Goal: Task Accomplishment & Management: Complete application form

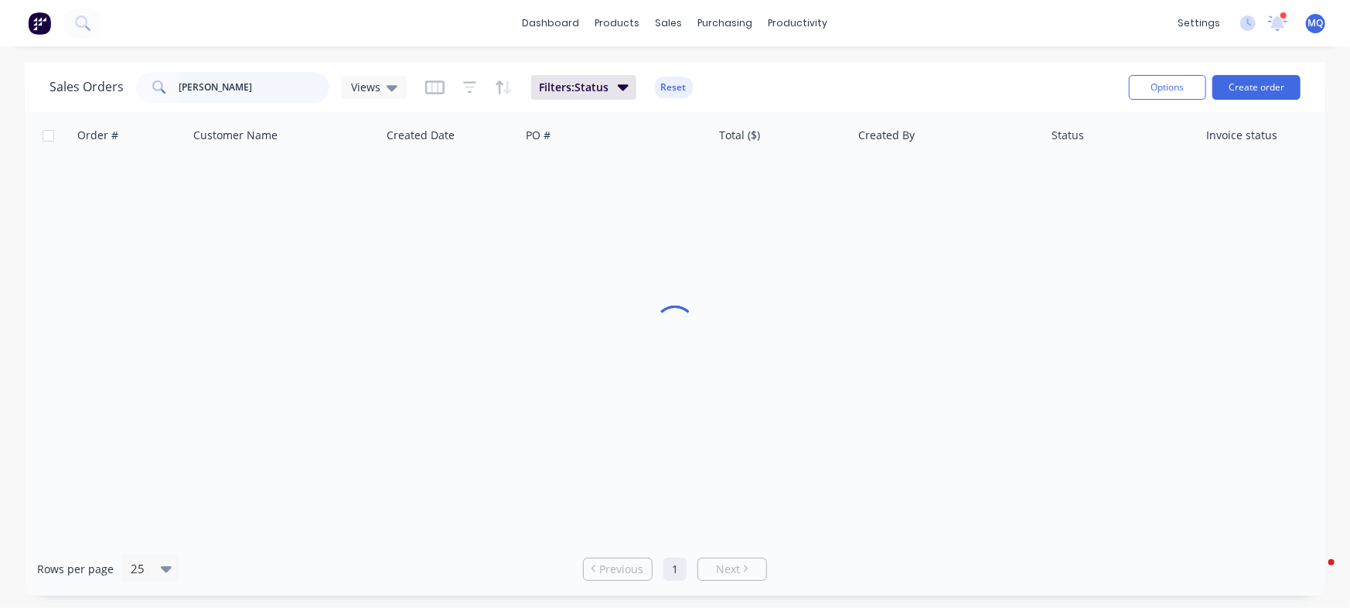
click at [259, 83] on input "[PERSON_NAME]" at bounding box center [254, 87] width 151 height 31
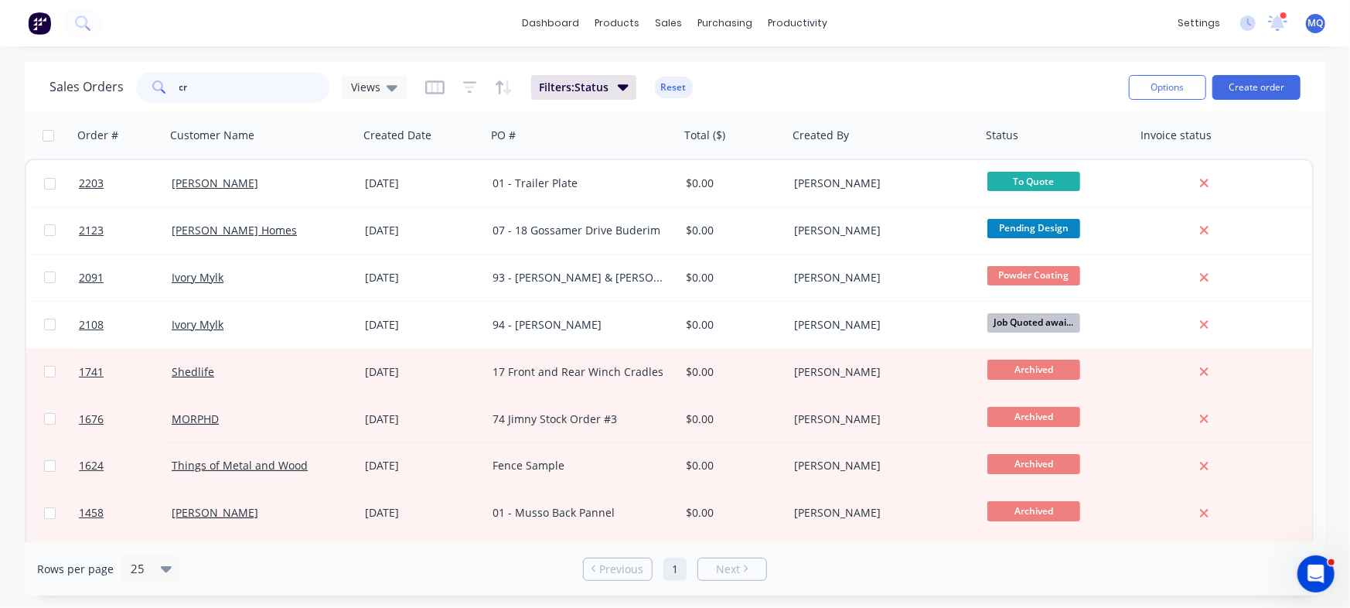
type input "c"
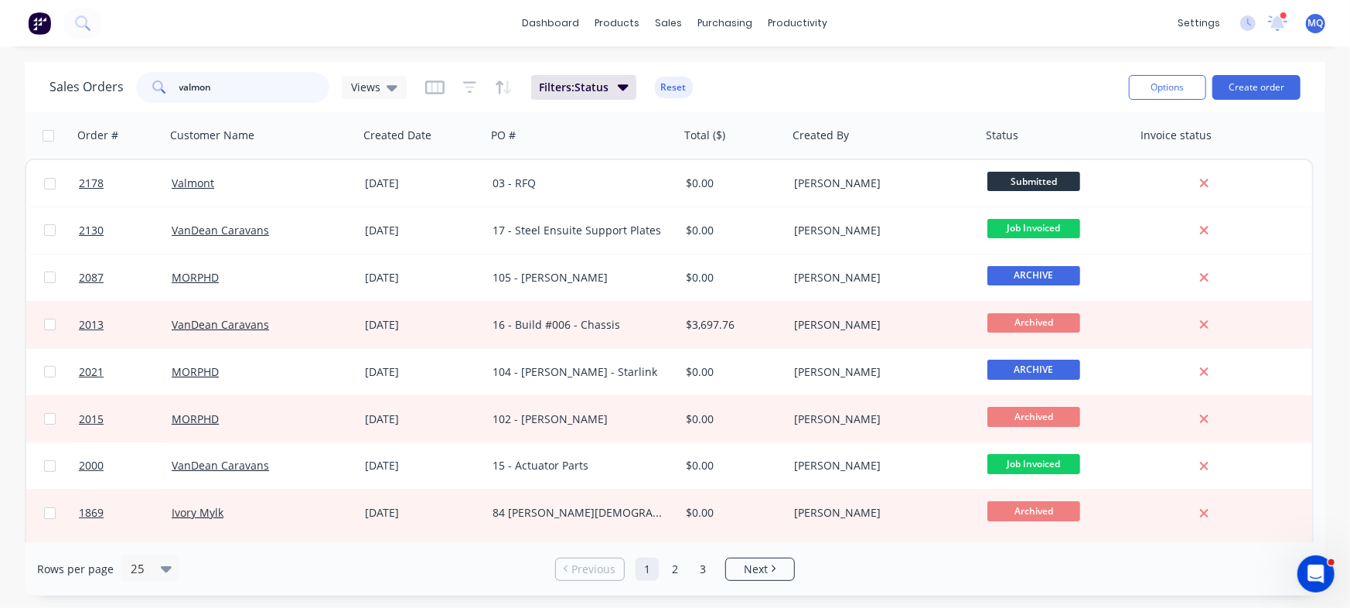
type input "valmon"
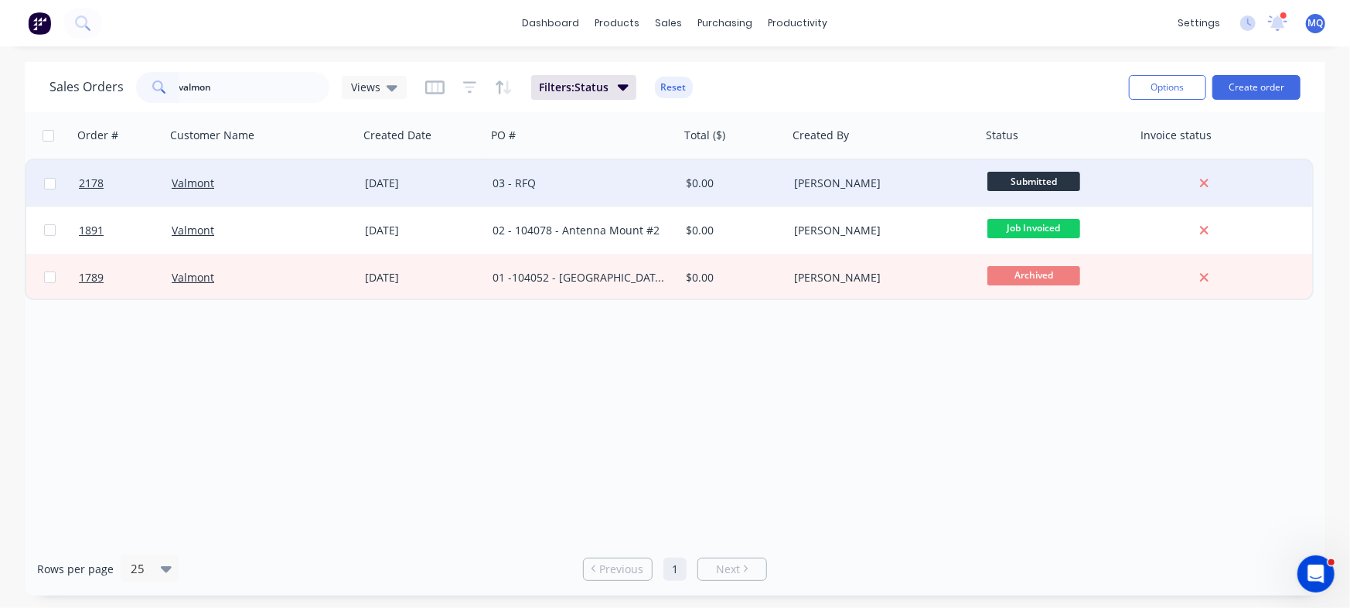
click at [564, 190] on div "03 - RFQ" at bounding box center [579, 183] width 172 height 15
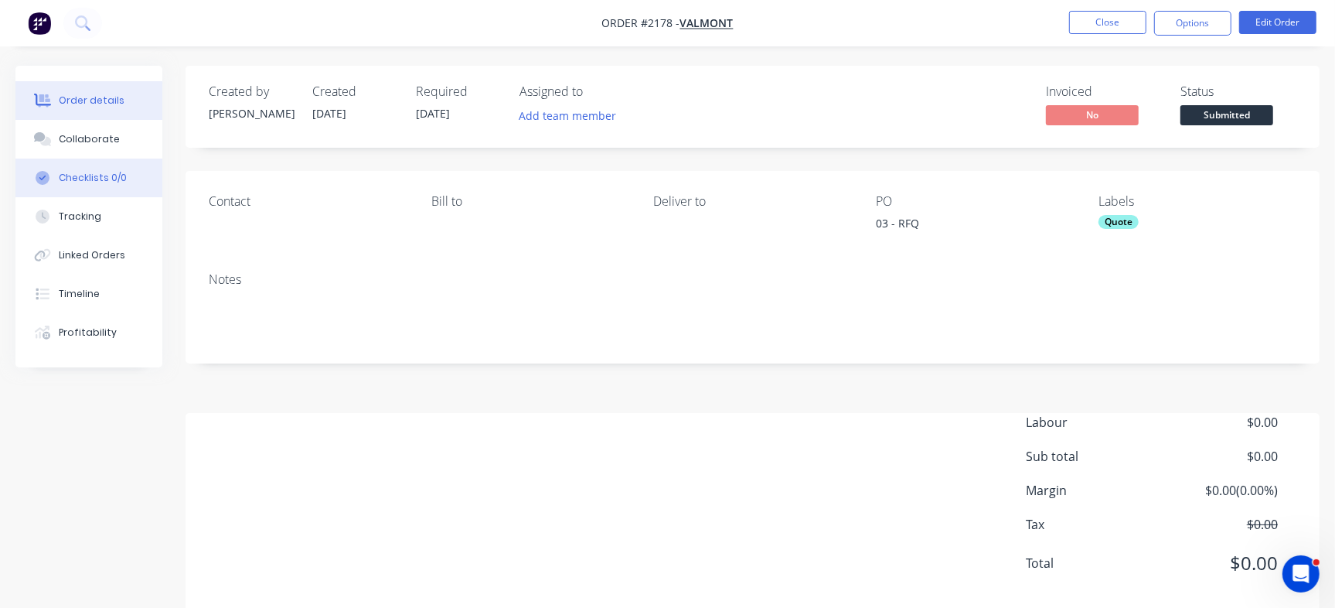
drag, startPoint x: 105, startPoint y: 130, endPoint x: 154, endPoint y: 177, distance: 67.8
click at [106, 130] on button "Collaborate" at bounding box center [88, 139] width 147 height 39
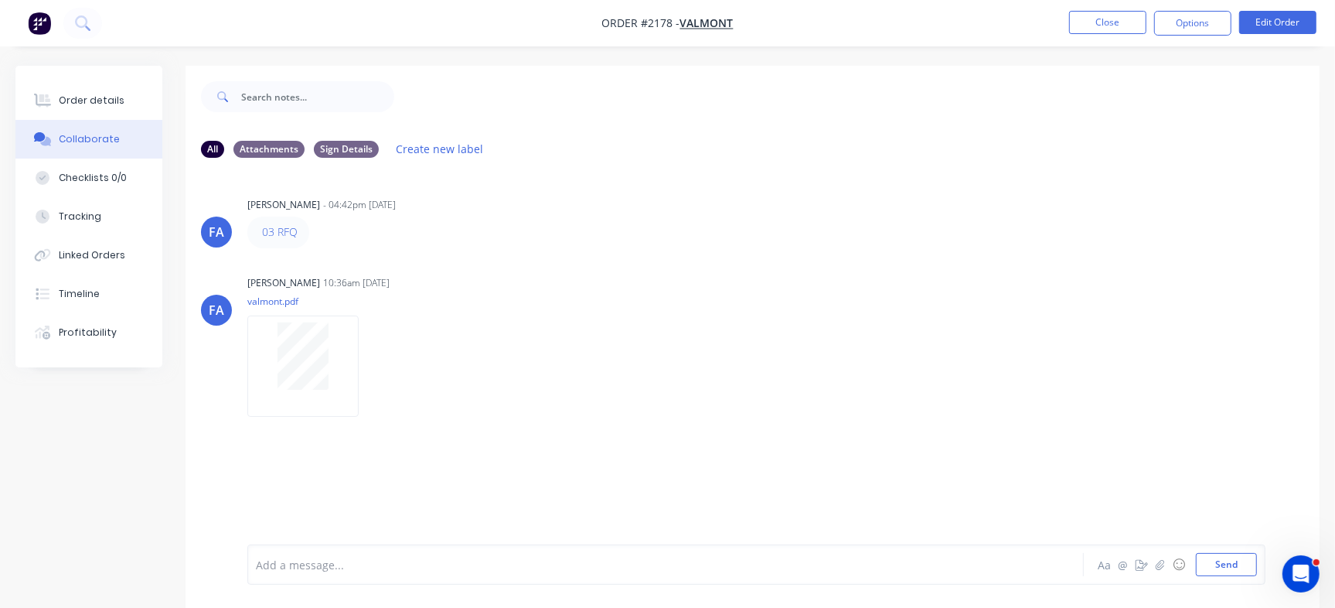
scroll to position [23, 0]
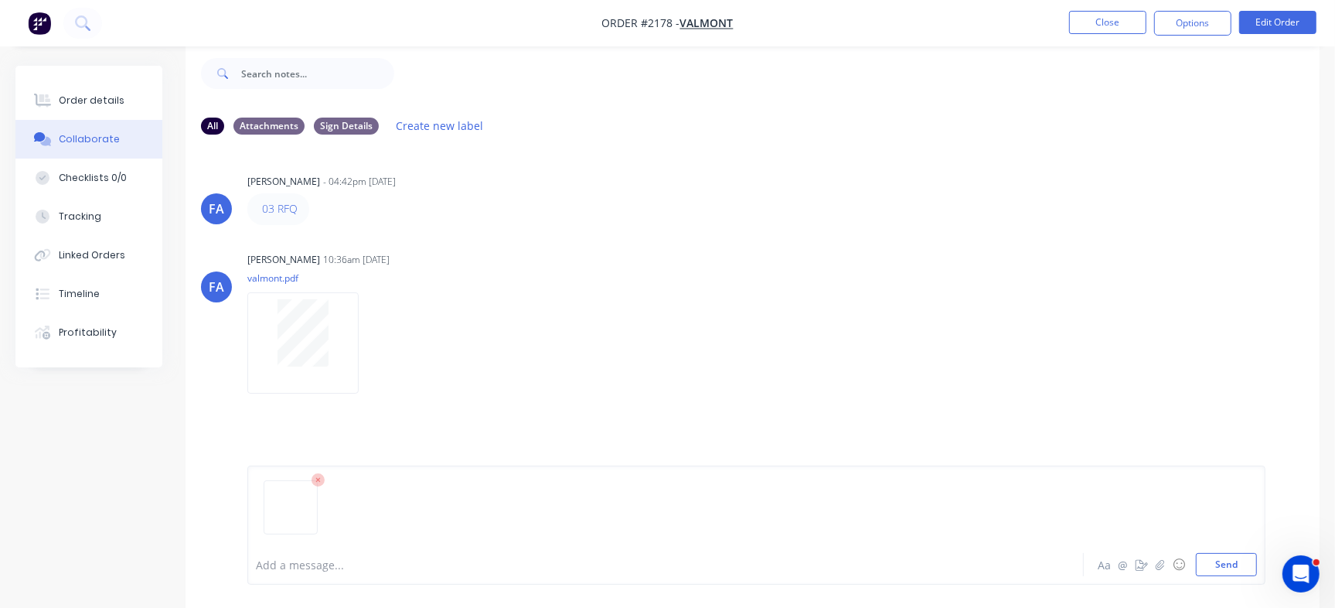
click at [1244, 577] on div "Add a message... Aa @ ☺ Send" at bounding box center [756, 524] width 1018 height 119
click at [1222, 561] on button "Send" at bounding box center [1226, 564] width 61 height 23
click at [100, 94] on div "Order details" at bounding box center [92, 101] width 66 height 14
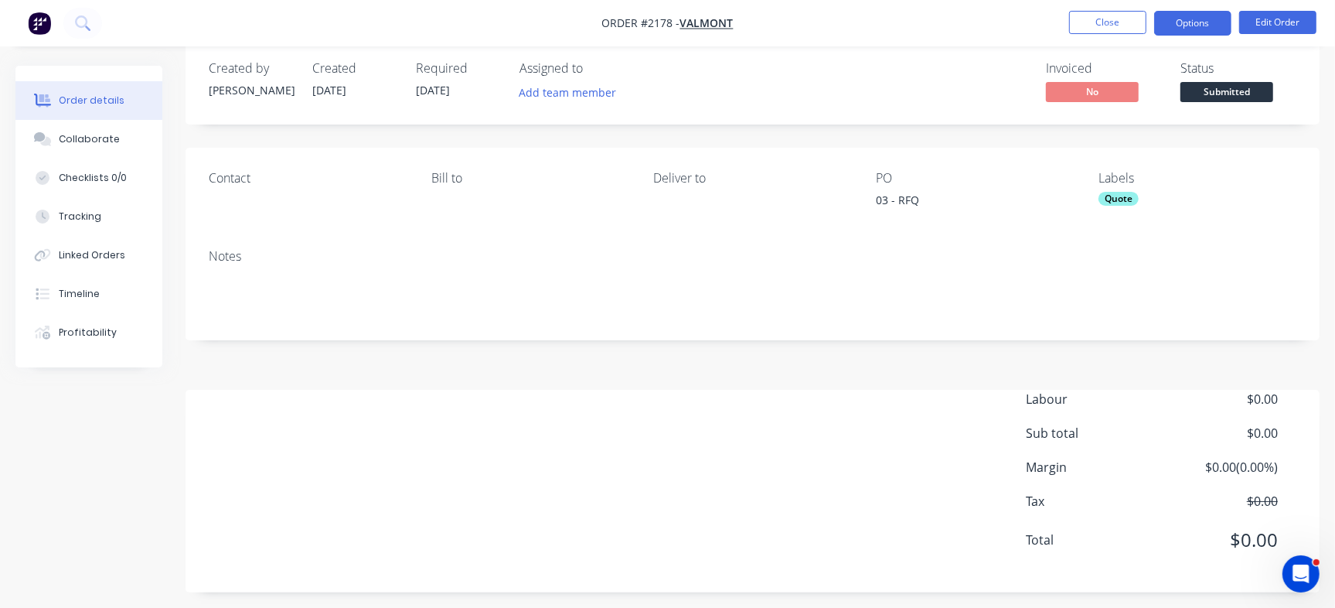
click at [1194, 19] on button "Options" at bounding box center [1192, 23] width 77 height 25
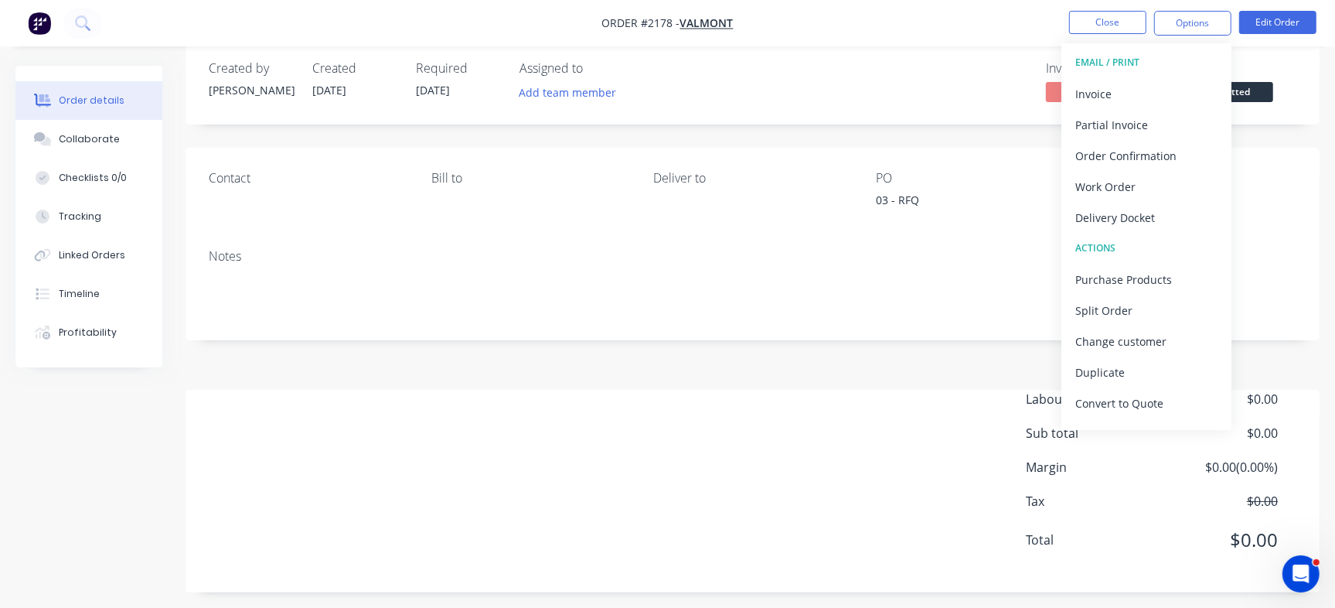
scroll to position [23, 0]
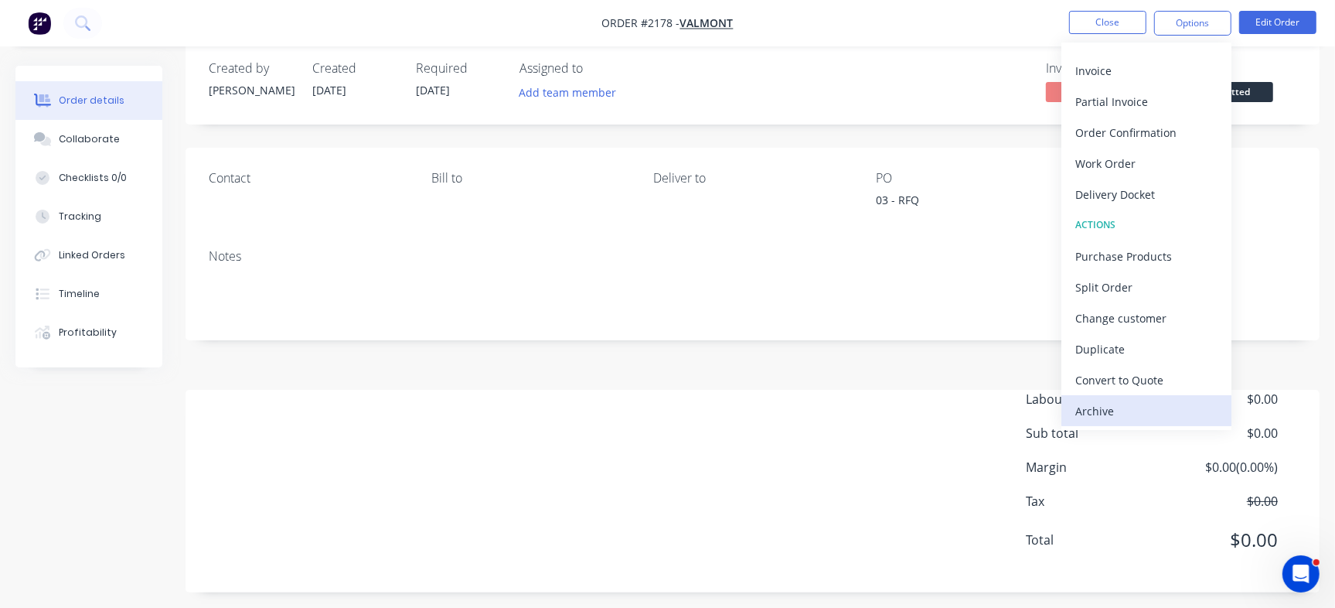
click at [1110, 412] on div "Archive" at bounding box center [1147, 411] width 142 height 22
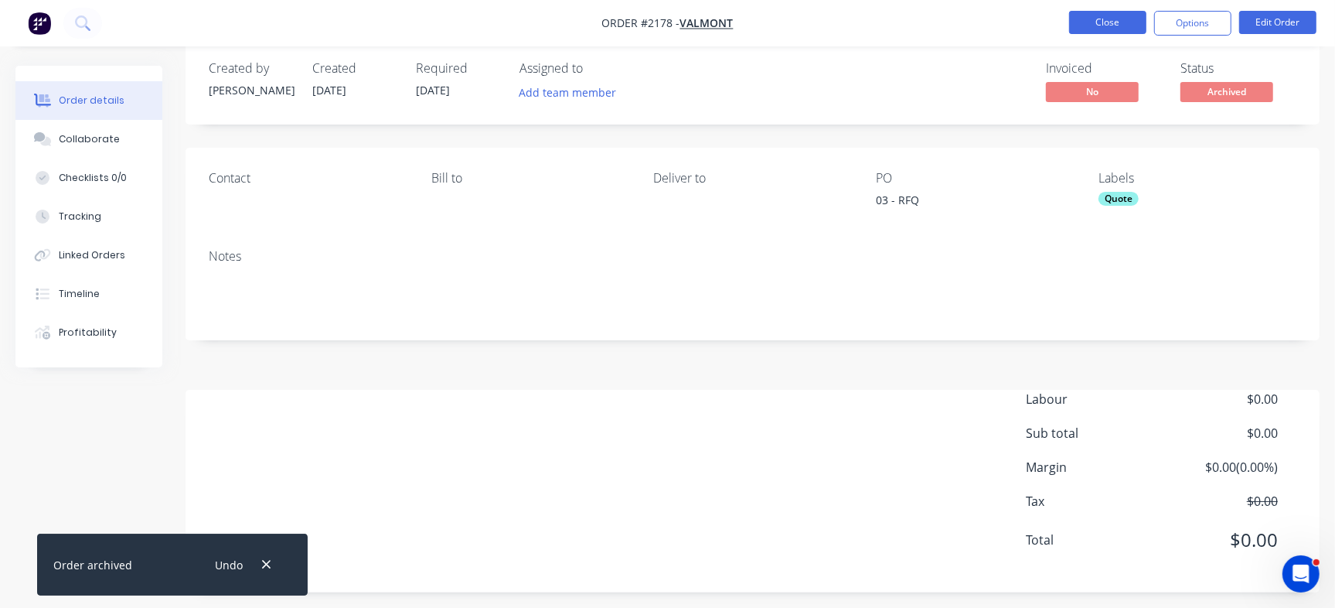
click at [1109, 17] on button "Close" at bounding box center [1107, 22] width 77 height 23
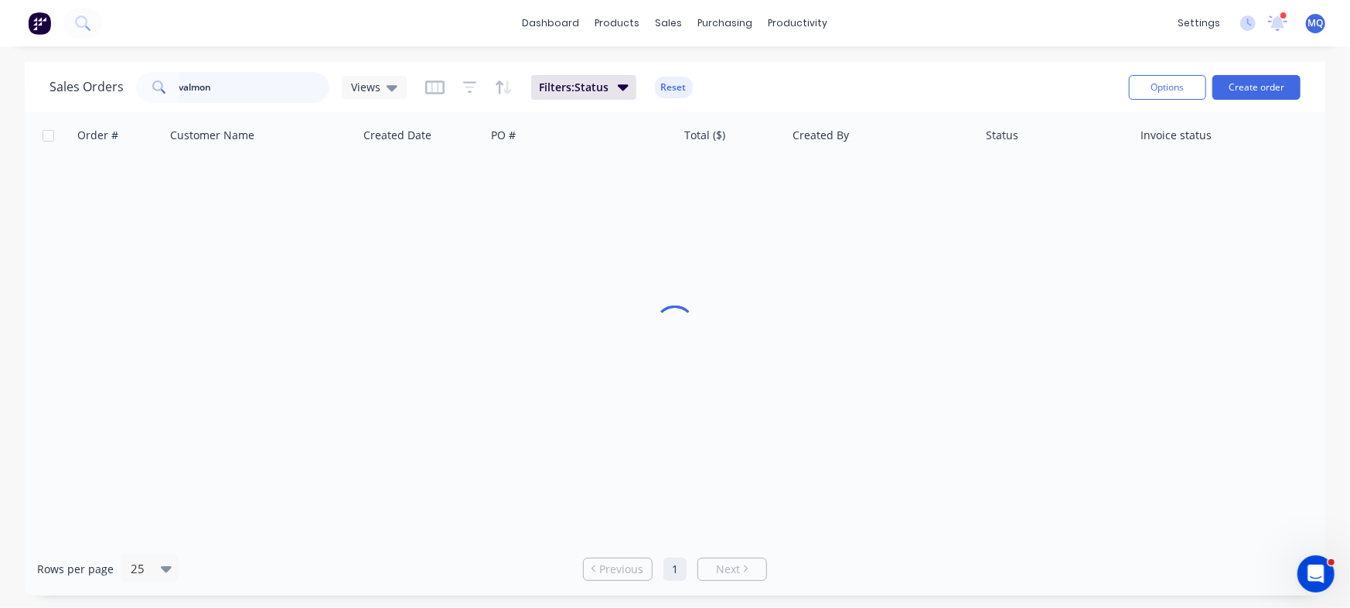
click at [271, 91] on input "valmon" at bounding box center [254, 87] width 151 height 31
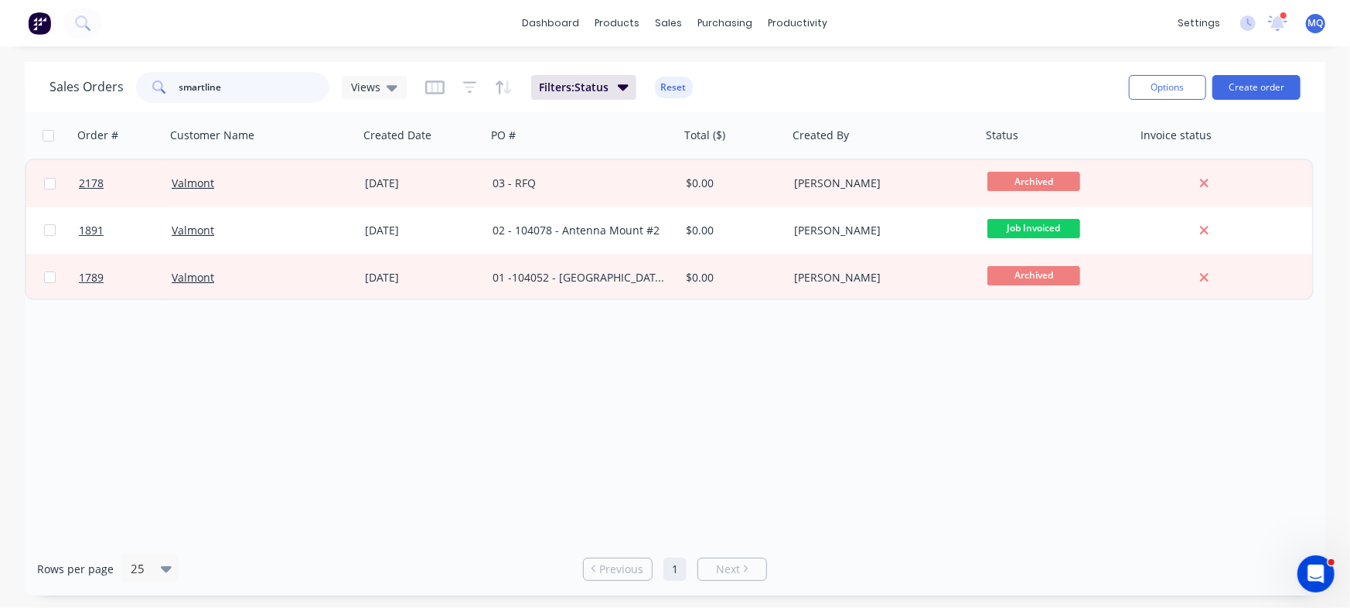
type input "smartline"
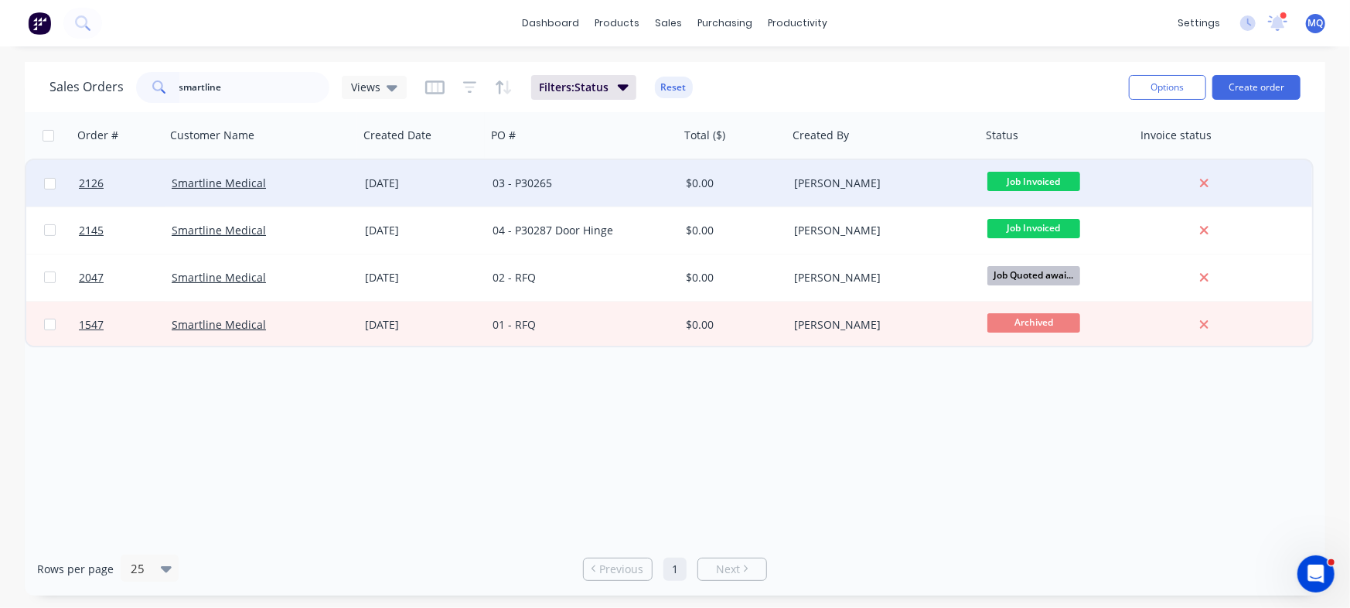
click at [496, 192] on div "03 - P30265" at bounding box center [582, 183] width 193 height 46
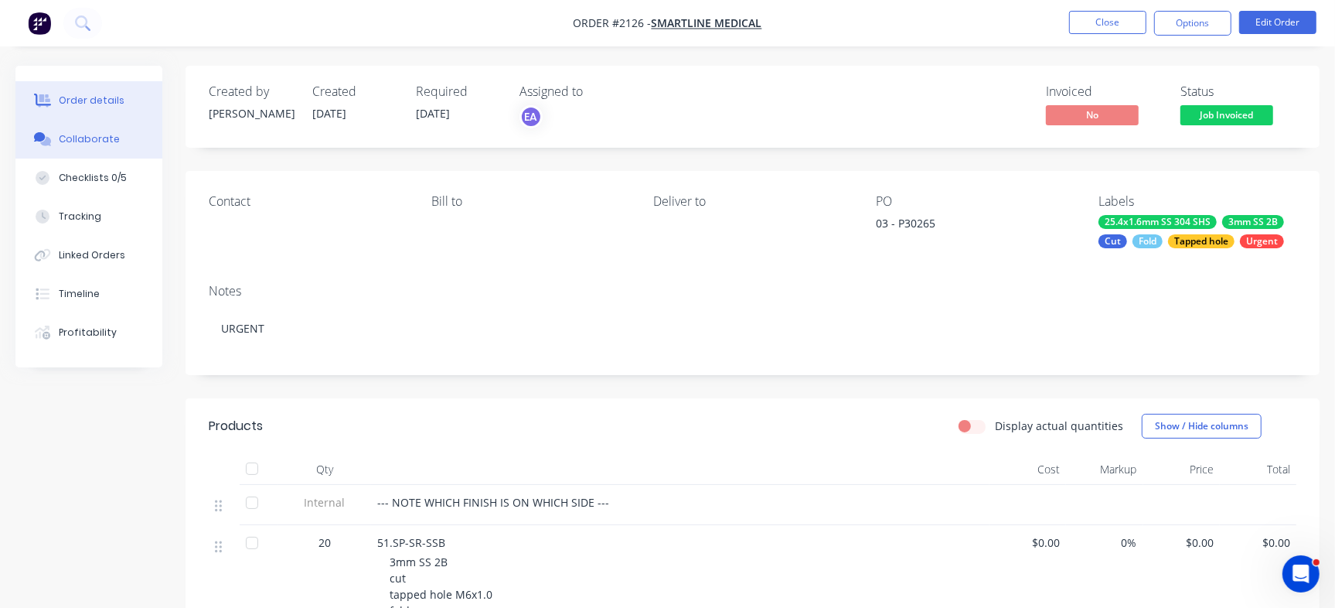
click at [78, 148] on button "Collaborate" at bounding box center [88, 139] width 147 height 39
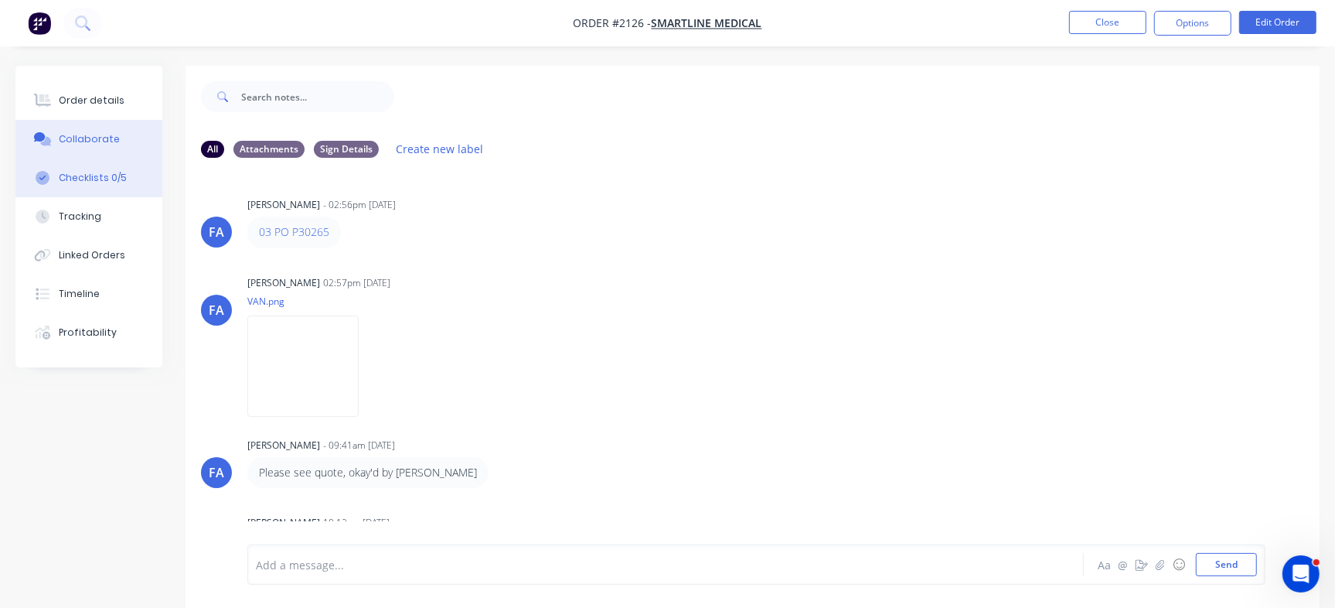
click at [118, 186] on button "Checklists 0/5" at bounding box center [88, 178] width 147 height 39
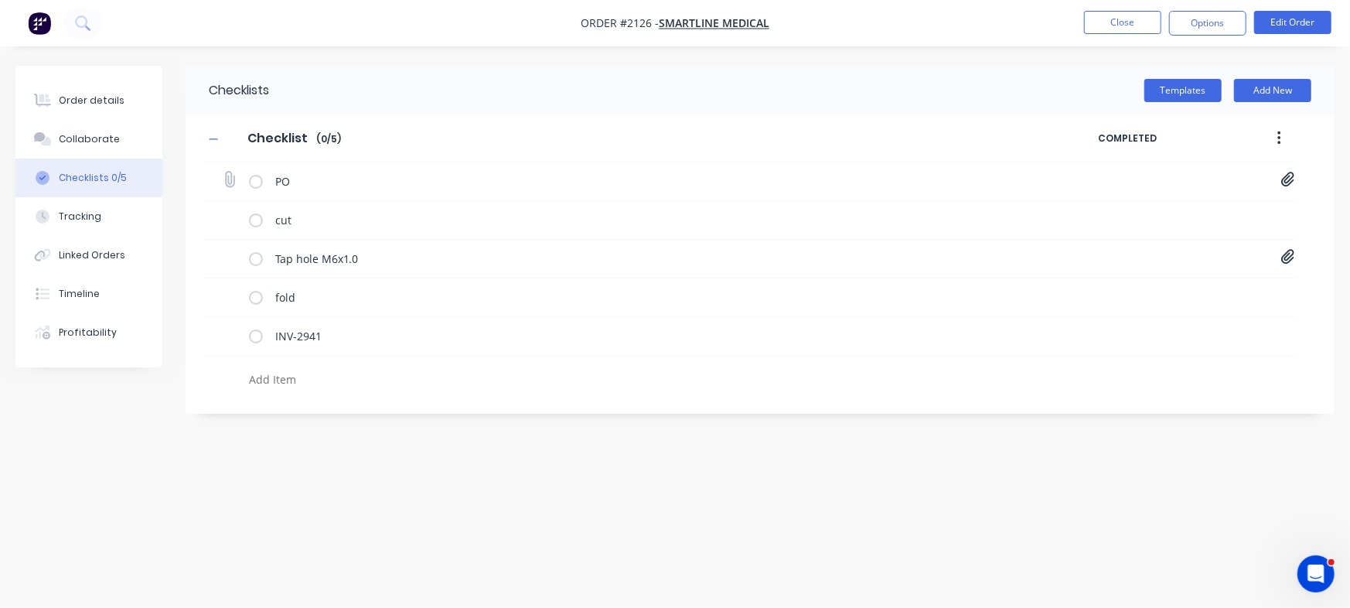
click at [1276, 187] on div "PO 12bcfc7a-1dfe-44c3-95ba-6a9676e35694.pdf" at bounding box center [750, 181] width 1093 height 39
click at [1282, 183] on icon at bounding box center [1287, 179] width 13 height 15
drag, startPoint x: 1126, startPoint y: 224, endPoint x: 1133, endPoint y: 217, distance: 9.8
click at [1130, 220] on div "12bcfc7a-1dfe-44c3-95ba-6a9676e35694.pdf" at bounding box center [1179, 213] width 218 height 26
click at [1134, 213] on link "12bcfc7a-1dfe-44c3-95ba-6a9676e35694.pdf" at bounding box center [1163, 214] width 180 height 16
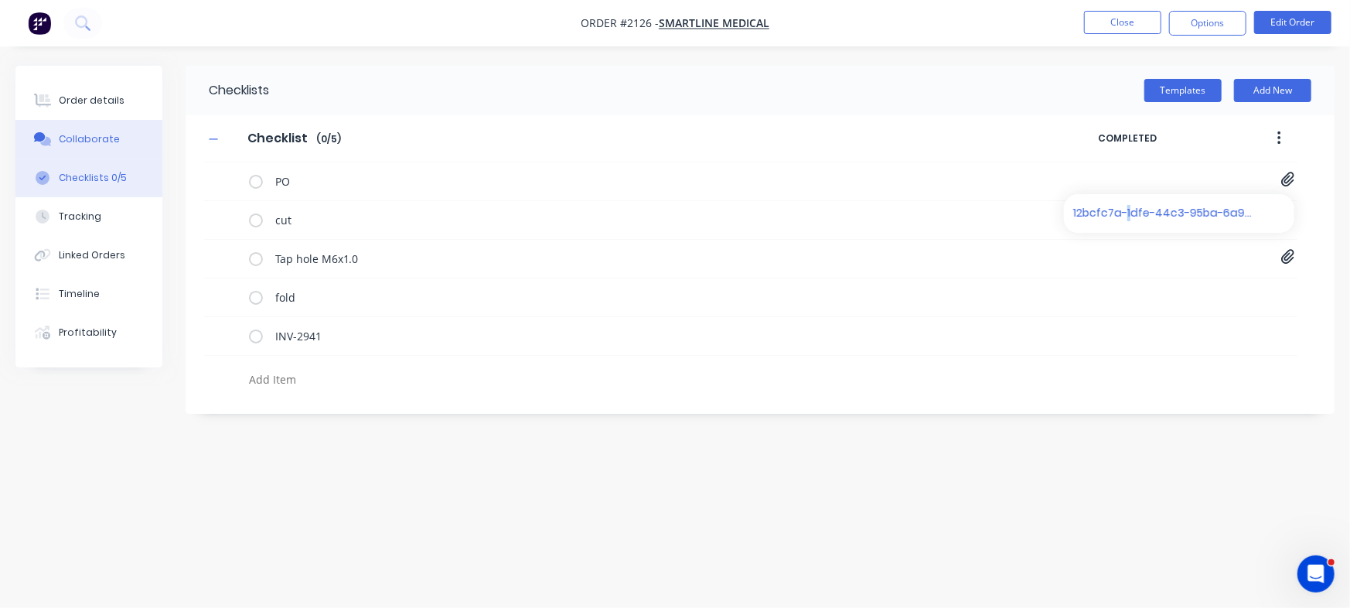
click at [84, 141] on div "Collaborate" at bounding box center [89, 139] width 61 height 14
type textarea "x"
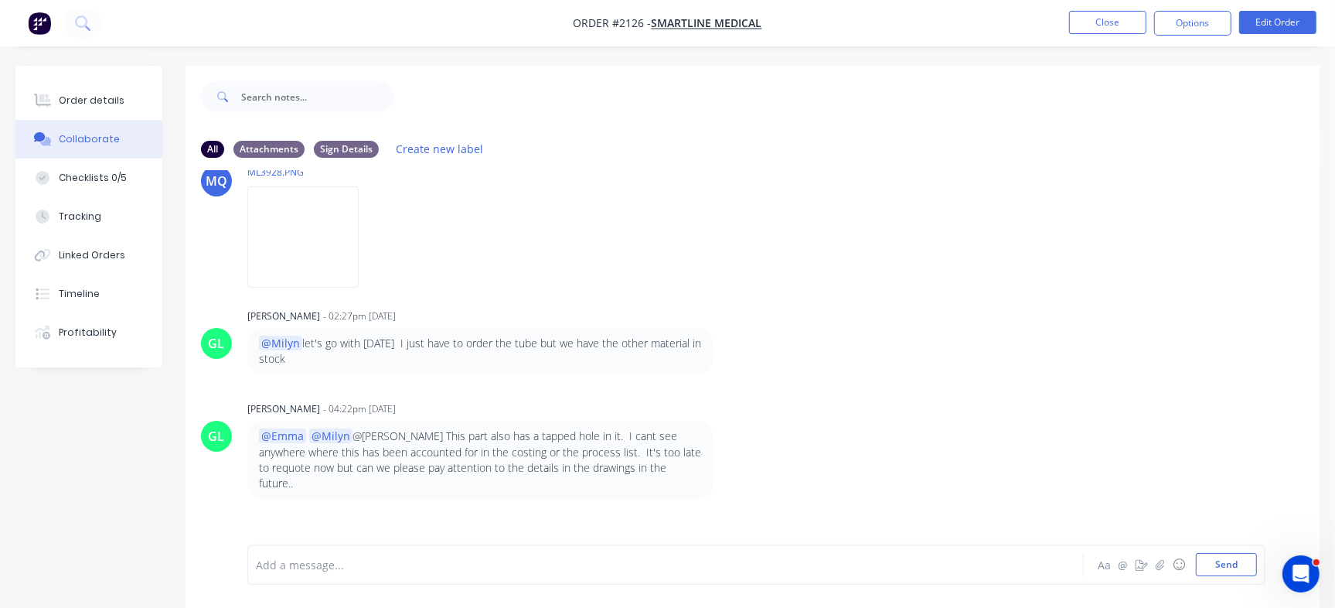
click at [511, 554] on div "Add a message..." at bounding box center [631, 564] width 751 height 23
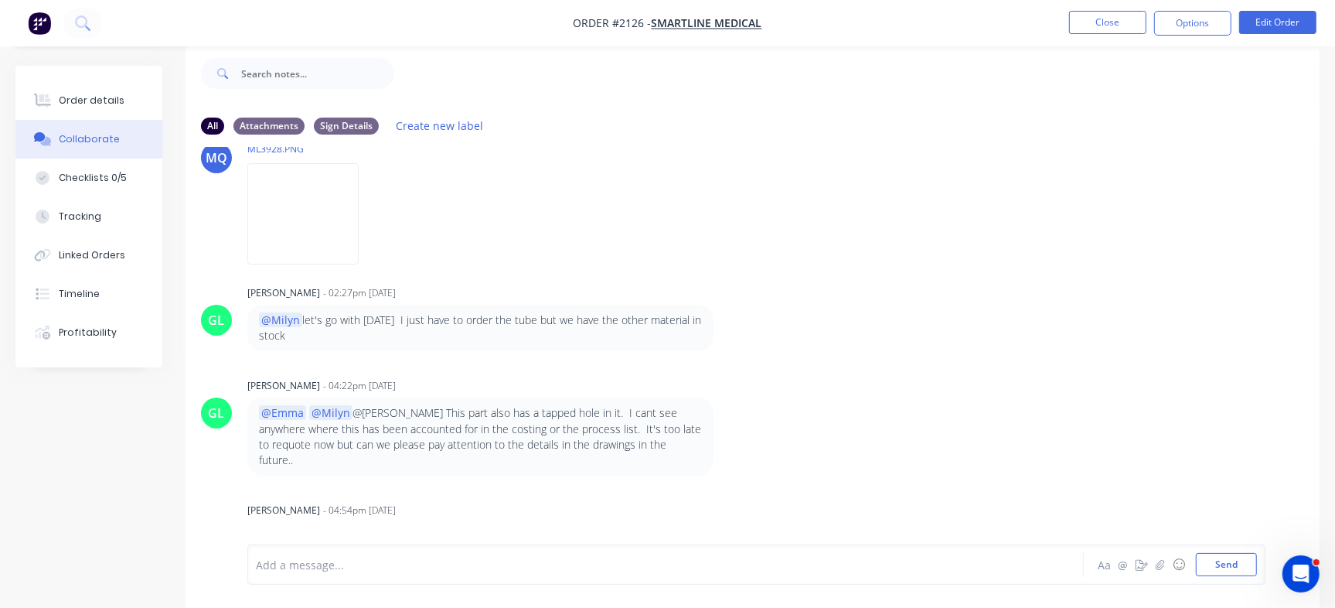
scroll to position [1059, 0]
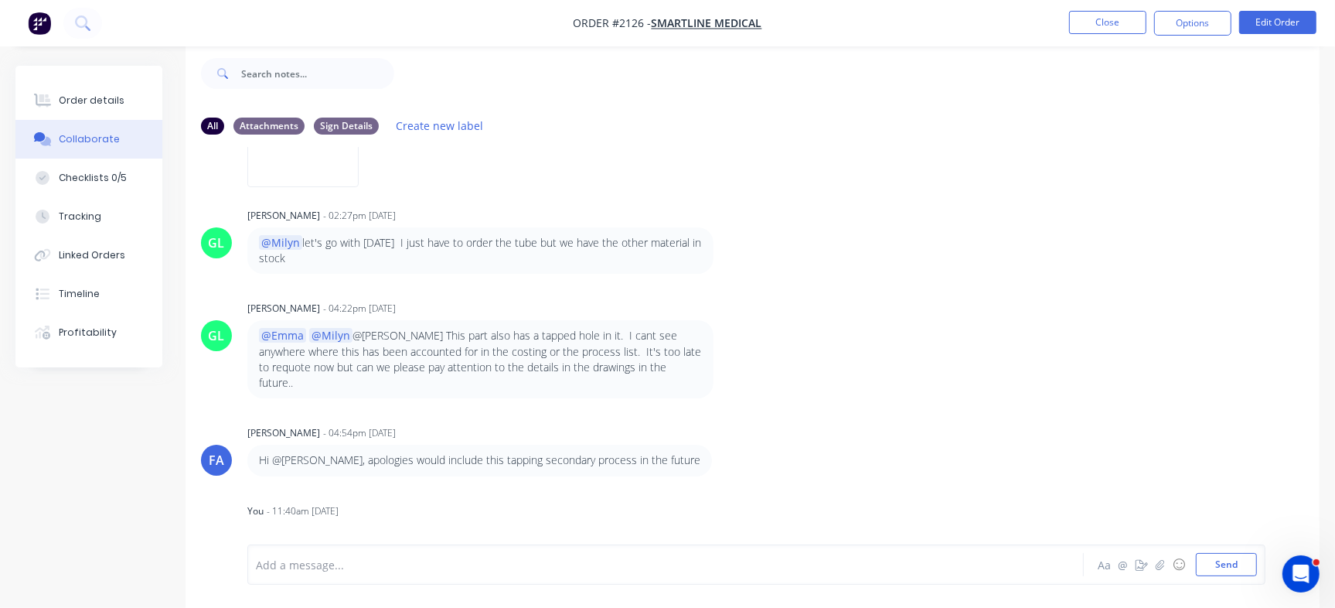
click at [548, 555] on div "Add a message..." at bounding box center [631, 564] width 751 height 23
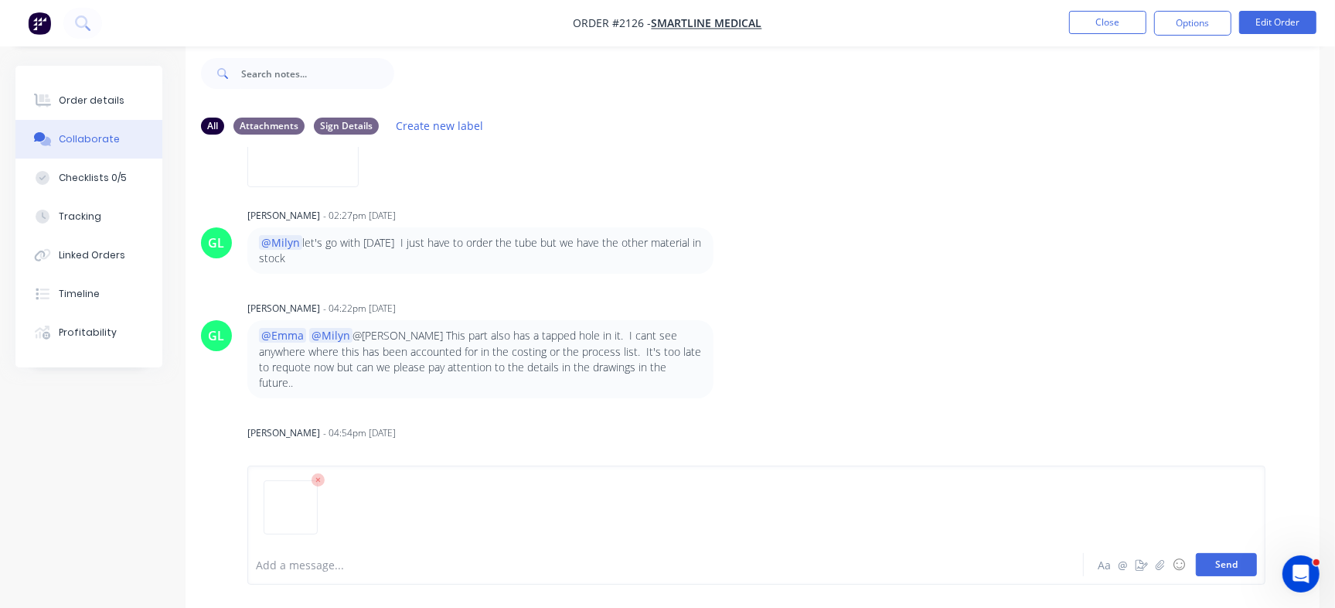
click at [1222, 559] on button "Send" at bounding box center [1226, 564] width 61 height 23
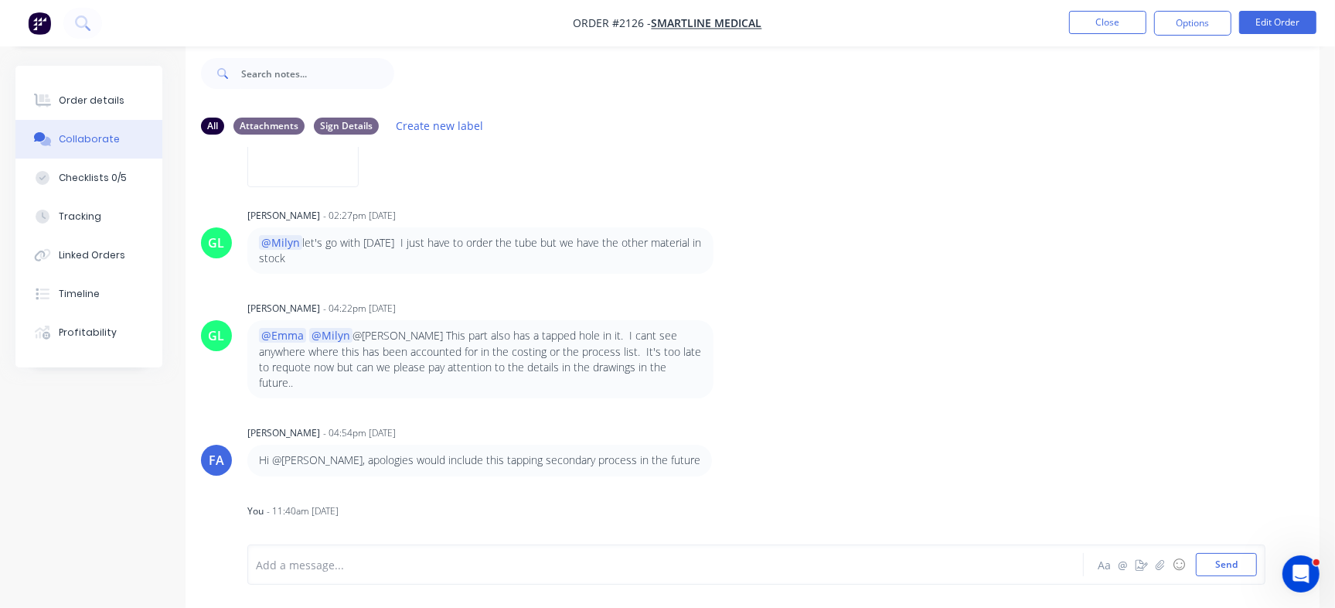
scroll to position [1236, 0]
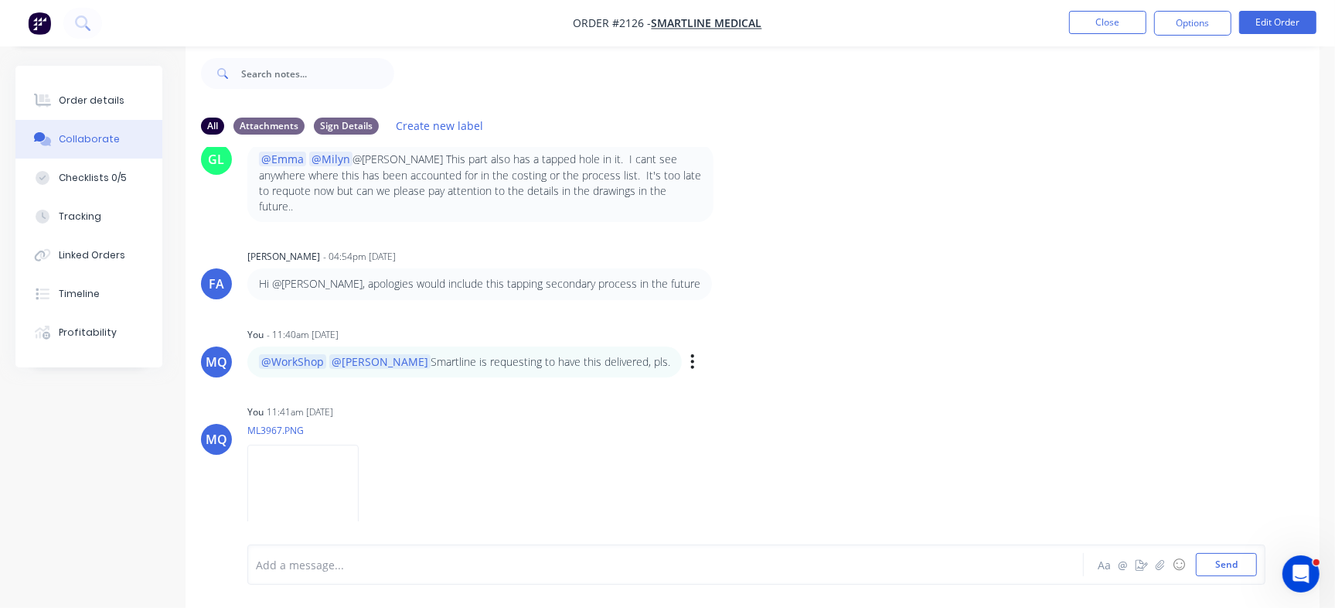
click at [690, 350] on div "Labels Edit Delete" at bounding box center [694, 361] width 9 height 22
click at [691, 354] on icon "button" at bounding box center [692, 361] width 3 height 14
click at [701, 377] on button "Edit" at bounding box center [749, 390] width 97 height 26
click at [691, 354] on icon "button" at bounding box center [692, 361] width 3 height 14
click at [701, 377] on button "Edit" at bounding box center [749, 390] width 97 height 26
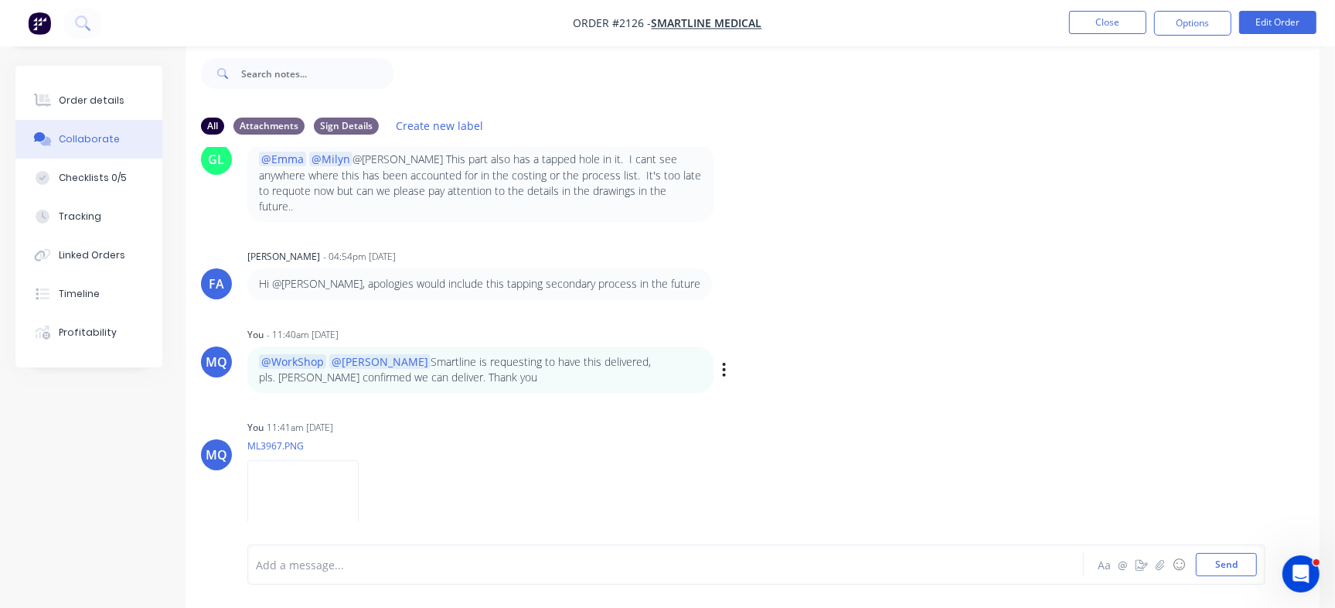
scroll to position [1251, 0]
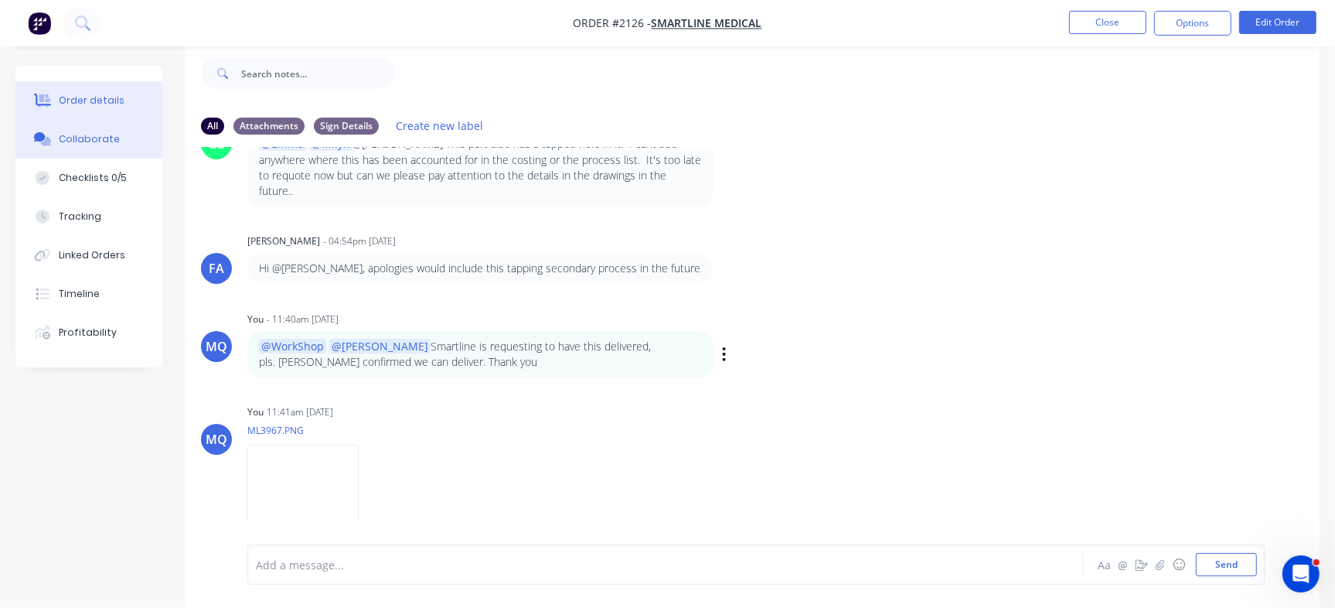
drag, startPoint x: 112, startPoint y: 90, endPoint x: 126, endPoint y: 101, distance: 18.1
click at [112, 90] on button "Order details" at bounding box center [88, 100] width 147 height 39
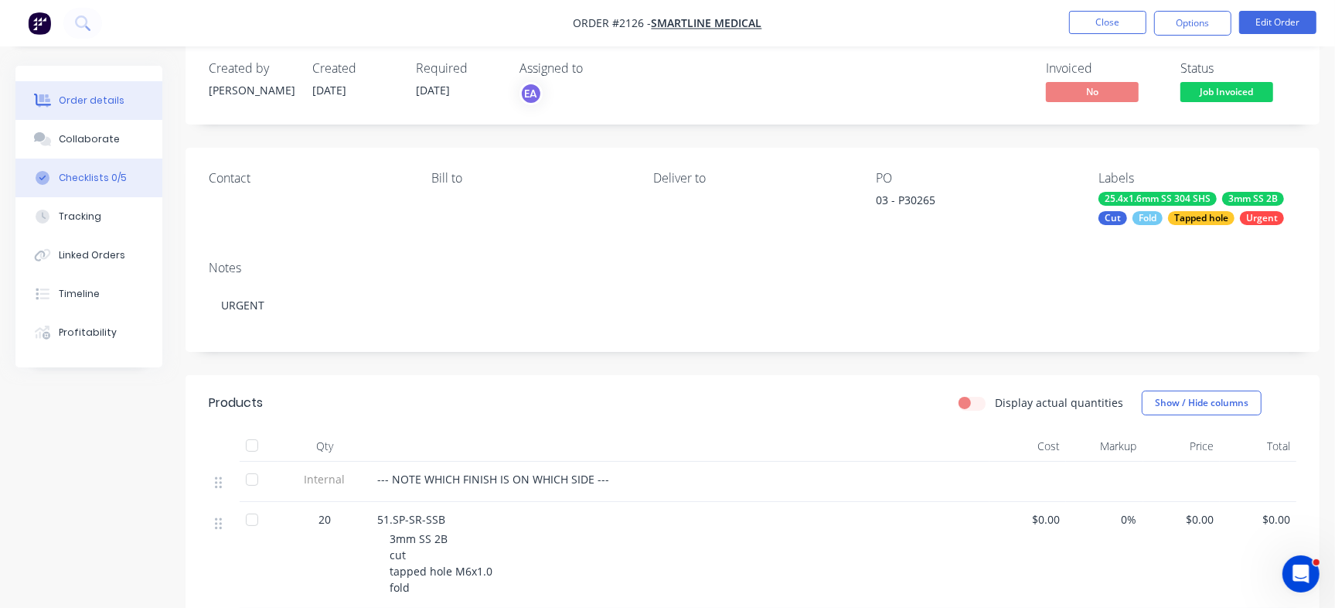
drag, startPoint x: 70, startPoint y: 176, endPoint x: 107, endPoint y: 182, distance: 38.4
click at [72, 176] on div "Checklists 0/5" at bounding box center [93, 178] width 68 height 14
type textarea "x"
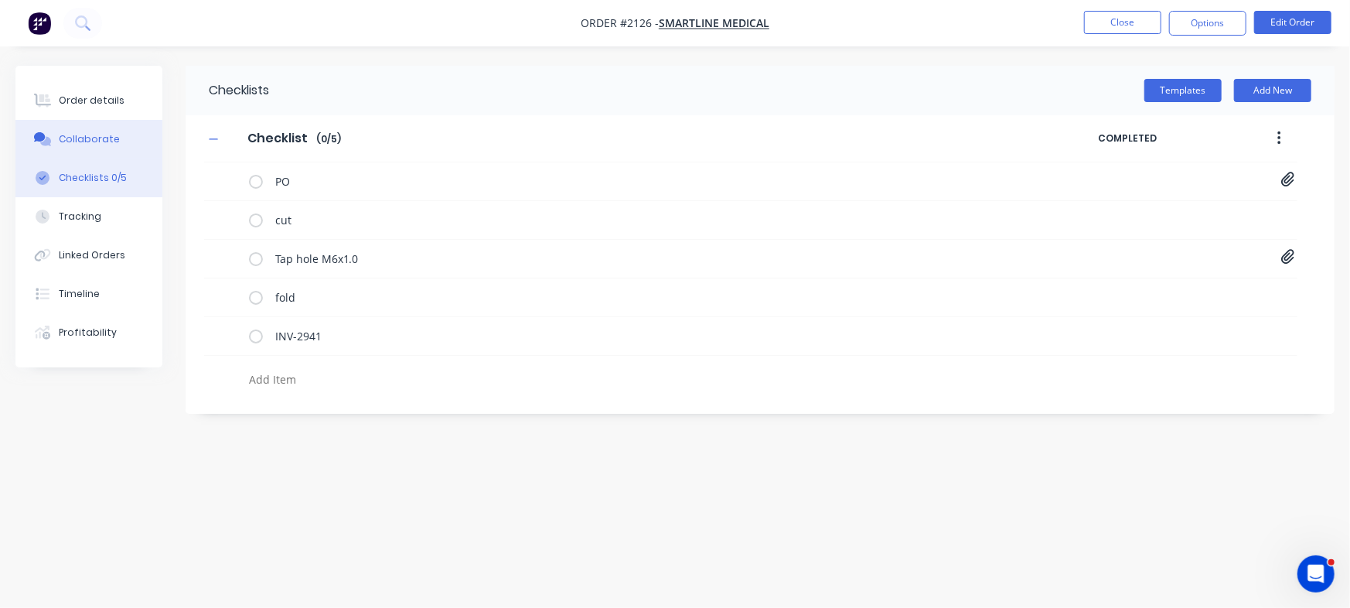
click at [124, 142] on button "Collaborate" at bounding box center [88, 139] width 147 height 39
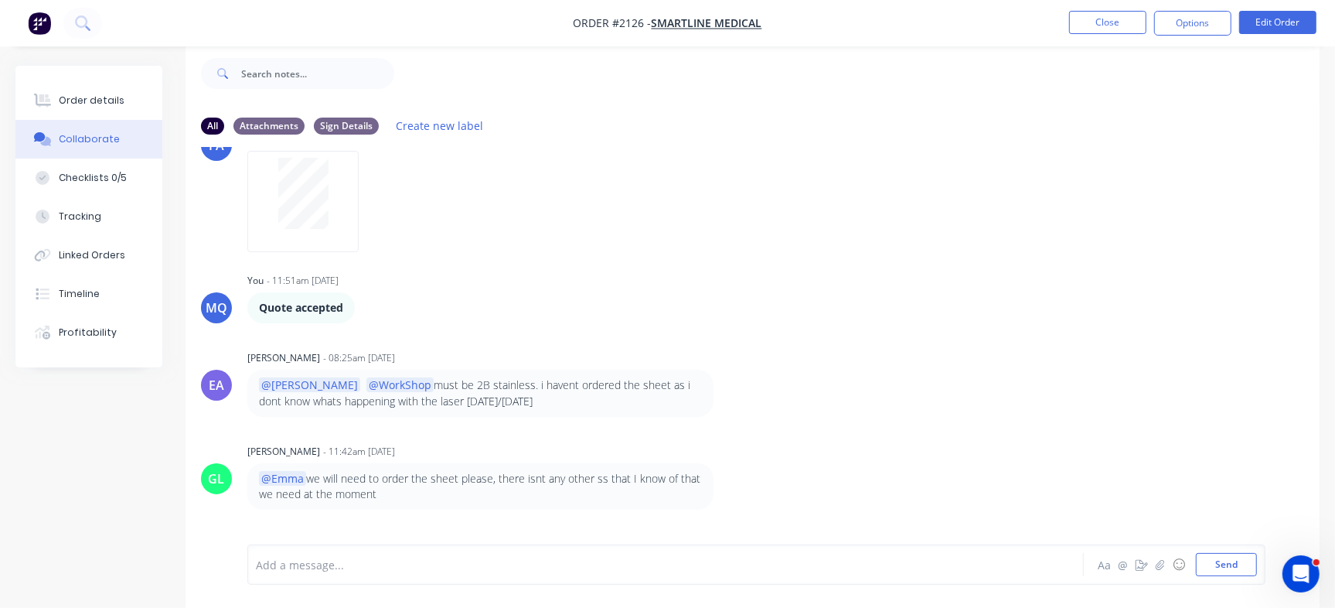
scroll to position [1251, 0]
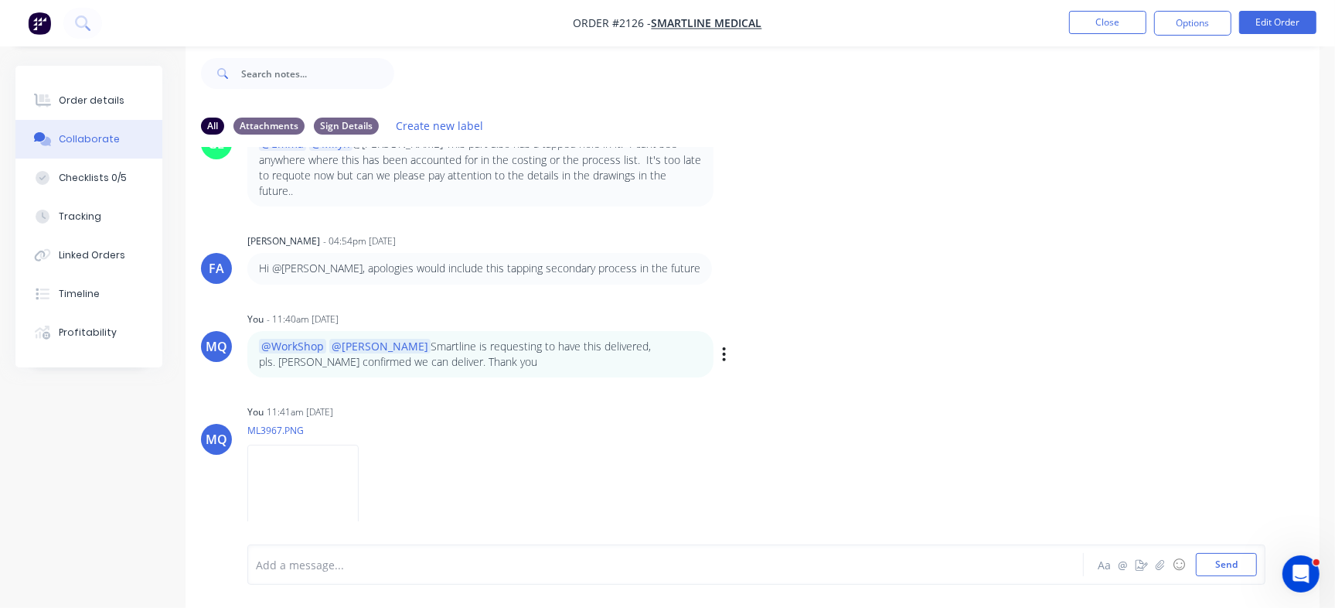
click at [727, 343] on div "Labels Edit Delete" at bounding box center [725, 354] width 9 height 22
drag, startPoint x: 720, startPoint y: 322, endPoint x: 727, endPoint y: 317, distance: 8.4
click at [727, 331] on div "@WorkShop @[PERSON_NAME] is requesting to have this delivered, pls. [PERSON_NAM…" at bounding box center [488, 354] width 483 height 47
click at [724, 347] on icon "button" at bounding box center [724, 354] width 3 height 14
click at [757, 370] on button "Edit" at bounding box center [780, 383] width 97 height 26
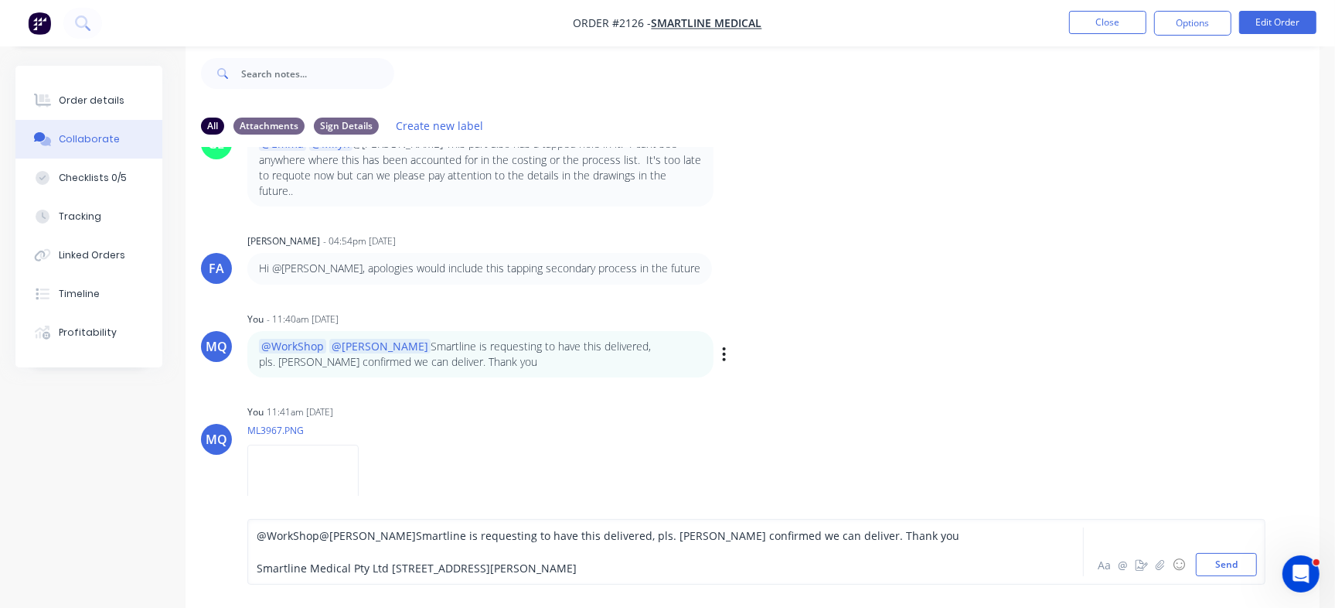
click at [385, 569] on span "Smartline Medical Pty Ltd [STREET_ADDRESS][PERSON_NAME]" at bounding box center [417, 568] width 320 height 15
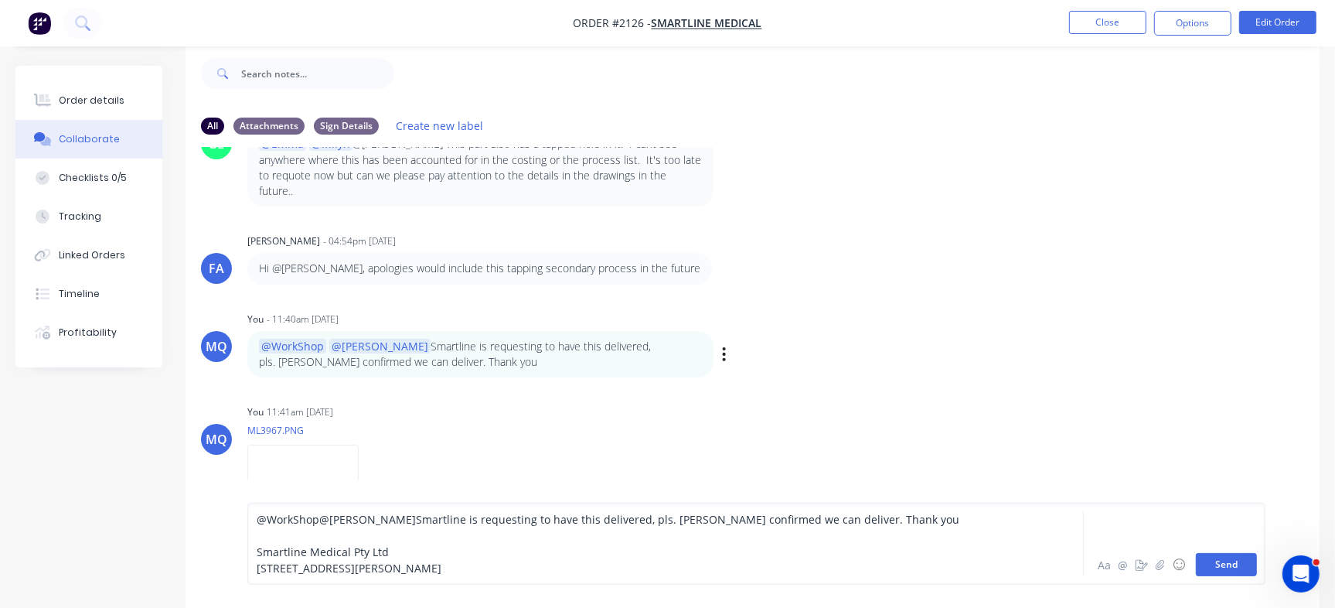
click at [1223, 559] on button "Send" at bounding box center [1226, 564] width 61 height 23
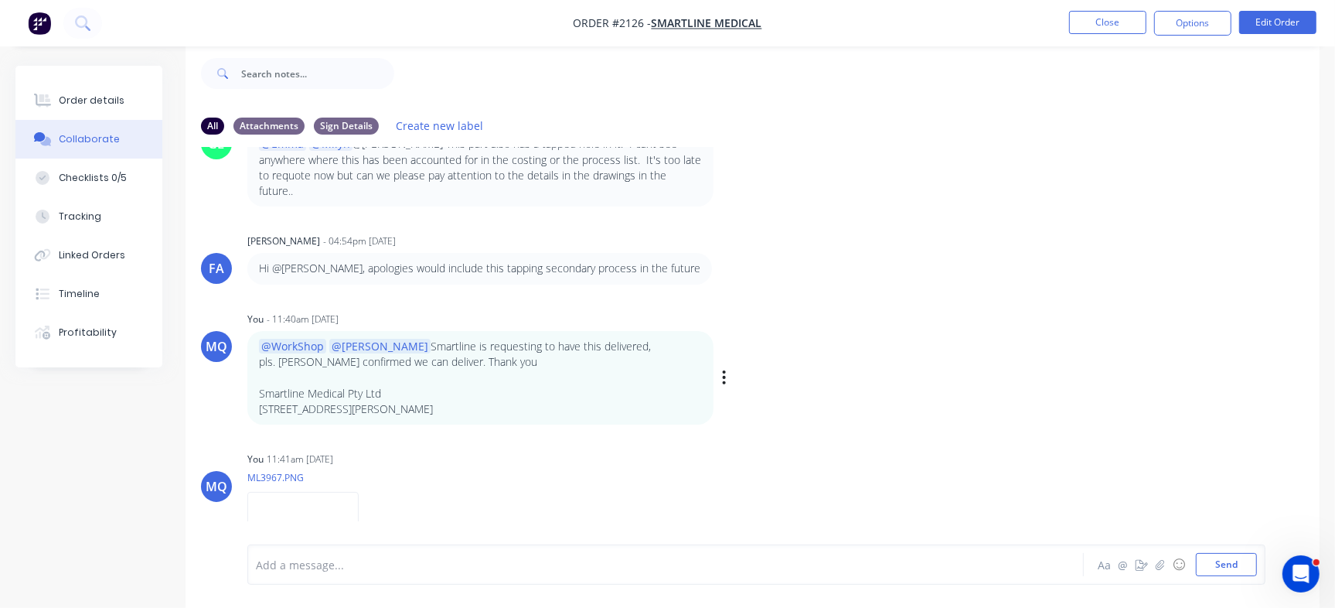
scroll to position [1298, 0]
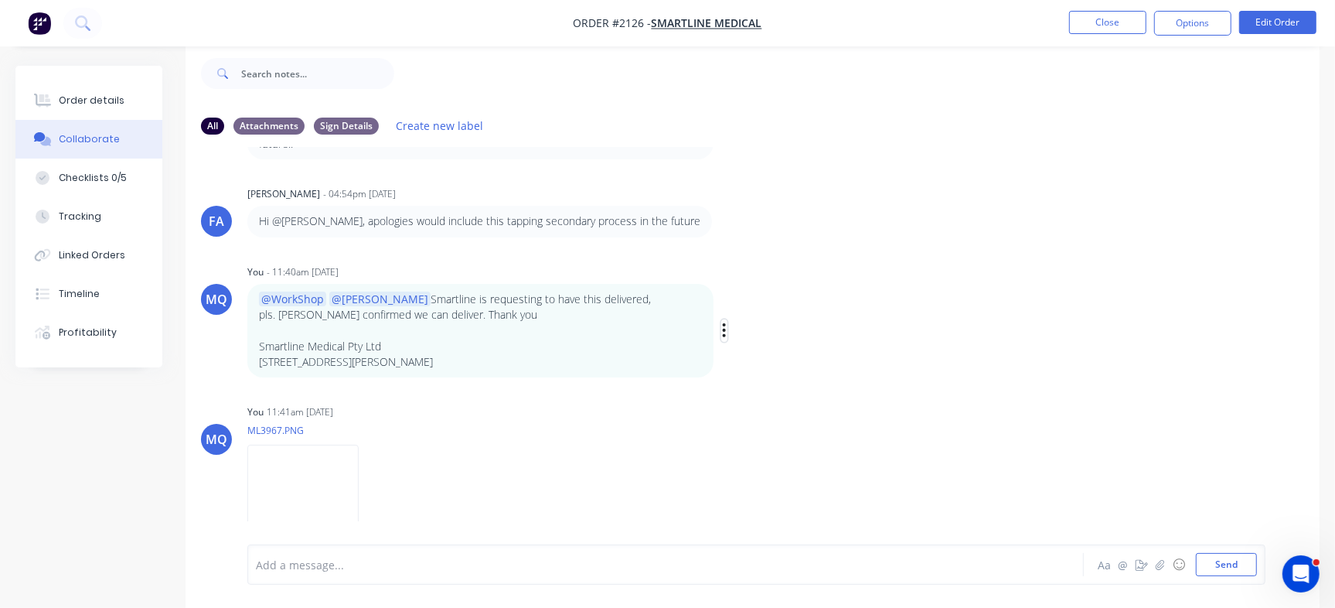
click at [722, 322] on icon "button" at bounding box center [724, 331] width 5 height 18
click at [749, 346] on button "Edit" at bounding box center [780, 359] width 97 height 26
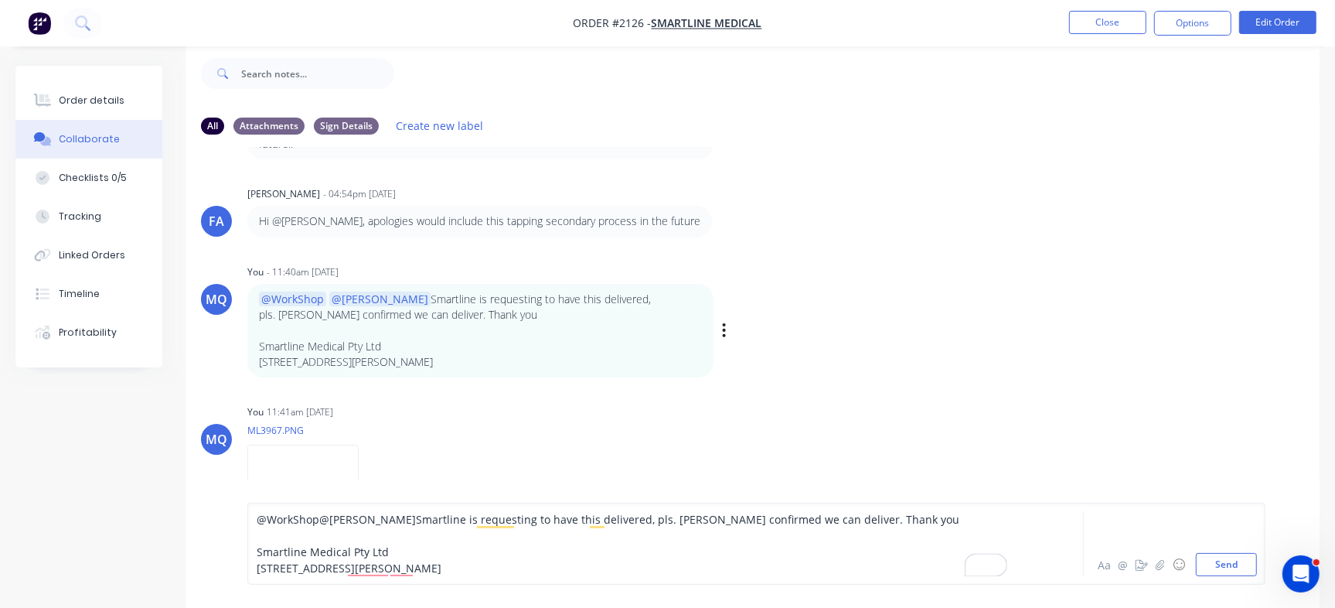
click at [586, 520] on span "Smartline is requesting to have this delivered, pls. [PERSON_NAME] confirmed we…" at bounding box center [688, 519] width 544 height 15
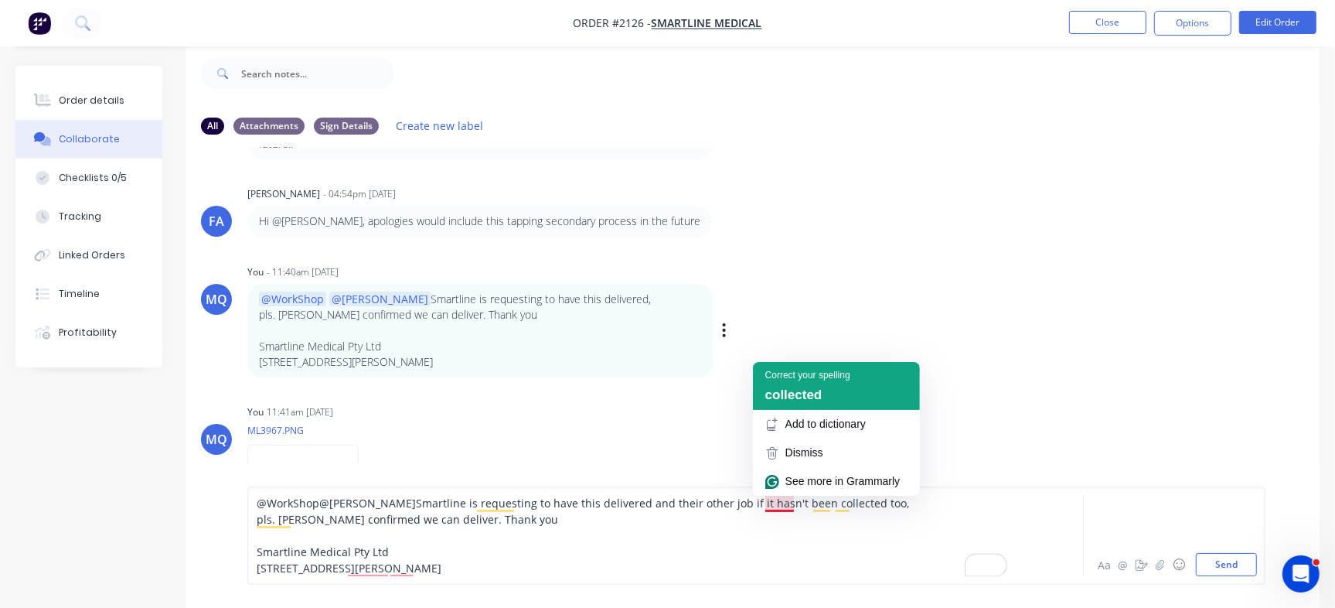
click at [791, 394] on span "collected" at bounding box center [794, 394] width 57 height 15
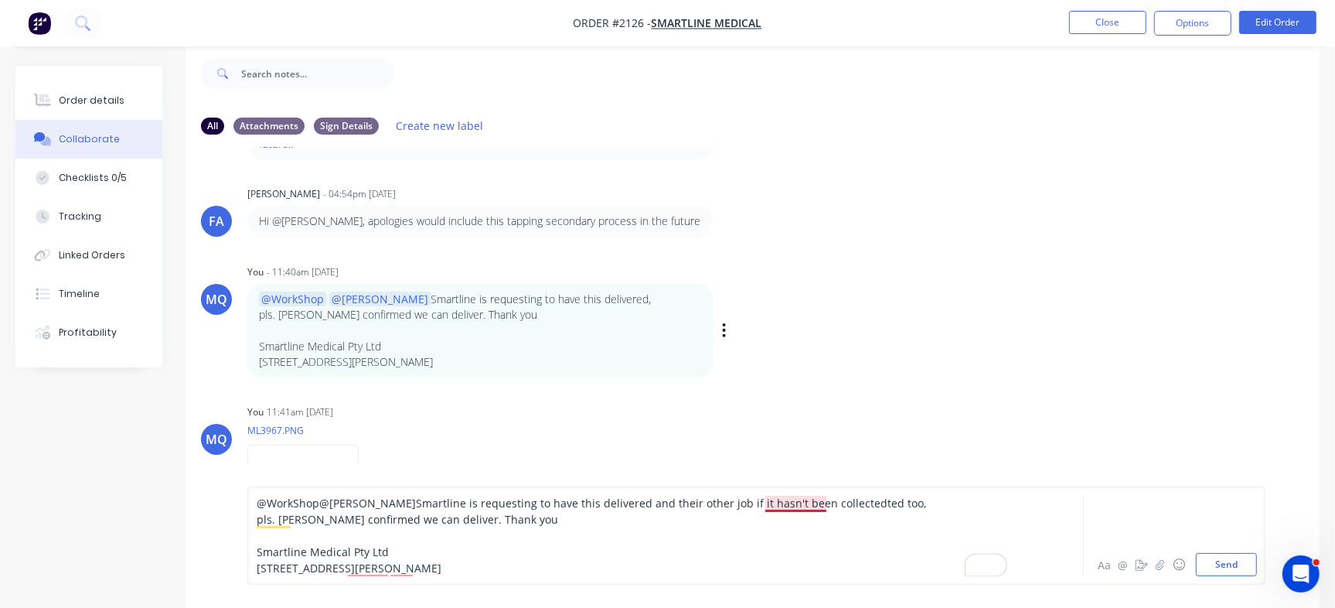
click at [789, 503] on span "Smartline is requesting to have this delivered and their other job if it hasn't…" at bounding box center [593, 511] width 673 height 31
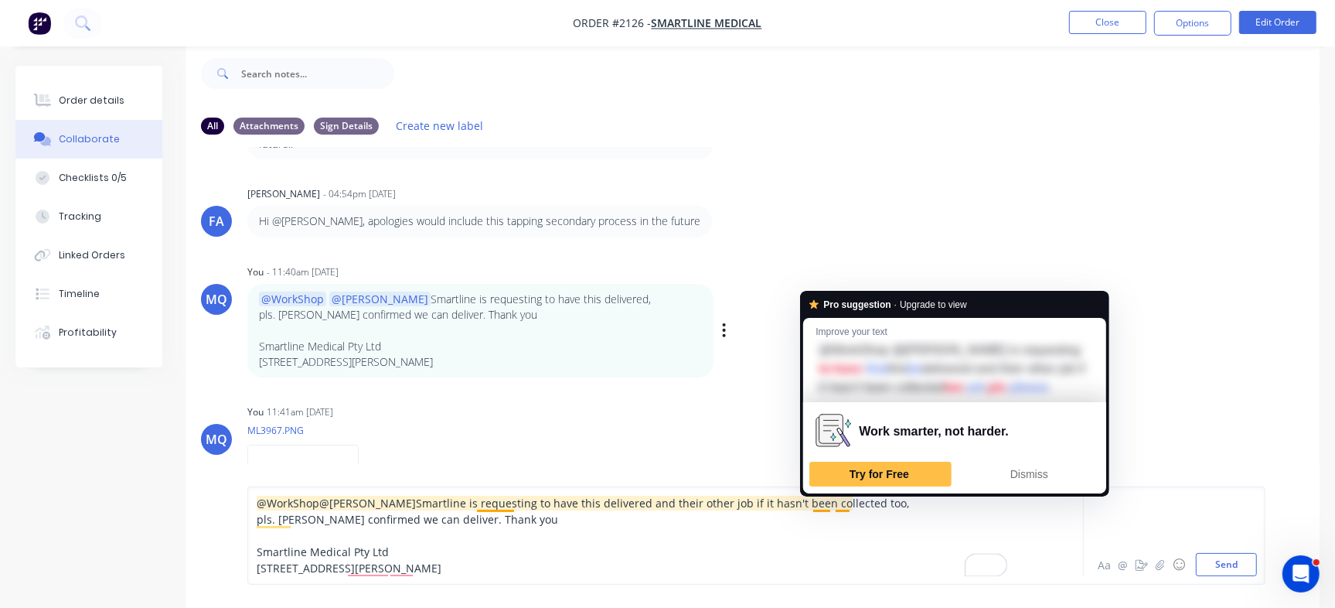
click at [827, 500] on span "Smartline is requesting to have this delivered and their other job if it hasn't…" at bounding box center [585, 511] width 656 height 31
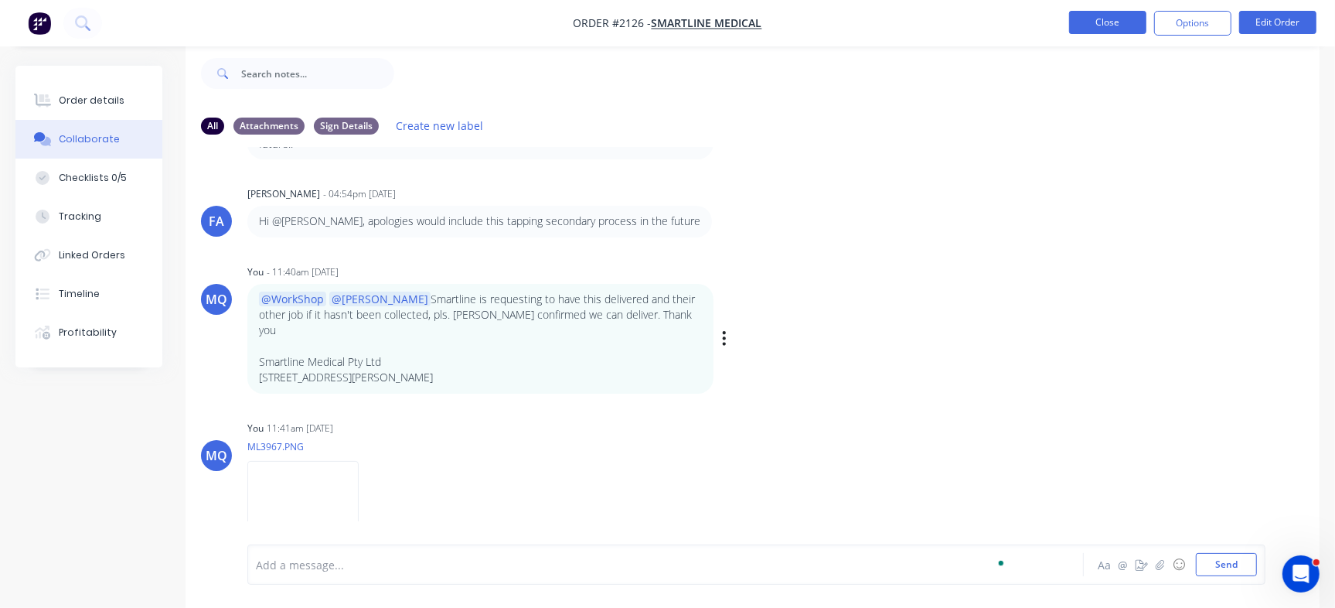
click at [1119, 28] on button "Close" at bounding box center [1107, 22] width 77 height 23
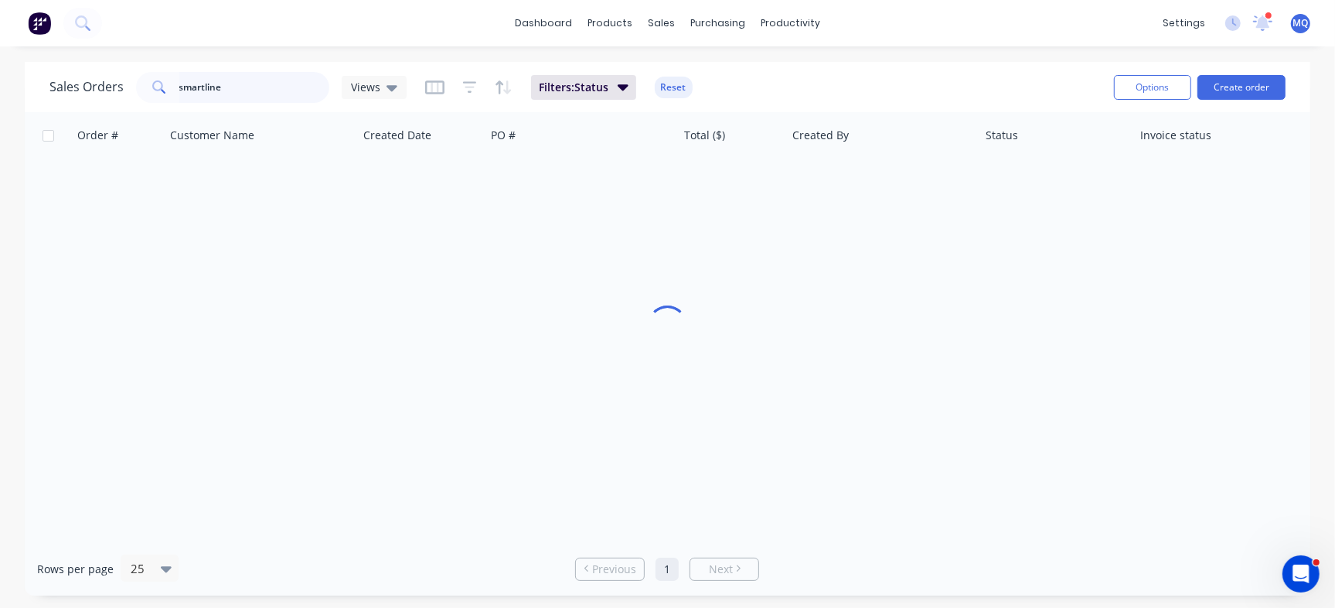
click at [247, 83] on input "smartline" at bounding box center [254, 87] width 151 height 31
click at [247, 84] on input "smartline" at bounding box center [254, 87] width 151 height 31
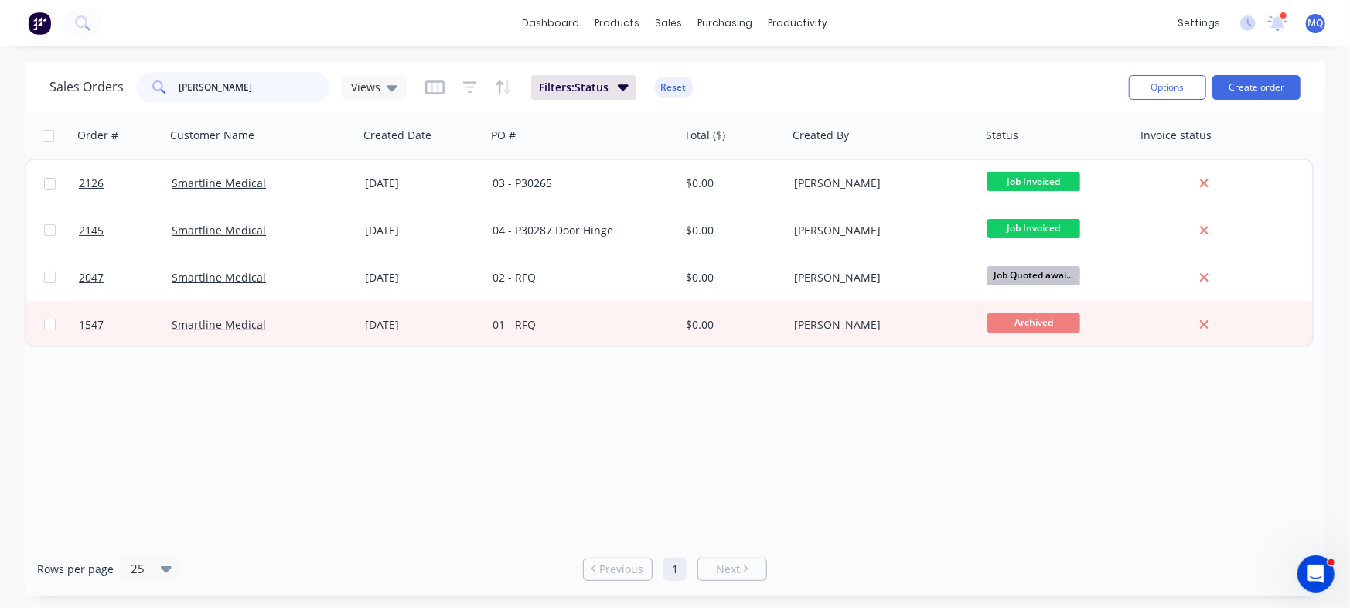
type input "[PERSON_NAME]"
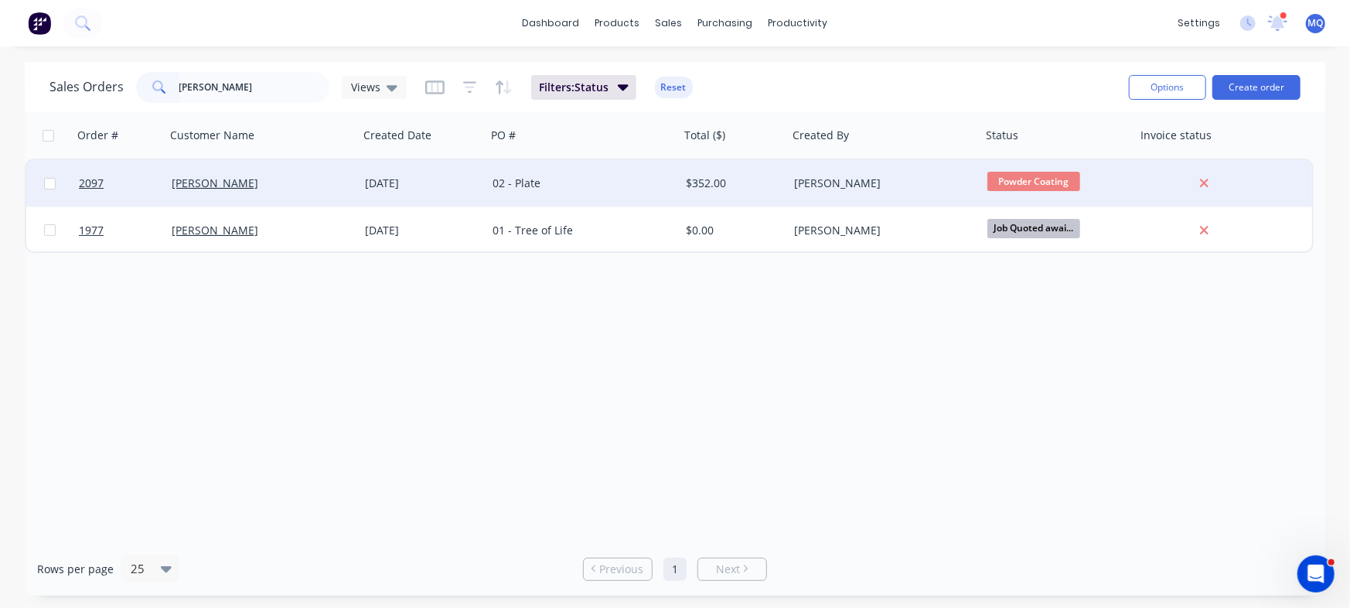
click at [453, 172] on div "[DATE]" at bounding box center [423, 183] width 128 height 46
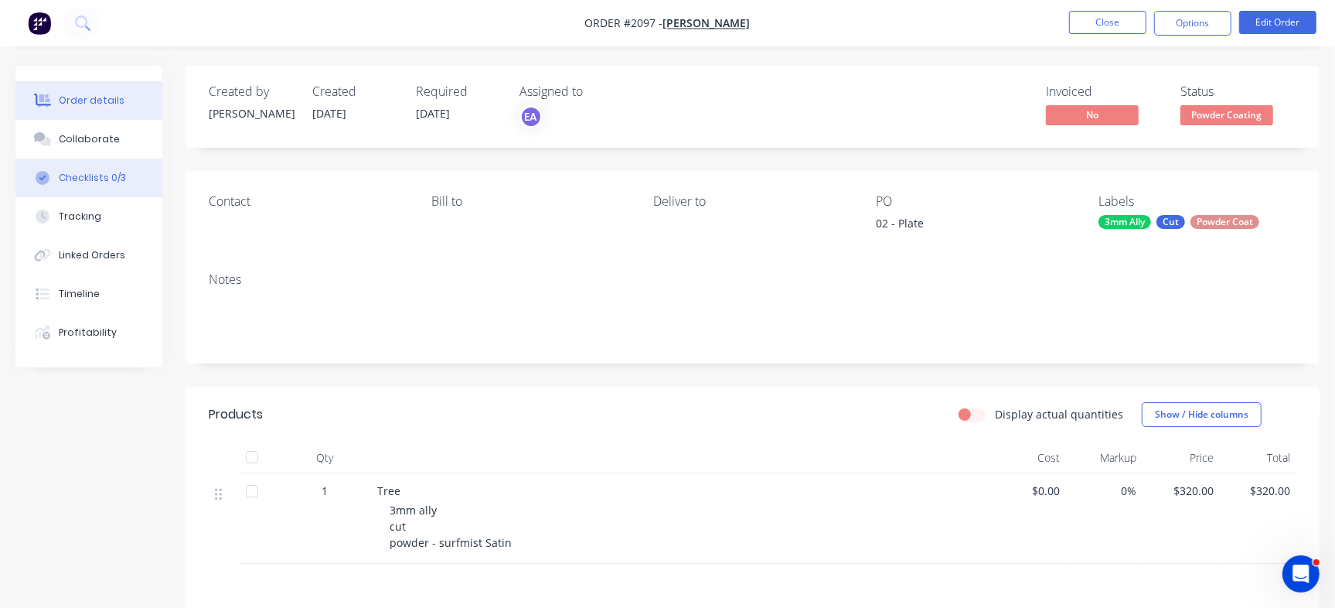
click at [111, 188] on button "Checklists 0/3" at bounding box center [88, 178] width 147 height 39
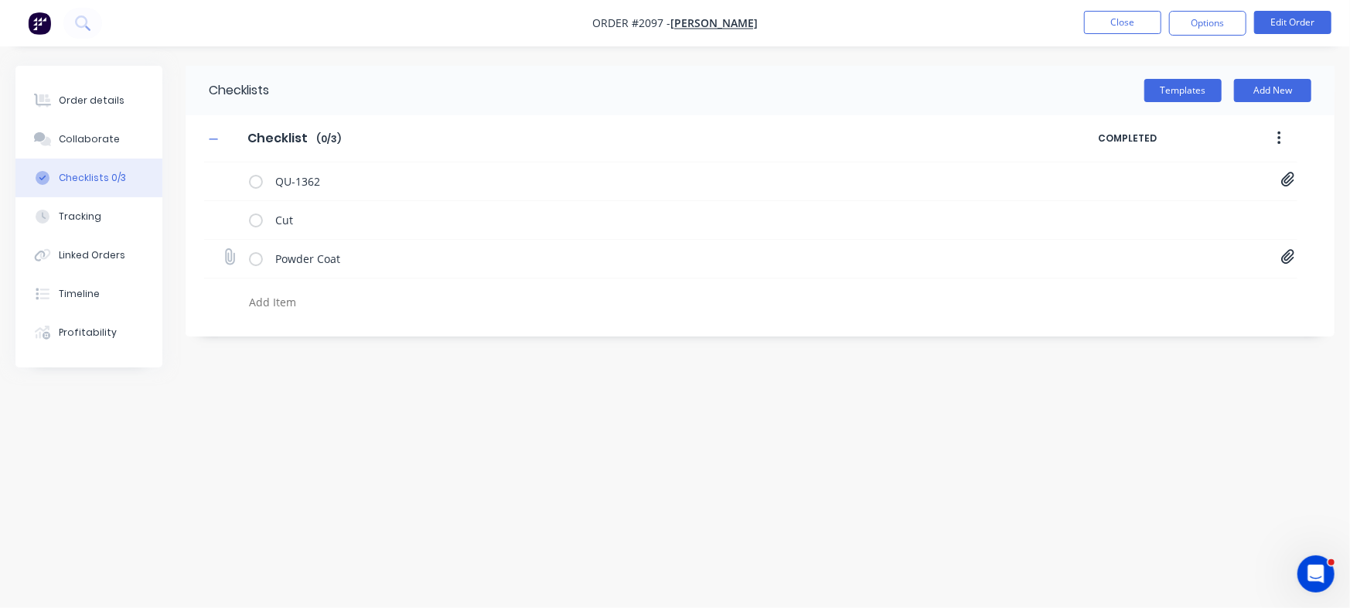
click at [1284, 260] on icon at bounding box center [1287, 257] width 13 height 15
click at [1158, 290] on link "Purchase Order PO0469.pdf" at bounding box center [1163, 291] width 180 height 16
click at [92, 145] on div "Collaborate" at bounding box center [89, 139] width 61 height 14
type textarea "x"
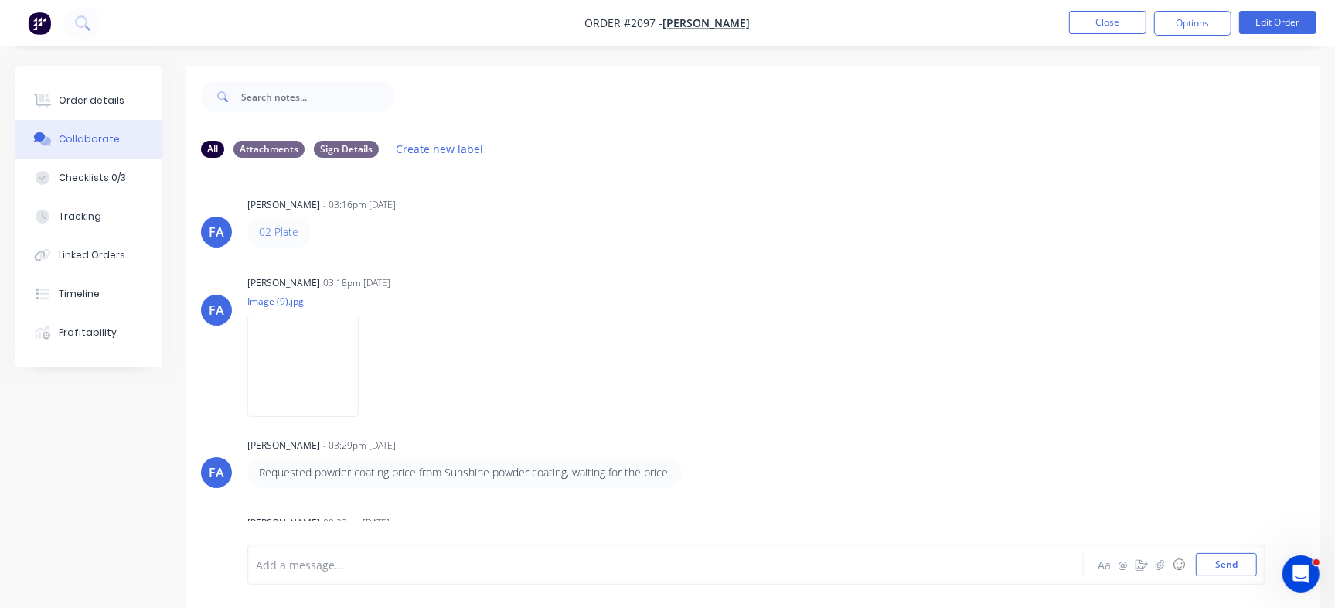
scroll to position [1057, 0]
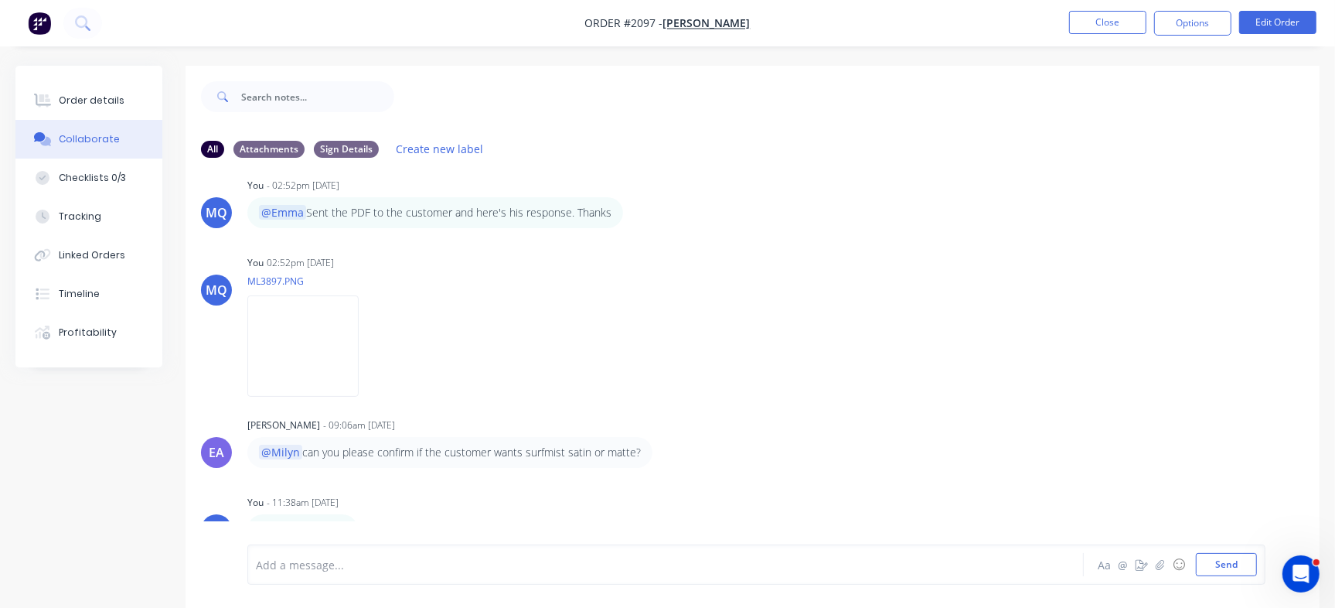
click at [381, 571] on div at bounding box center [632, 565] width 750 height 16
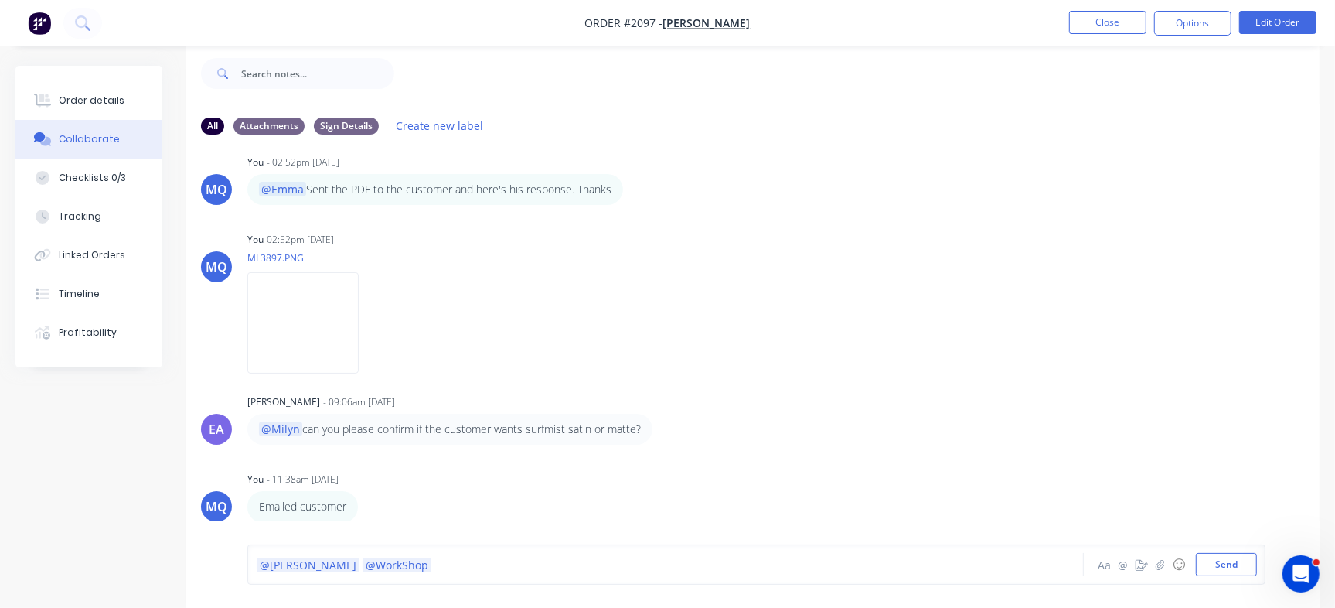
drag, startPoint x: 1343, startPoint y: 478, endPoint x: 32, endPoint y: 13, distance: 1391.3
click at [1216, 563] on button "Send" at bounding box center [1226, 564] width 61 height 23
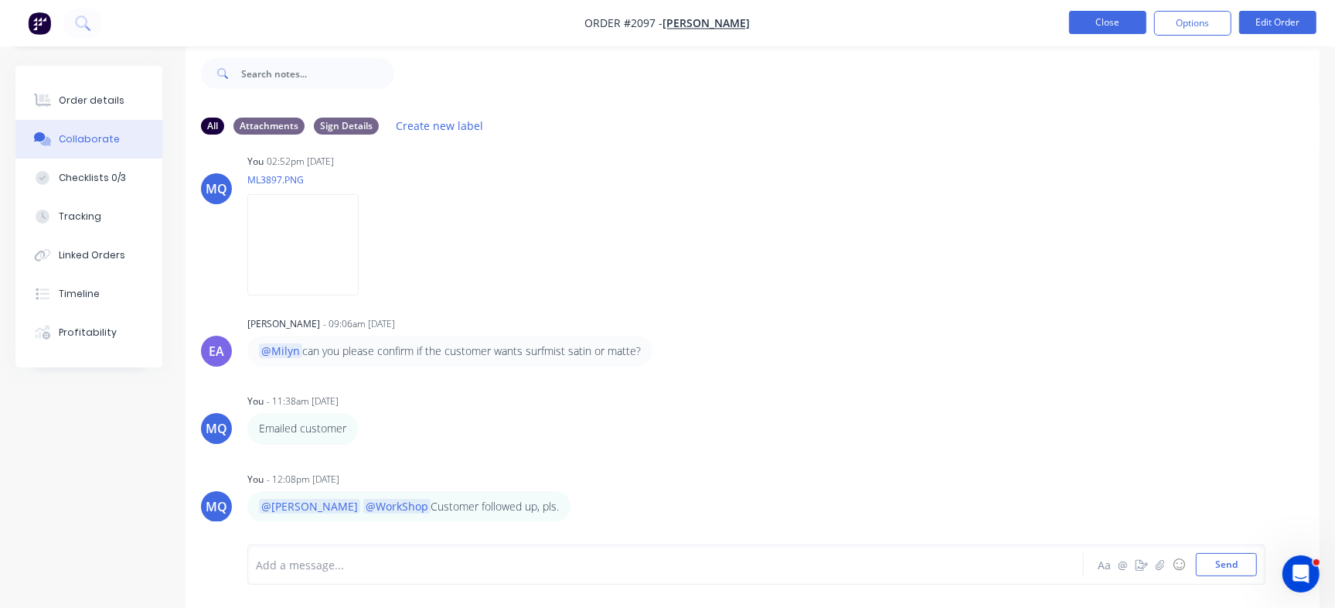
click at [1120, 15] on button "Close" at bounding box center [1107, 22] width 77 height 23
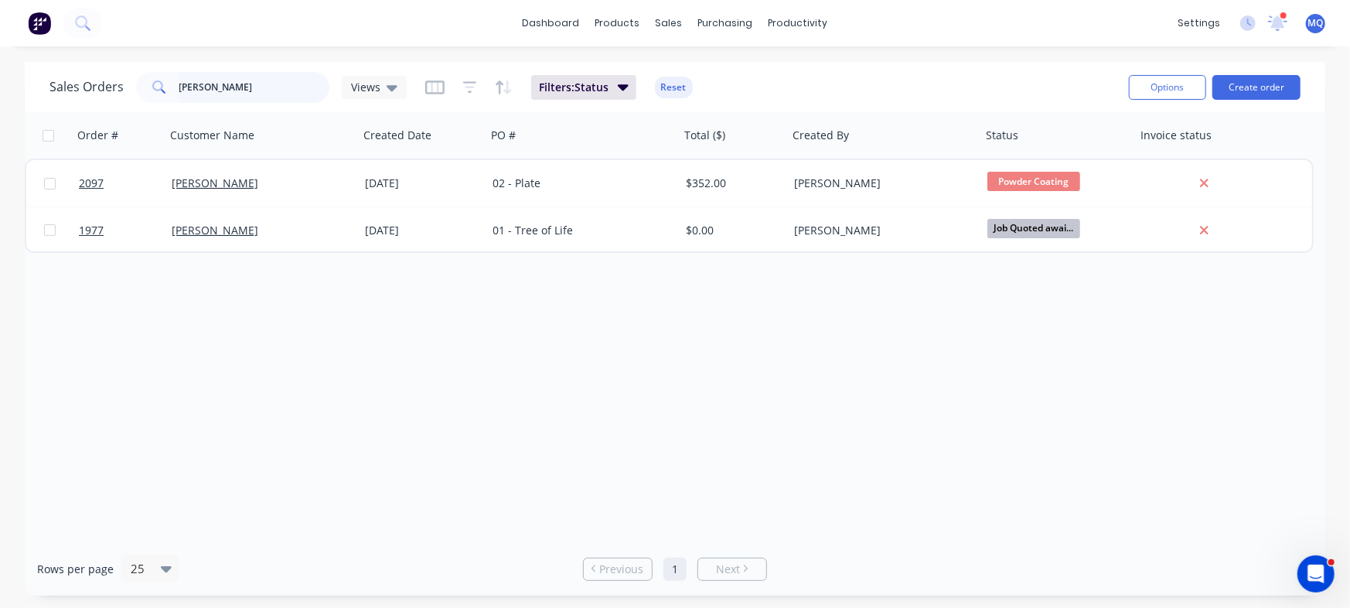
click at [249, 83] on input "[PERSON_NAME]" at bounding box center [254, 87] width 151 height 31
click at [381, 81] on div "Views" at bounding box center [374, 87] width 46 height 14
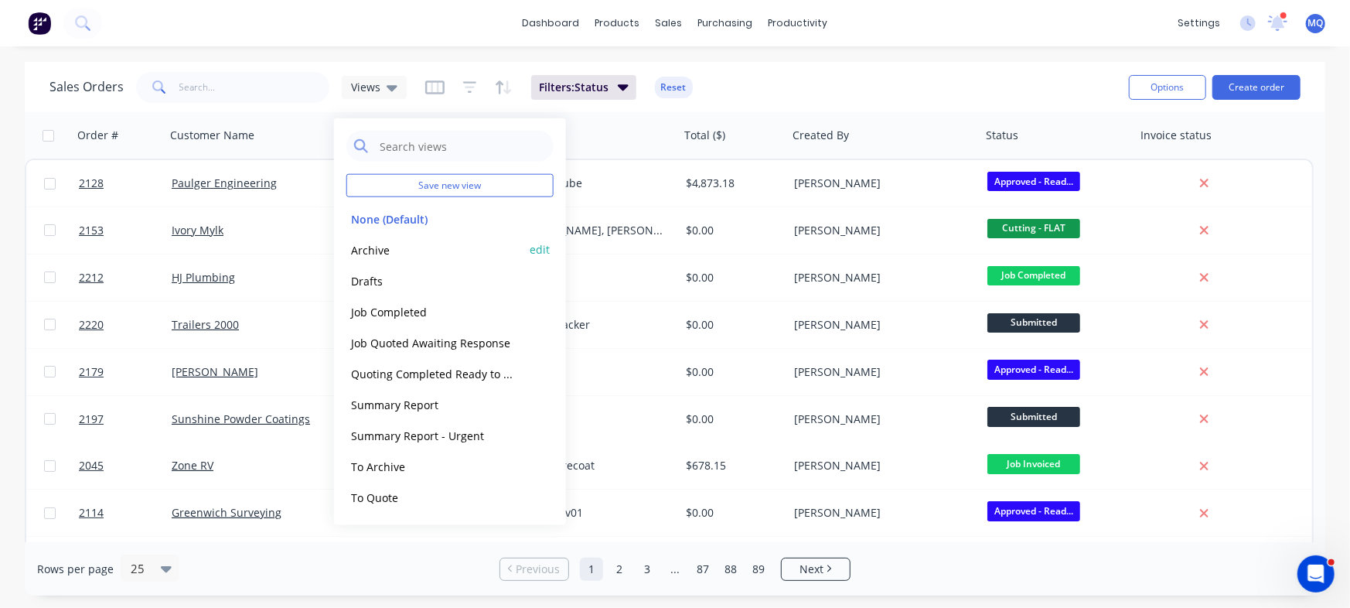
click at [376, 248] on button "Archive" at bounding box center [434, 249] width 176 height 18
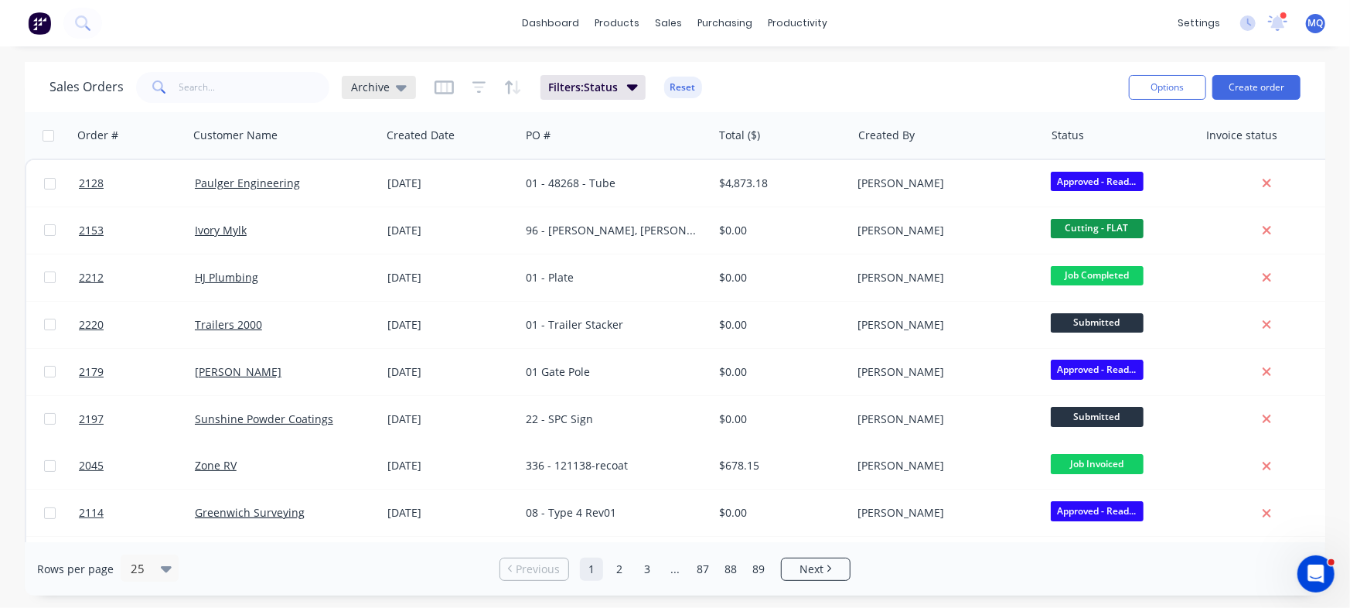
click at [376, 88] on span "Archive" at bounding box center [370, 87] width 39 height 16
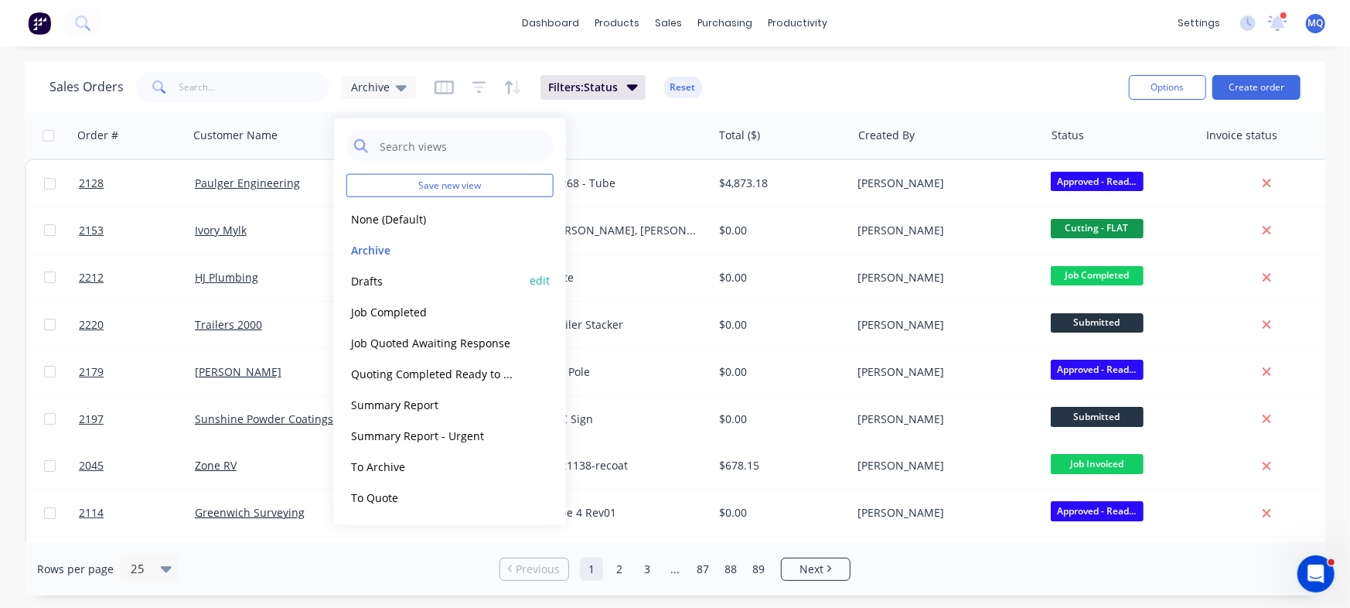
click at [390, 280] on button "Drafts" at bounding box center [434, 280] width 176 height 18
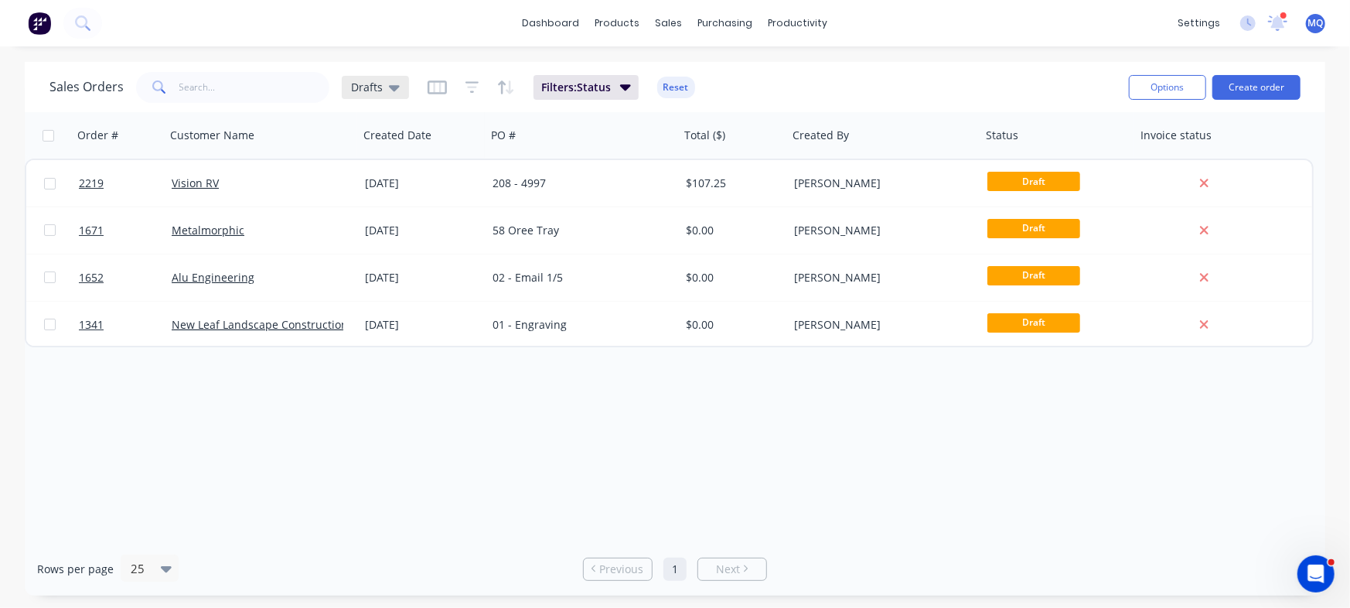
click at [378, 91] on span "Drafts" at bounding box center [367, 87] width 32 height 16
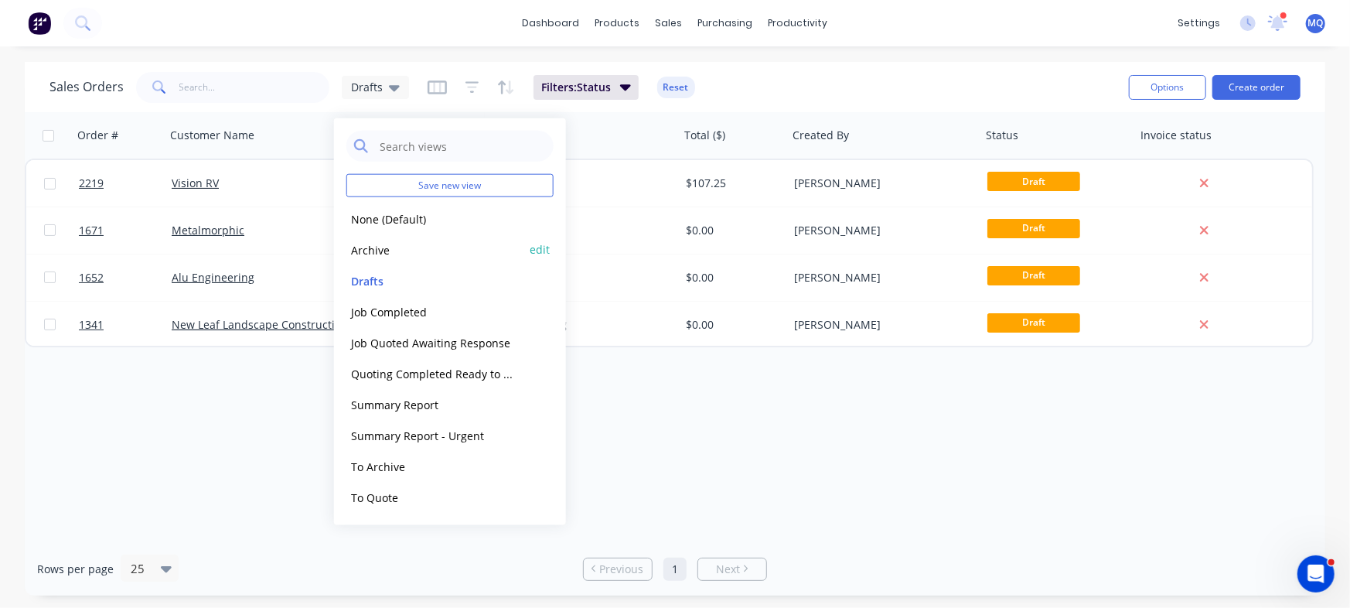
click at [373, 246] on button "Archive" at bounding box center [434, 249] width 176 height 18
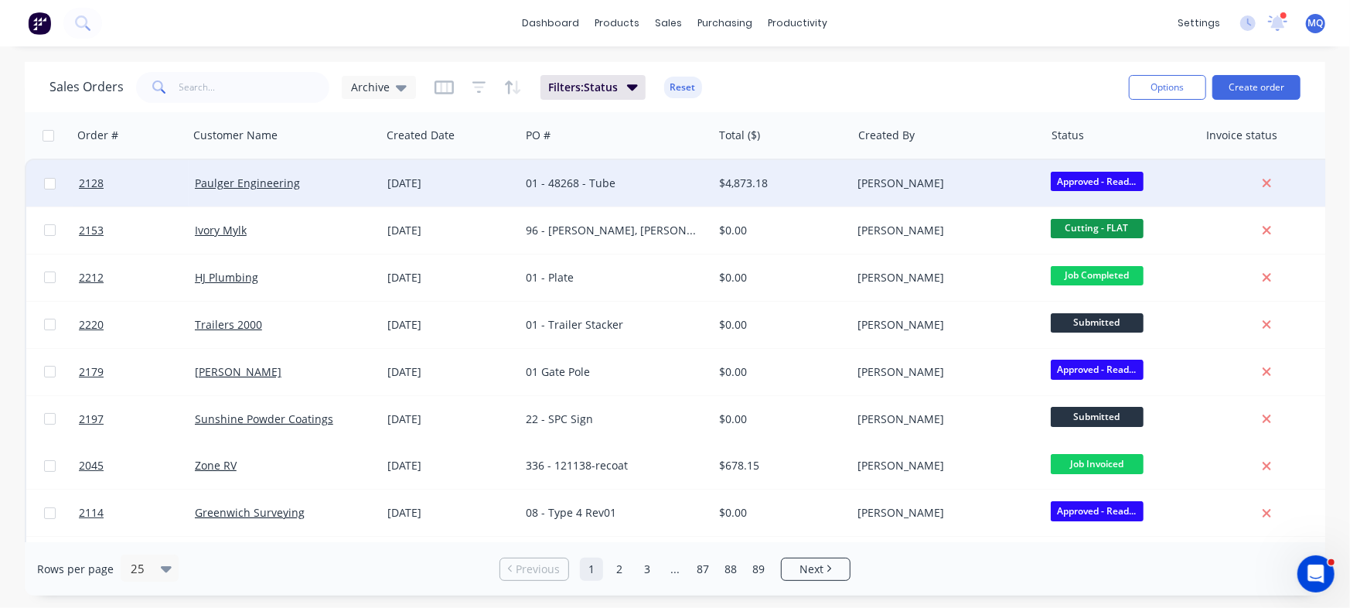
click at [504, 193] on div "[DATE]" at bounding box center [450, 183] width 139 height 46
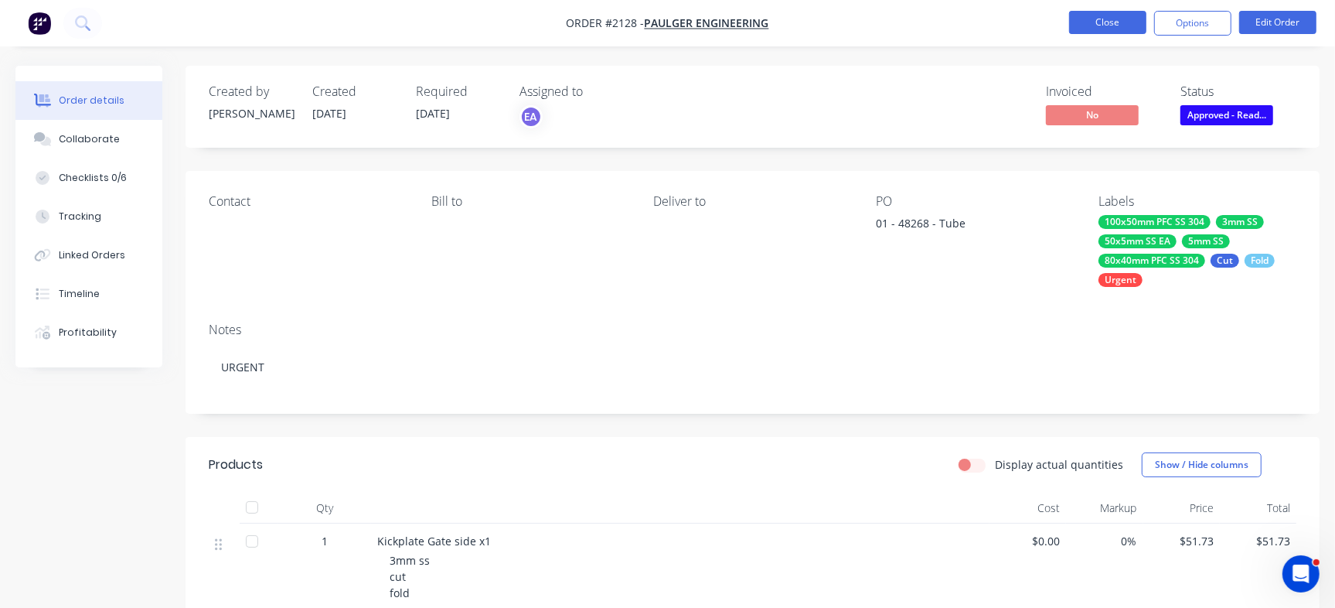
click at [1133, 26] on button "Close" at bounding box center [1107, 22] width 77 height 23
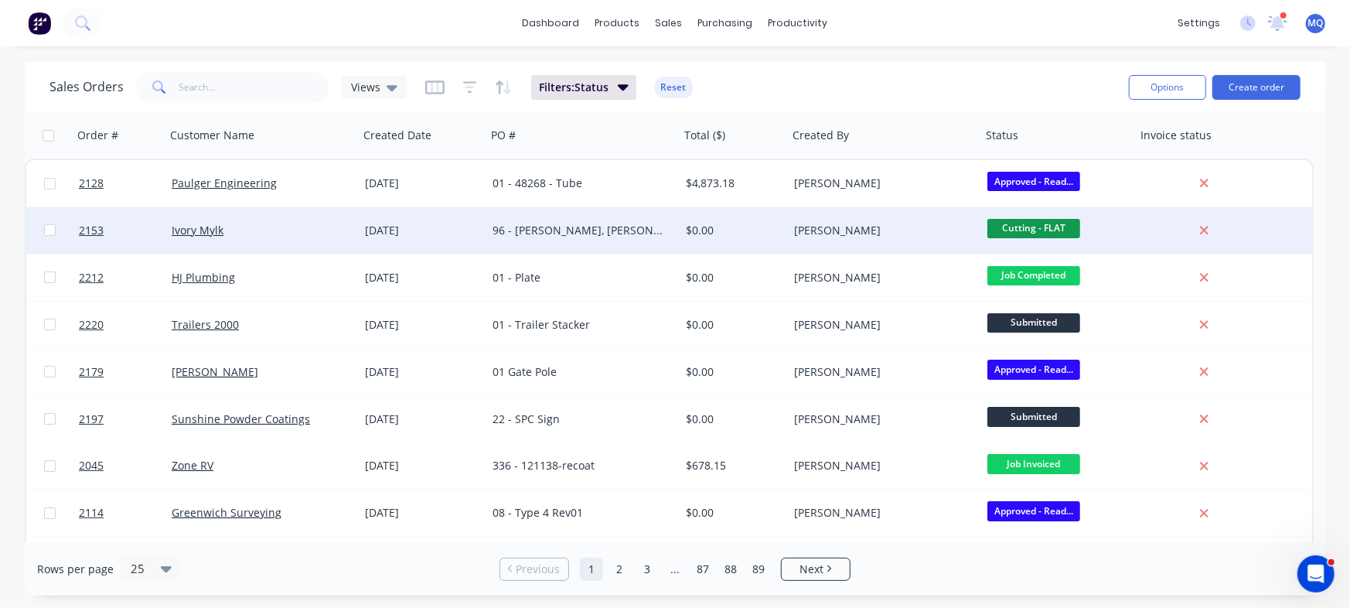
click at [608, 237] on div "96 - [PERSON_NAME], [PERSON_NAME] & [PERSON_NAME]" at bounding box center [579, 230] width 172 height 15
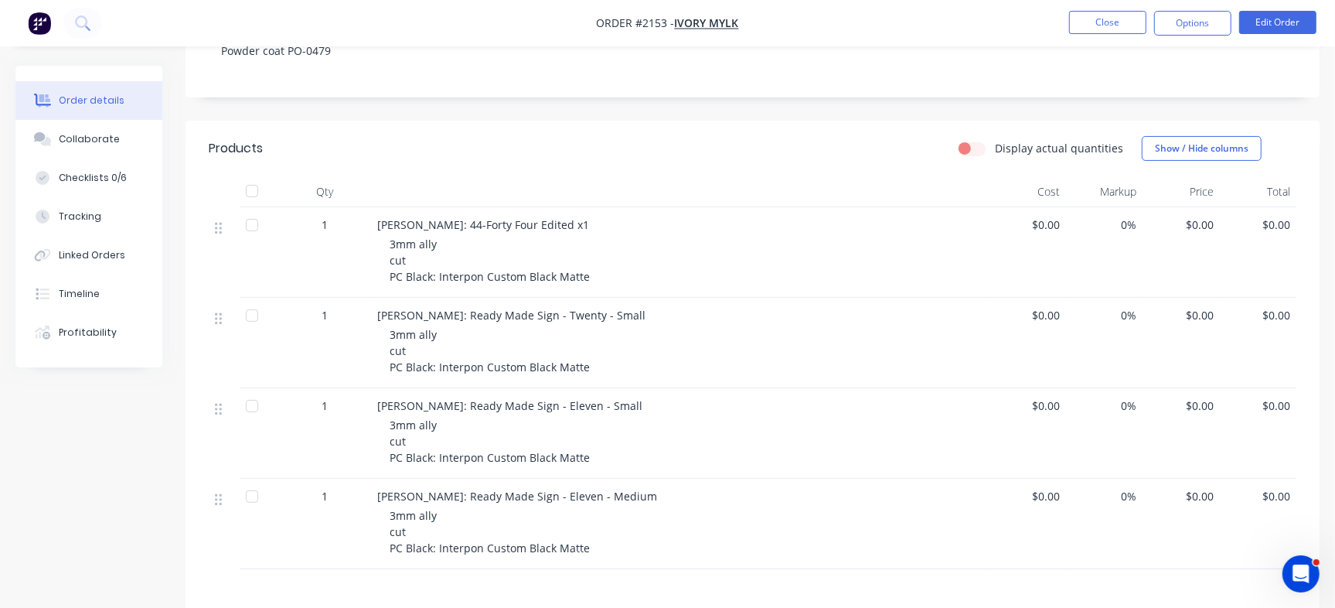
scroll to position [36, 0]
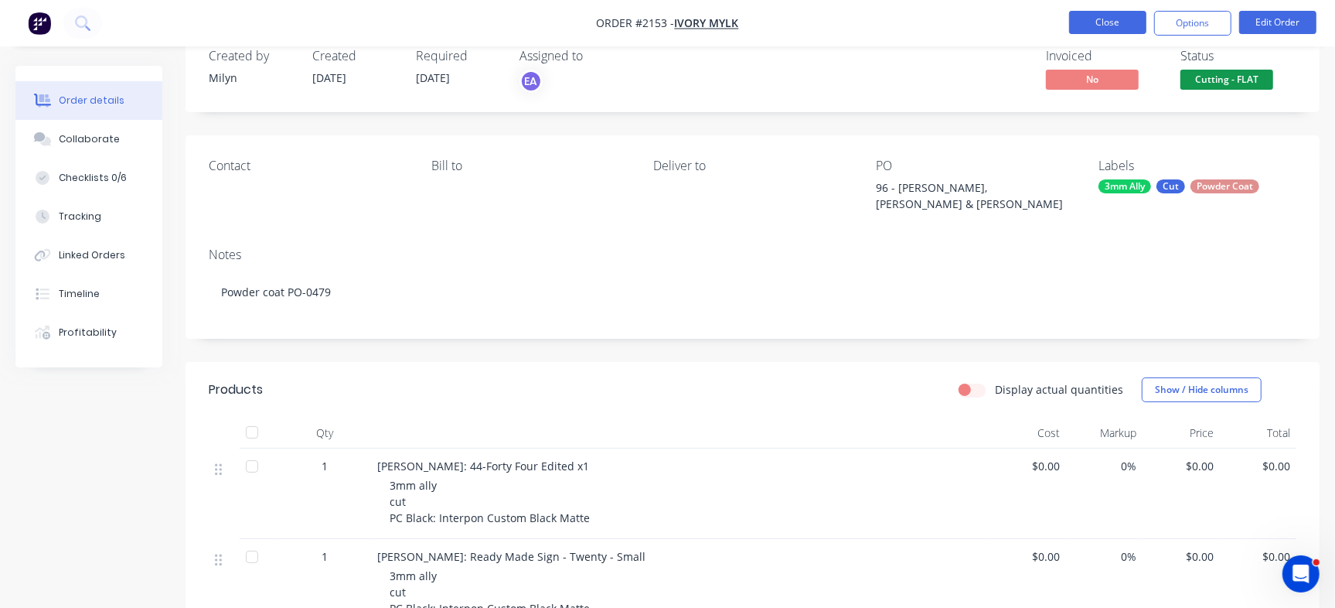
click at [1100, 25] on button "Close" at bounding box center [1107, 22] width 77 height 23
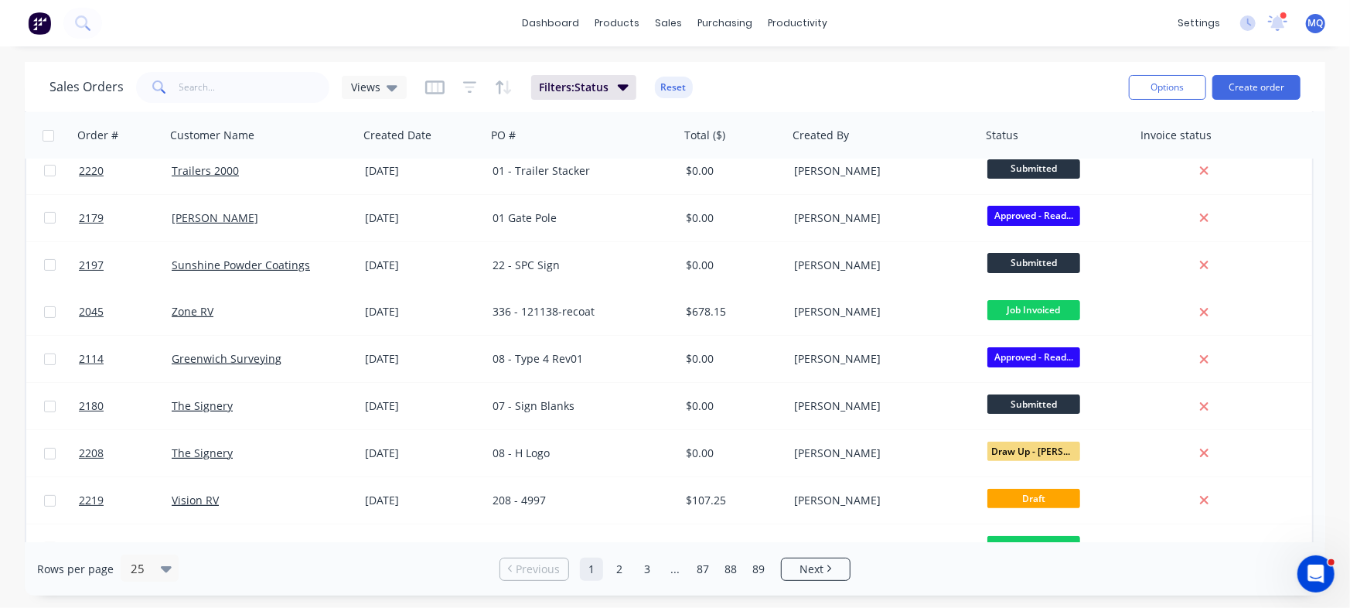
scroll to position [182, 0]
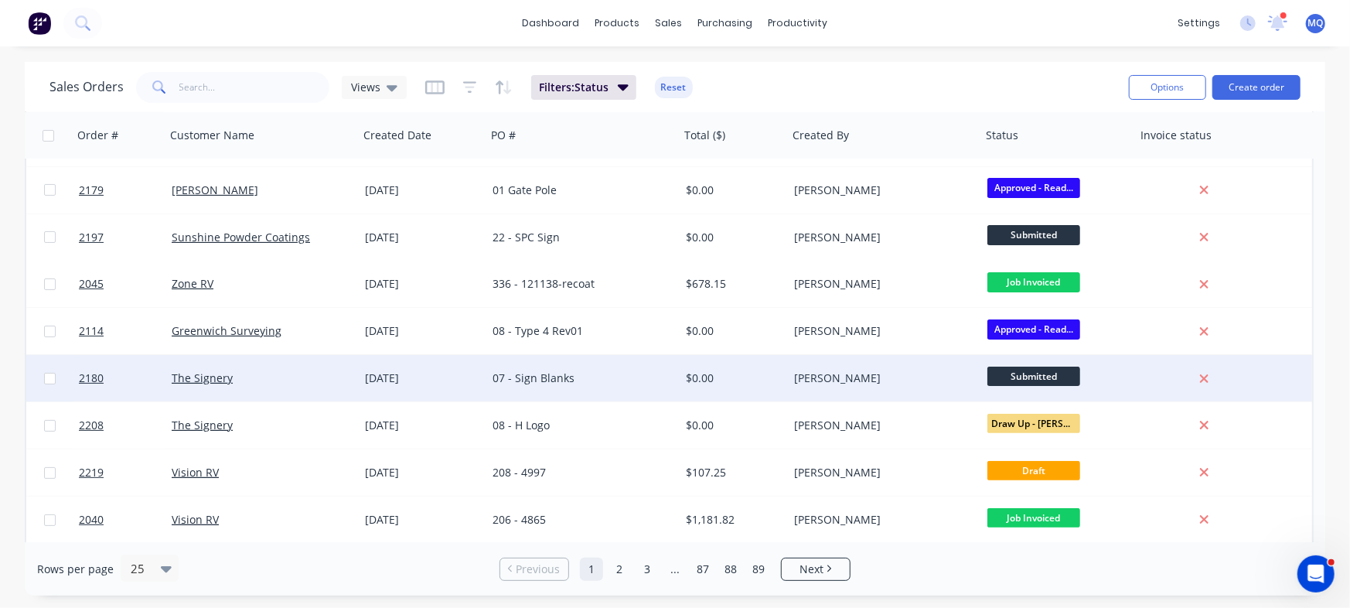
click at [702, 389] on div "$0.00" at bounding box center [734, 378] width 108 height 46
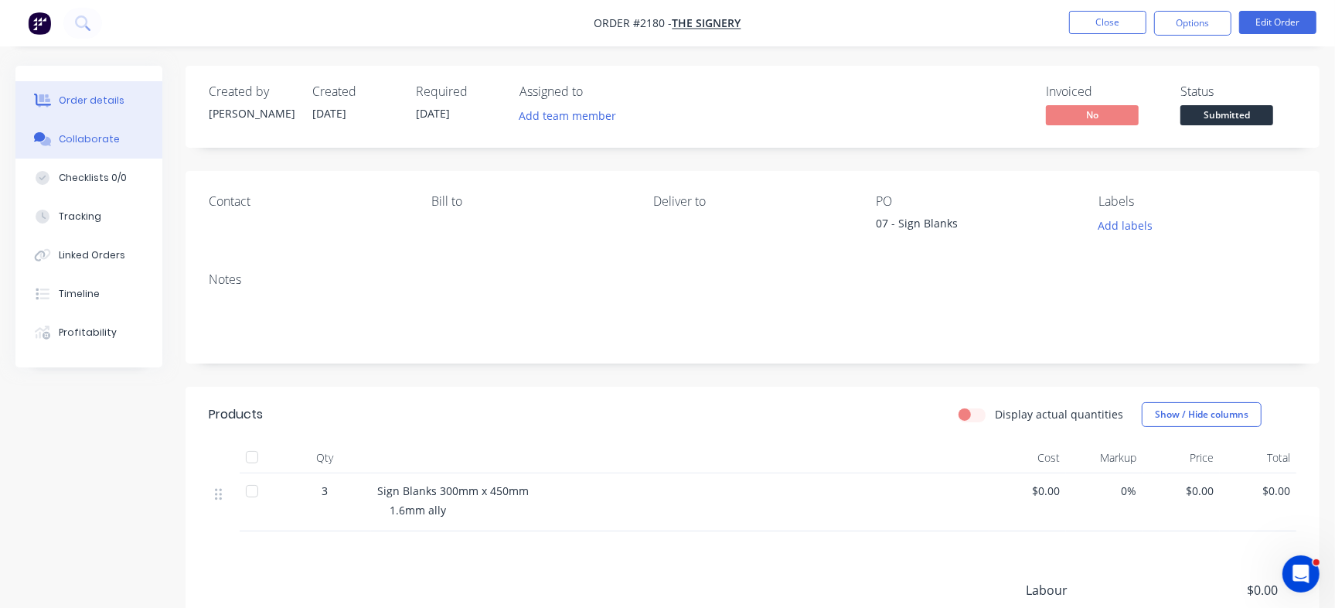
click at [101, 138] on div "Collaborate" at bounding box center [89, 139] width 61 height 14
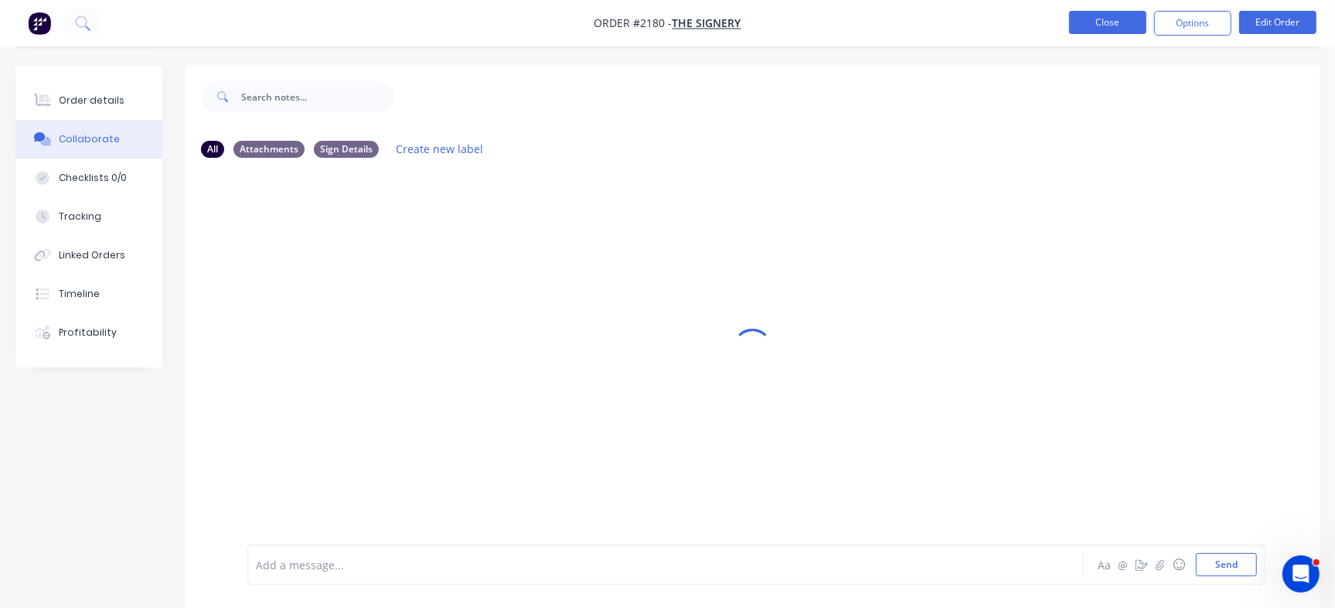
click at [1104, 26] on button "Close" at bounding box center [1107, 22] width 77 height 23
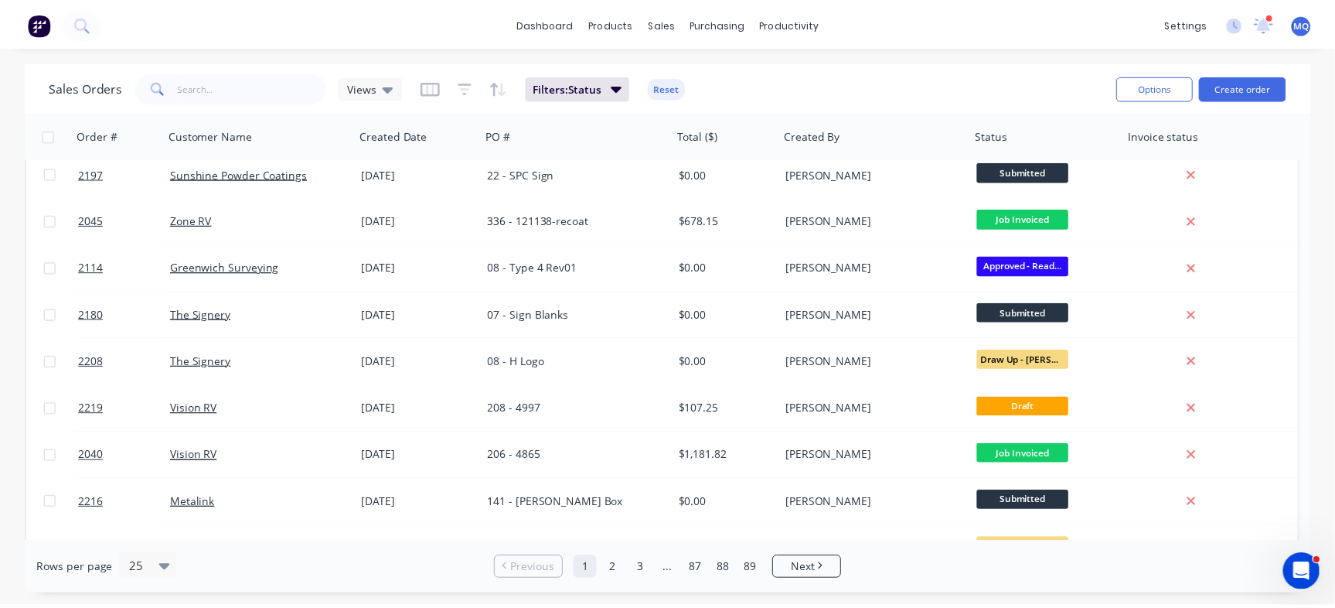
scroll to position [254, 0]
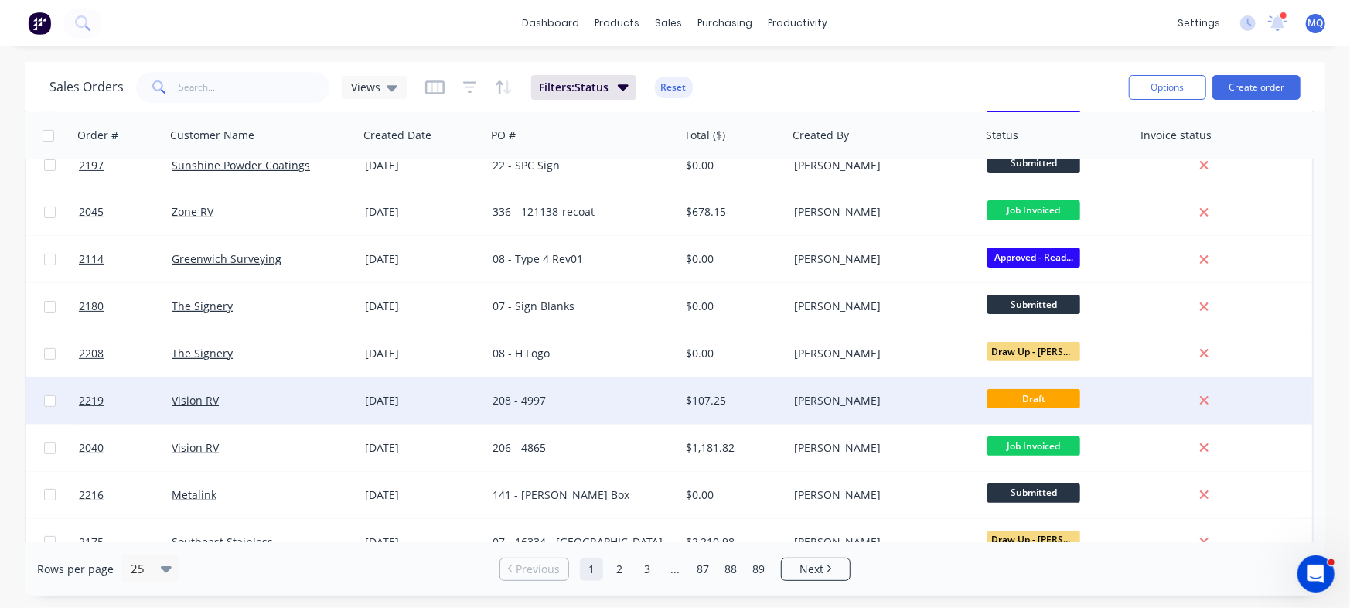
click at [633, 413] on div "208 - 4997" at bounding box center [582, 400] width 193 height 46
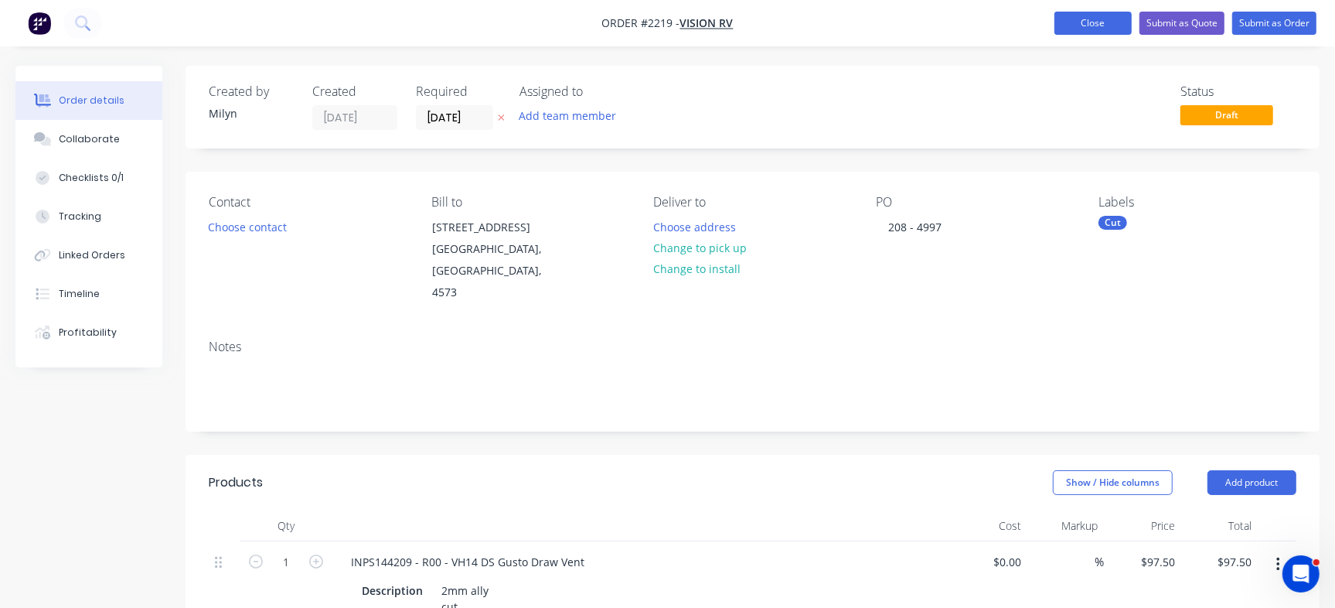
click at [1106, 34] on nav "Order #2219 - Vision RV Add product Close Submit as Quote Submit as Order" at bounding box center [667, 23] width 1335 height 46
click at [1096, 23] on button "Close" at bounding box center [1093, 23] width 77 height 23
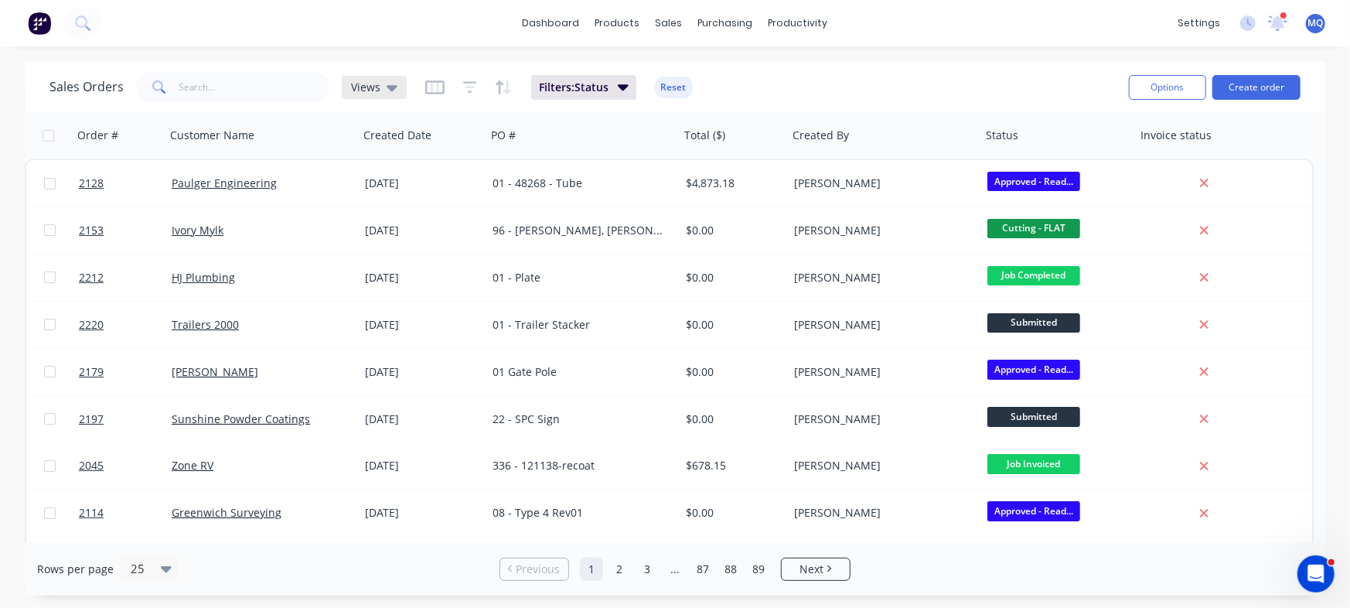
click at [387, 87] on icon at bounding box center [392, 88] width 11 height 6
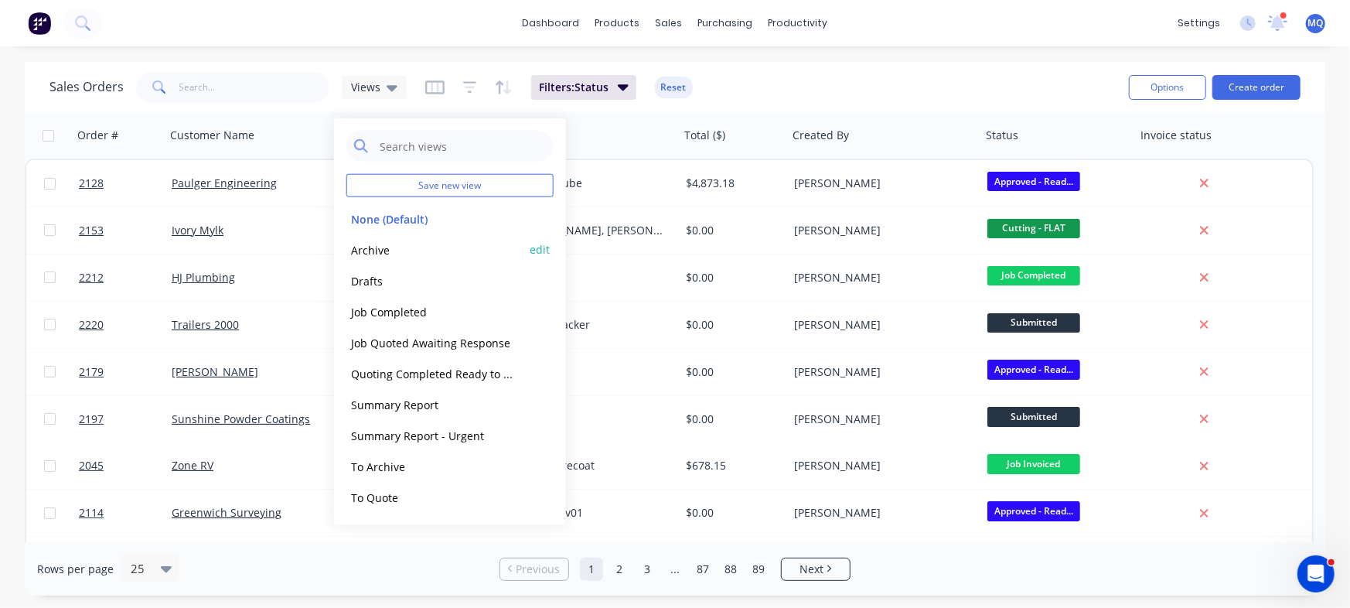
click at [384, 247] on button "Archive" at bounding box center [434, 249] width 176 height 18
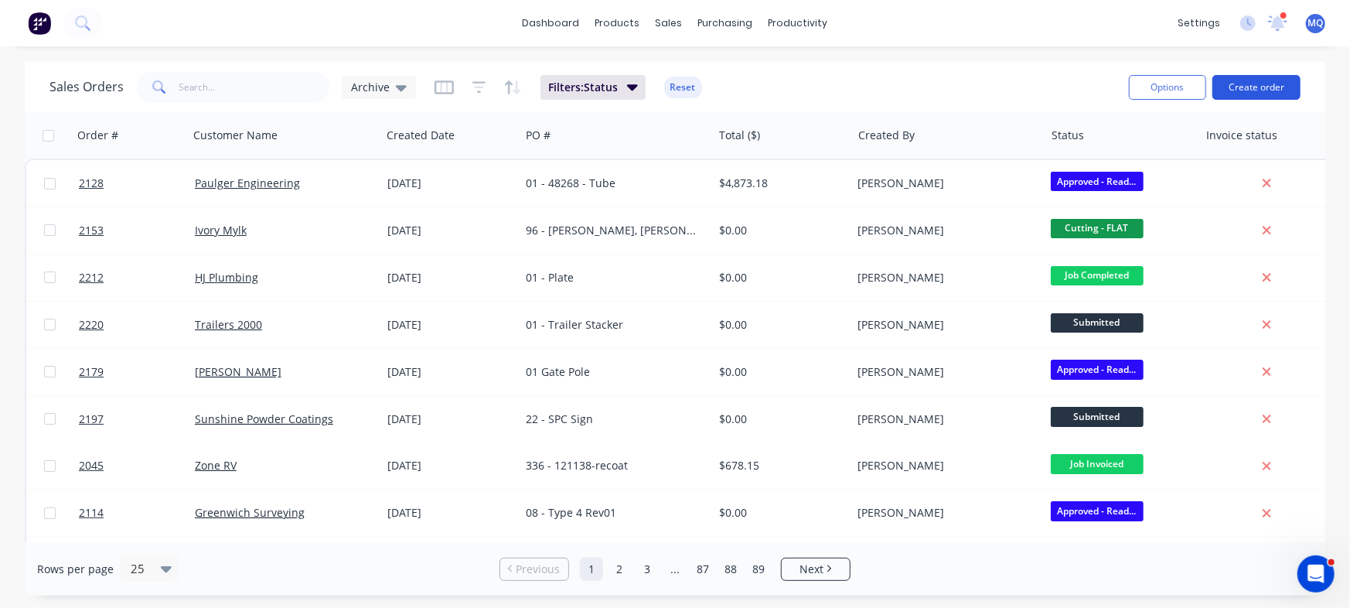
click at [1273, 92] on button "Create order" at bounding box center [1256, 87] width 88 height 25
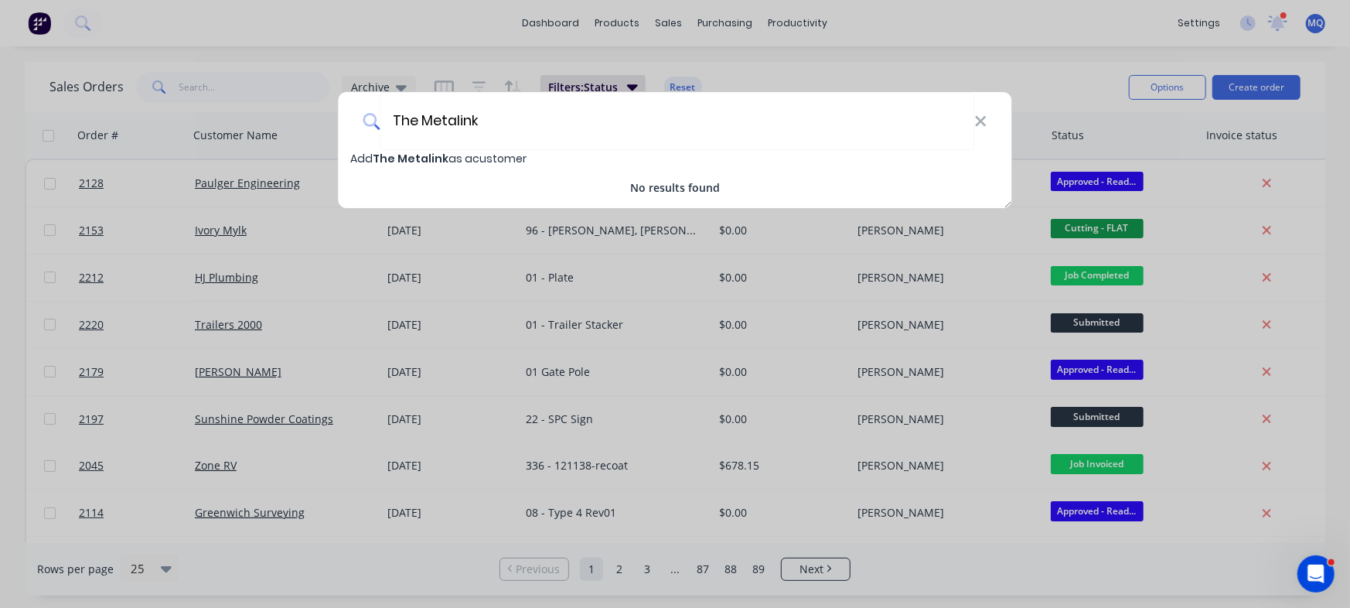
drag, startPoint x: 510, startPoint y: 115, endPoint x: 1, endPoint y: 37, distance: 515.5
click at [20, 44] on div "The Metalink Add The Metalink as a customer No results found" at bounding box center [675, 304] width 1350 height 608
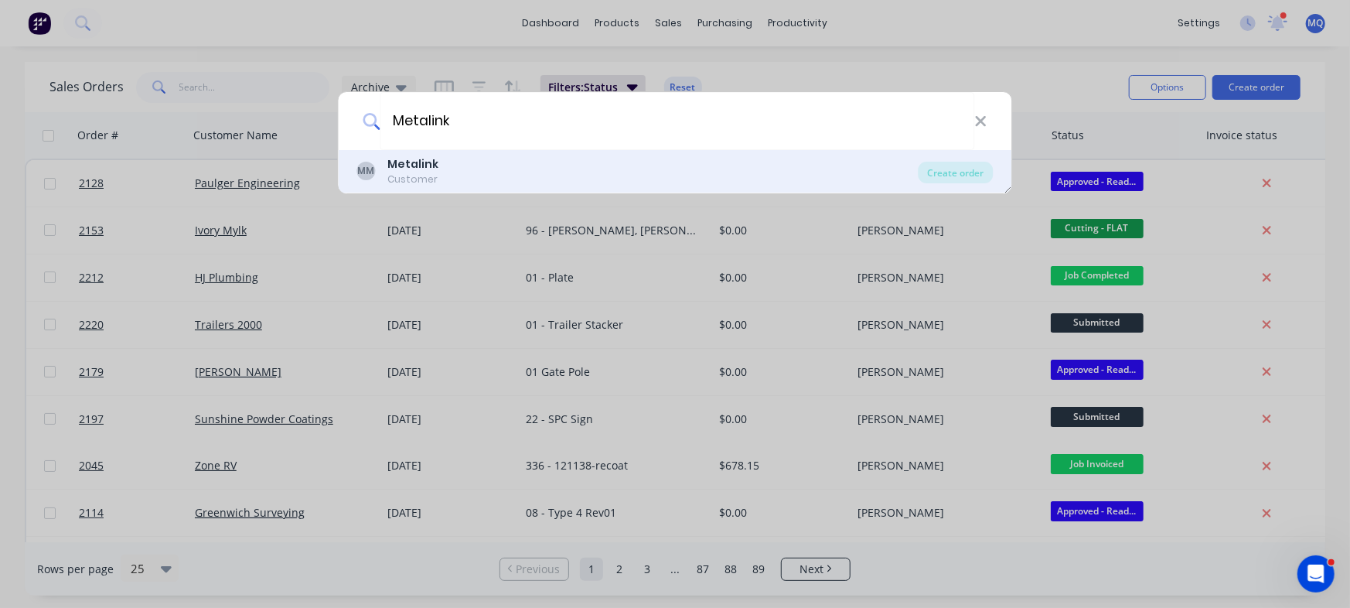
type input "Metalink"
click at [463, 172] on div "MM Metalink Customer" at bounding box center [637, 171] width 561 height 30
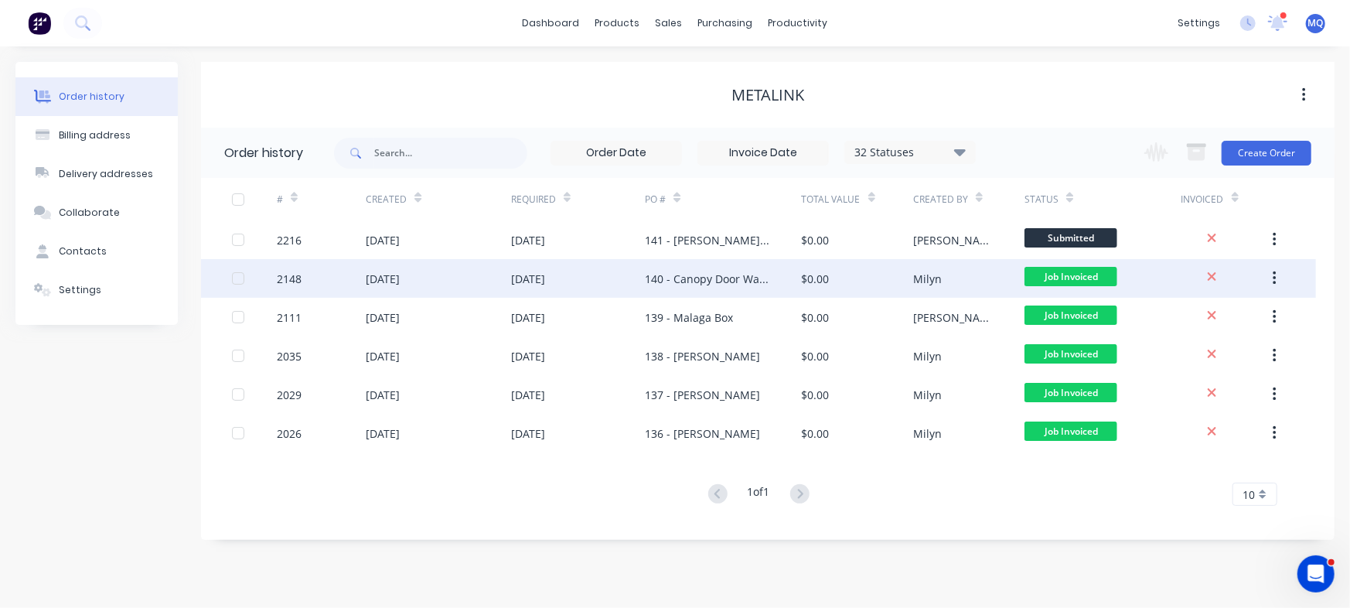
click at [776, 274] on div "140 - Canopy Door Water Deflector" at bounding box center [723, 278] width 156 height 39
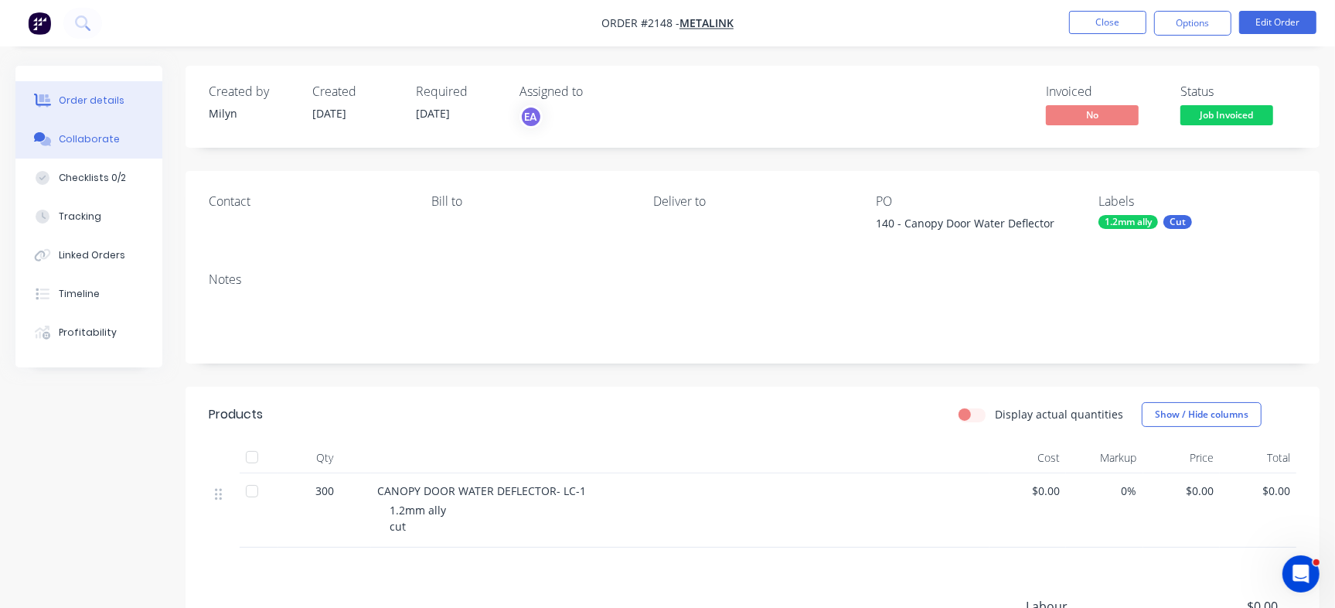
click at [120, 147] on button "Collaborate" at bounding box center [88, 139] width 147 height 39
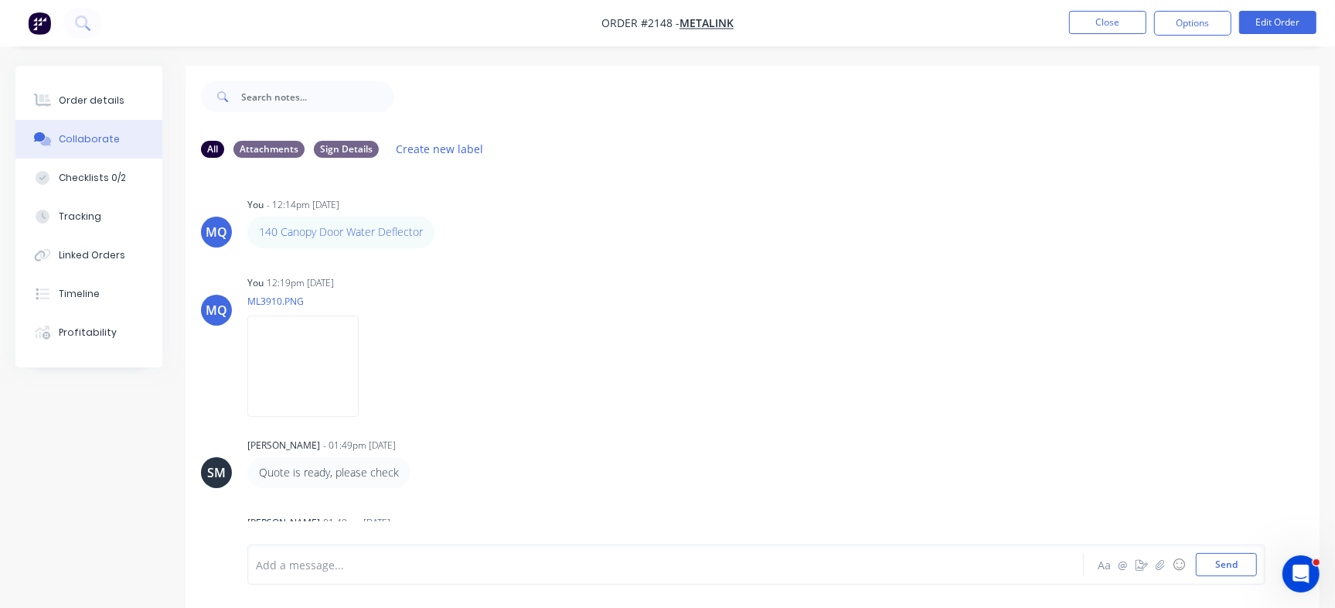
click at [1095, 36] on nav "Order #2148 - Metalink Close Options Edit Order" at bounding box center [667, 23] width 1335 height 46
click at [1089, 19] on button "Close" at bounding box center [1107, 22] width 77 height 23
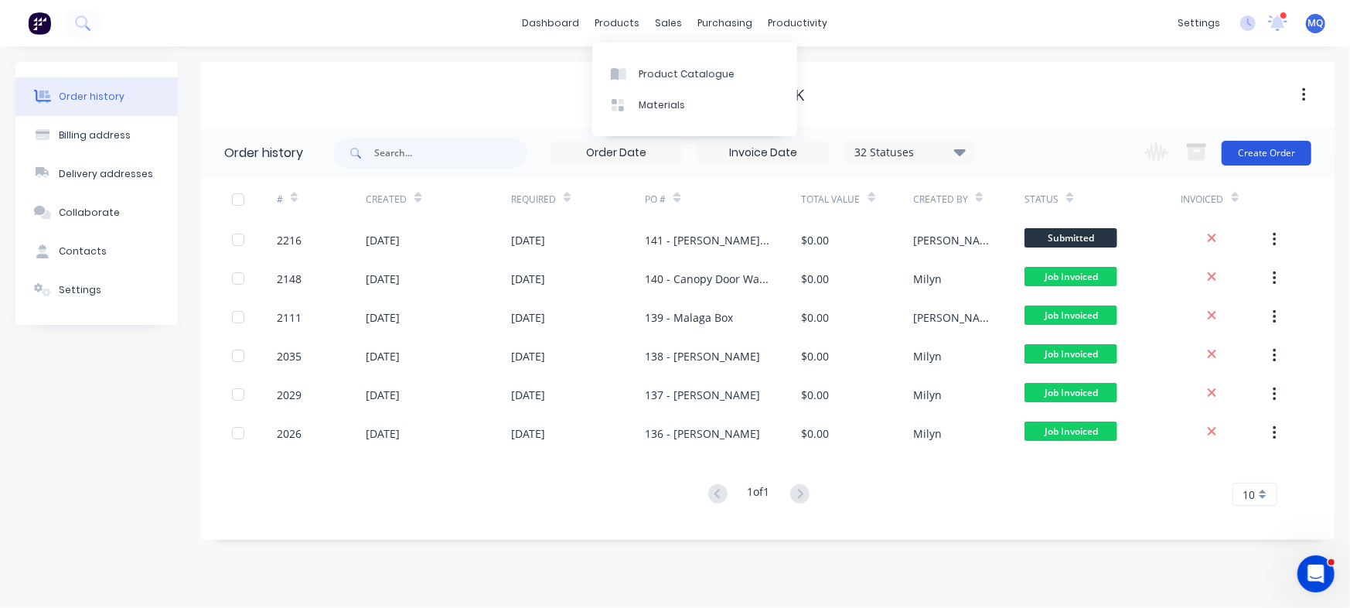
click at [1277, 151] on button "Create Order" at bounding box center [1267, 153] width 90 height 25
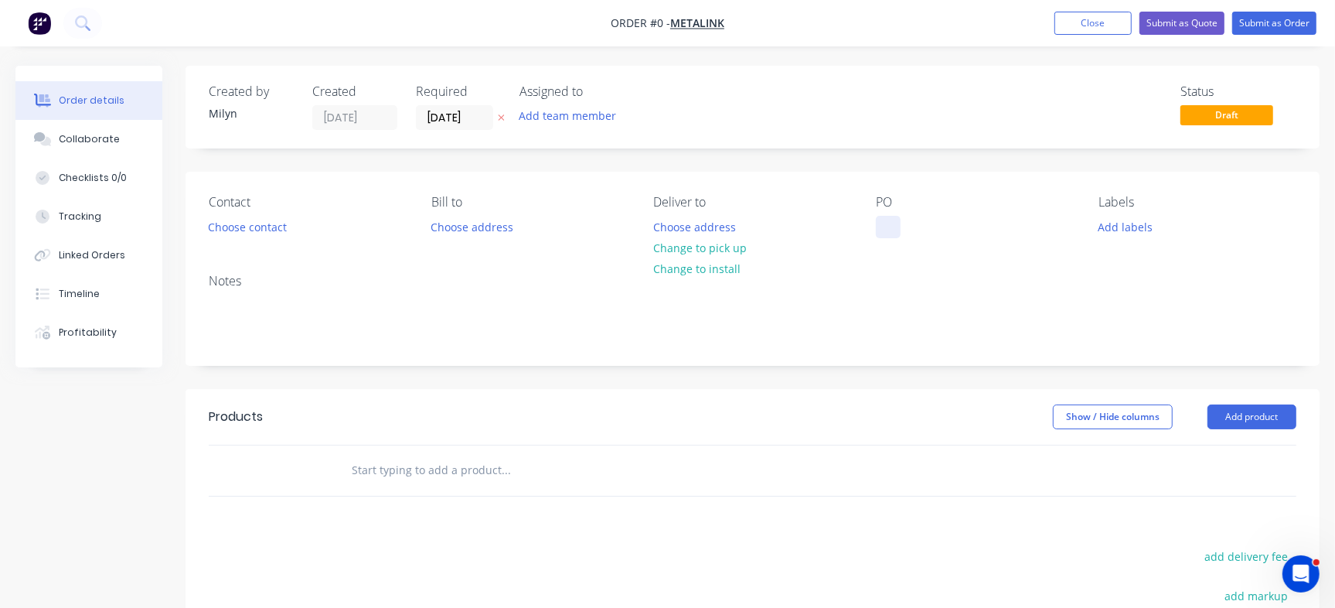
click at [890, 228] on div at bounding box center [888, 227] width 25 height 22
paste div
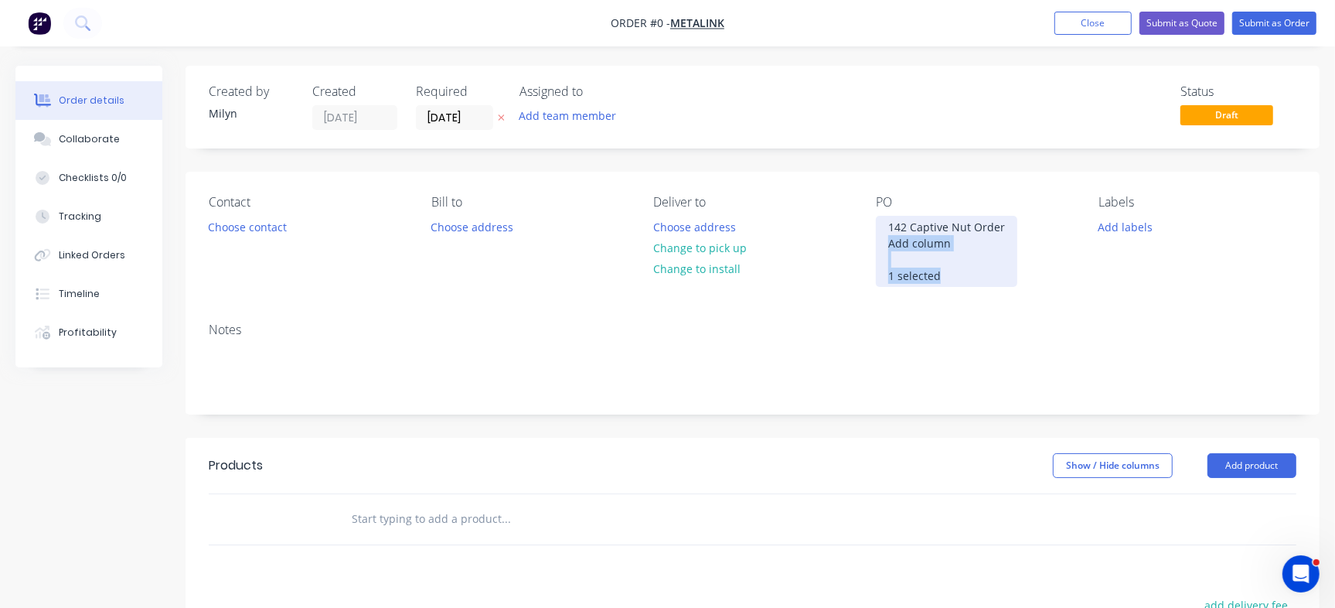
drag, startPoint x: 953, startPoint y: 280, endPoint x: 871, endPoint y: 238, distance: 91.3
click at [871, 238] on div "Contact Choose contact [PERSON_NAME] to Choose address Deliver to Choose addres…" at bounding box center [753, 241] width 1134 height 138
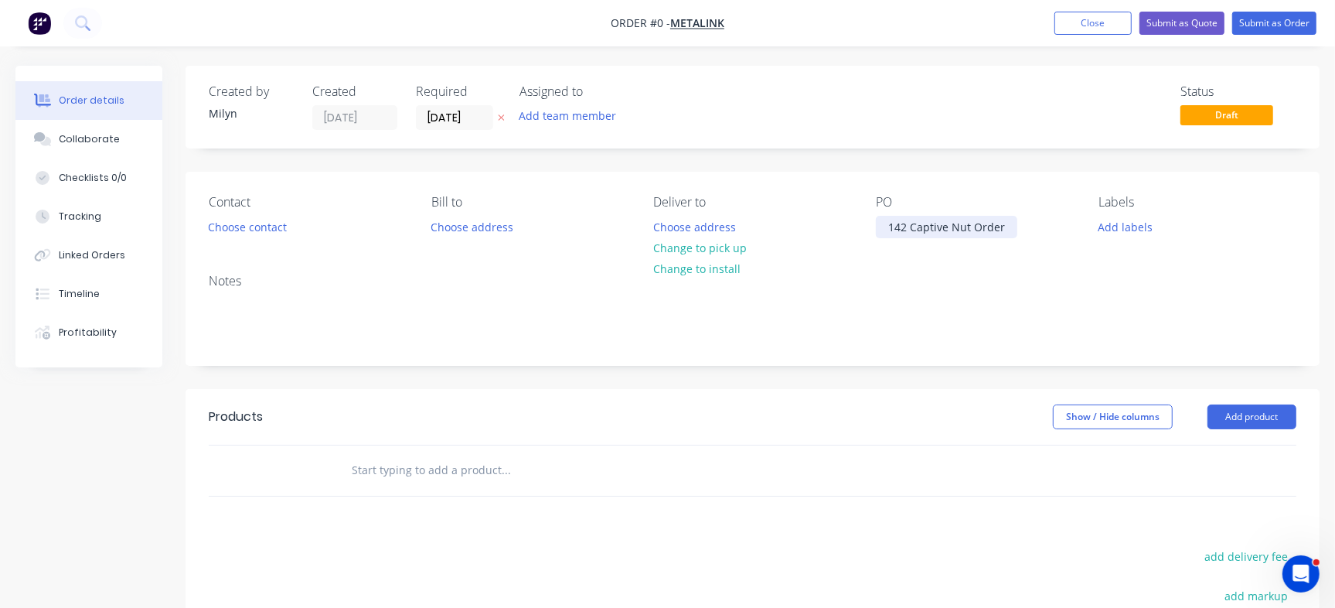
click at [912, 224] on div "142 Captive Nut Order" at bounding box center [947, 227] width 142 height 22
click at [386, 473] on input "text" at bounding box center [505, 470] width 309 height 31
paste input "80mm captive nuts"
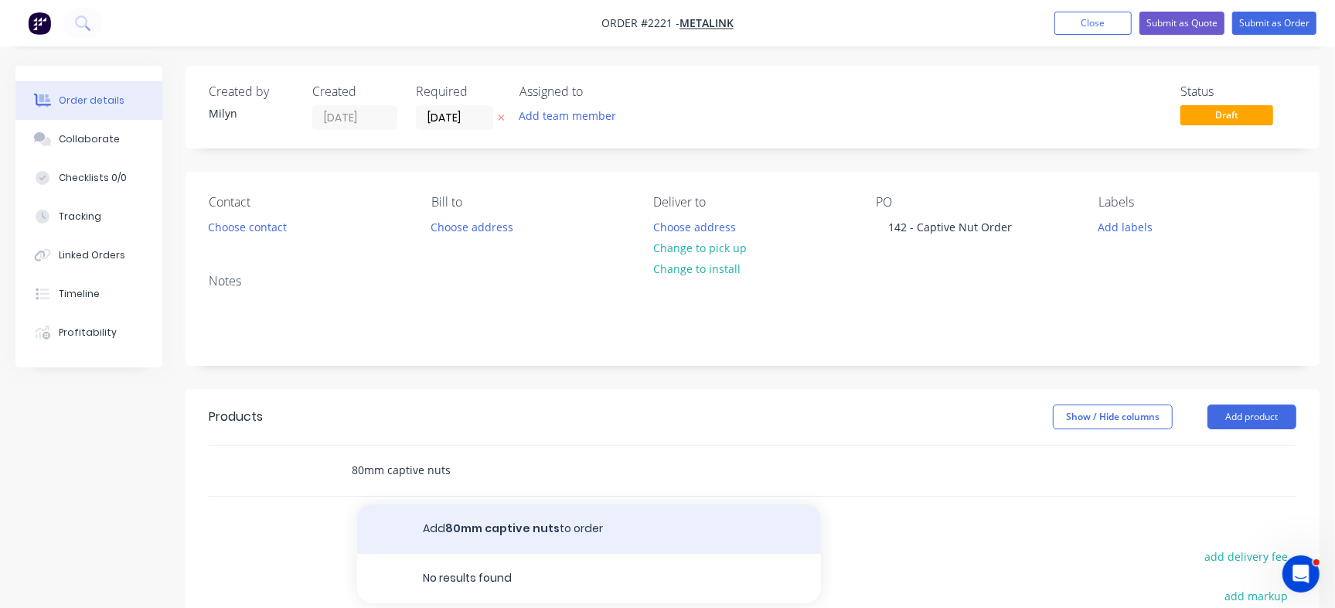
type input "80mm captive nuts"
click at [474, 541] on button "Add 80mm captive nuts to order" at bounding box center [589, 528] width 464 height 49
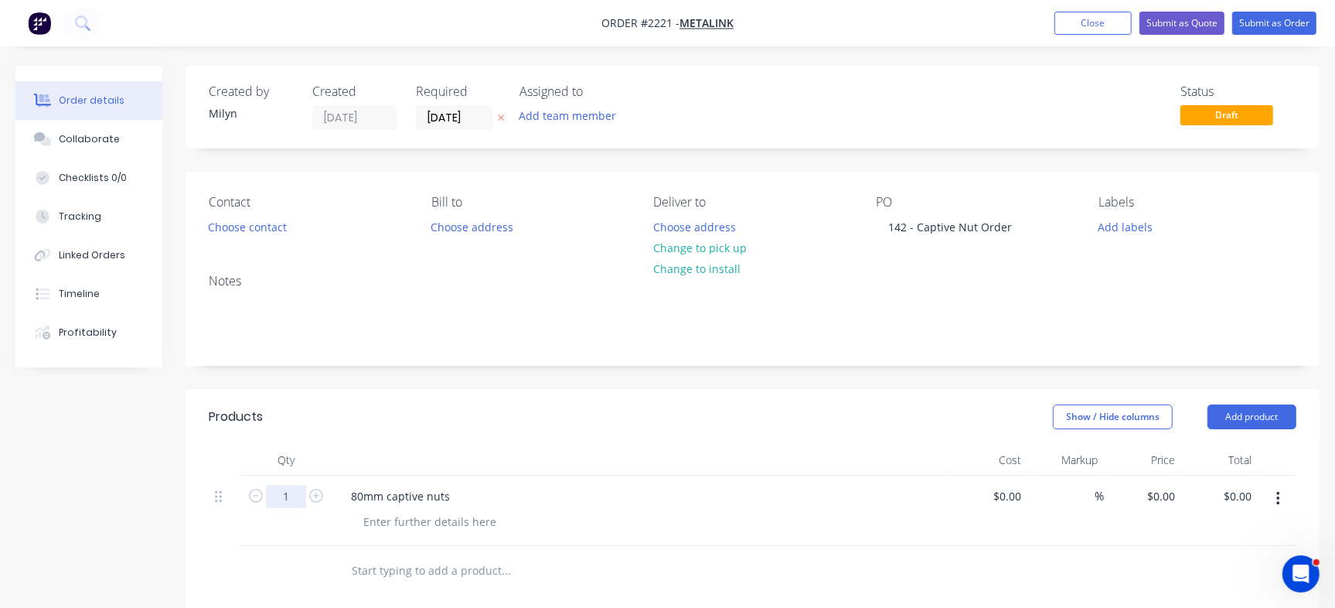
click at [282, 485] on input "1" at bounding box center [286, 496] width 40 height 23
type input "250"
click at [1123, 233] on button "Add labels" at bounding box center [1125, 226] width 71 height 21
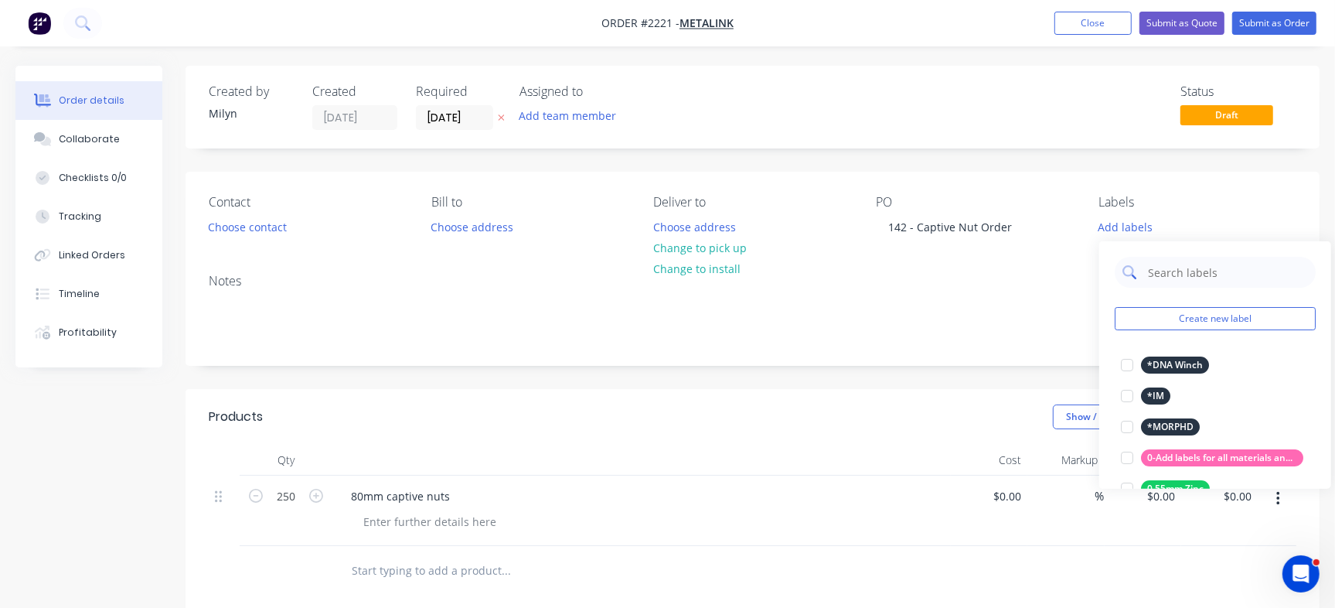
click at [1168, 274] on input "text" at bounding box center [1228, 272] width 162 height 31
type input "cut"
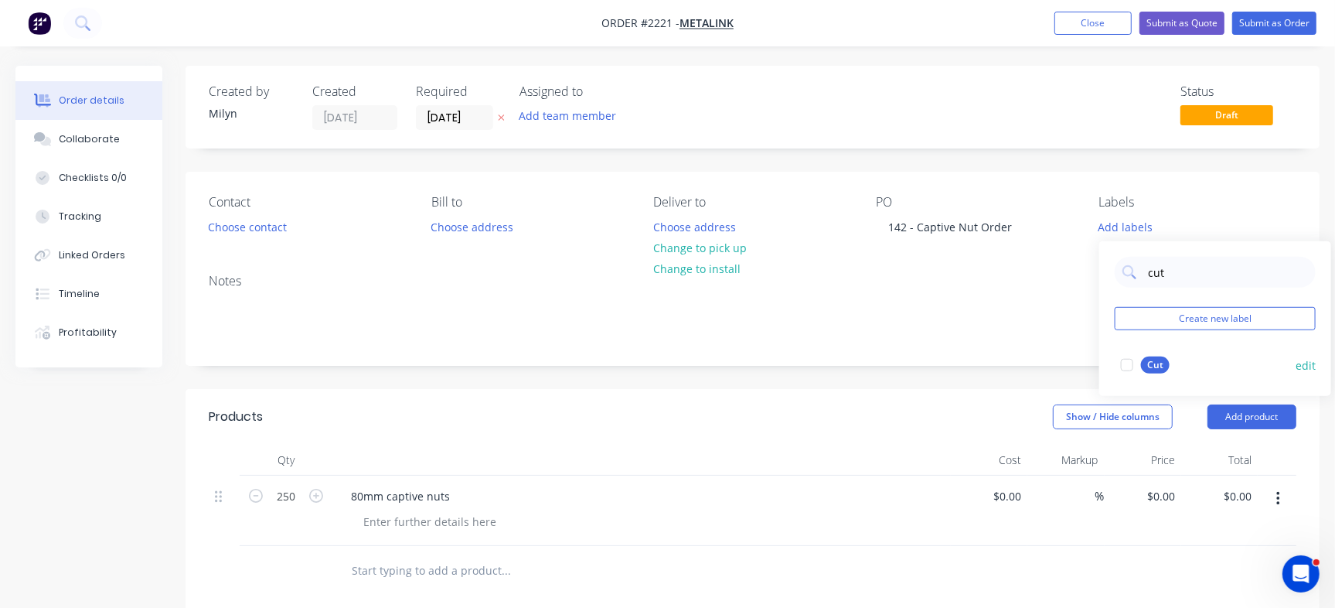
click at [1122, 367] on div at bounding box center [1127, 365] width 31 height 31
click at [124, 185] on button "Checklists 0/0" at bounding box center [88, 178] width 147 height 39
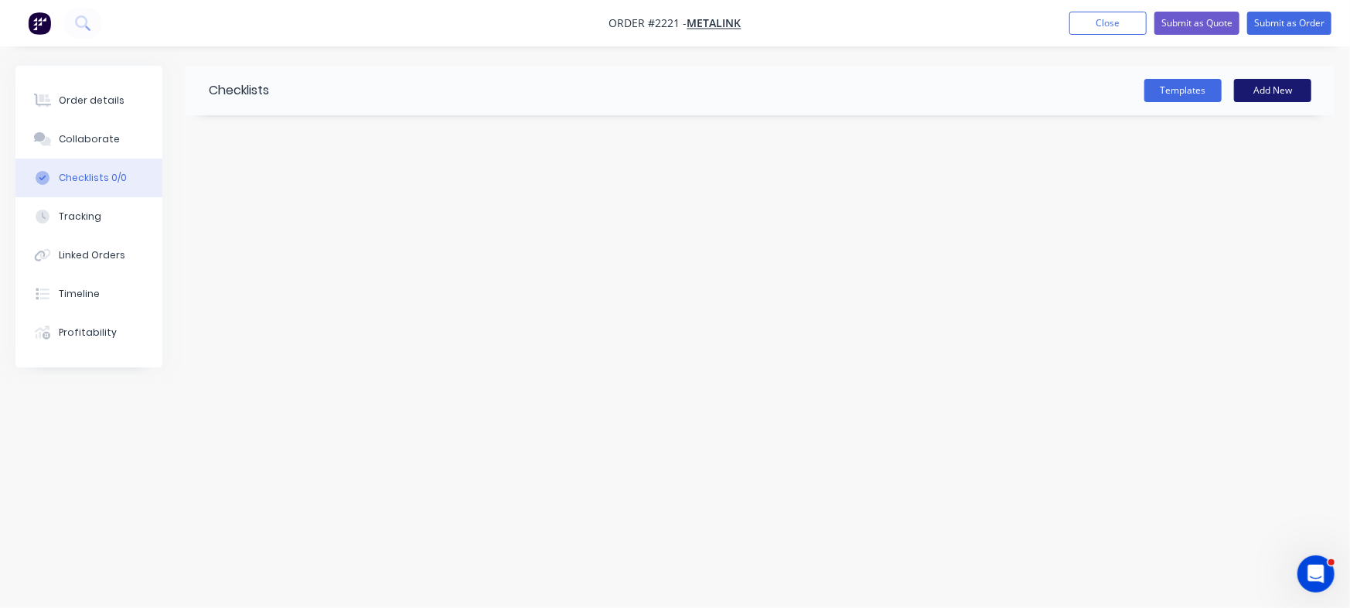
click at [1290, 97] on button "Add New" at bounding box center [1272, 90] width 77 height 23
type input "Checklist"
click at [371, 187] on textarea at bounding box center [595, 186] width 704 height 22
type textarea "x"
type textarea "C"
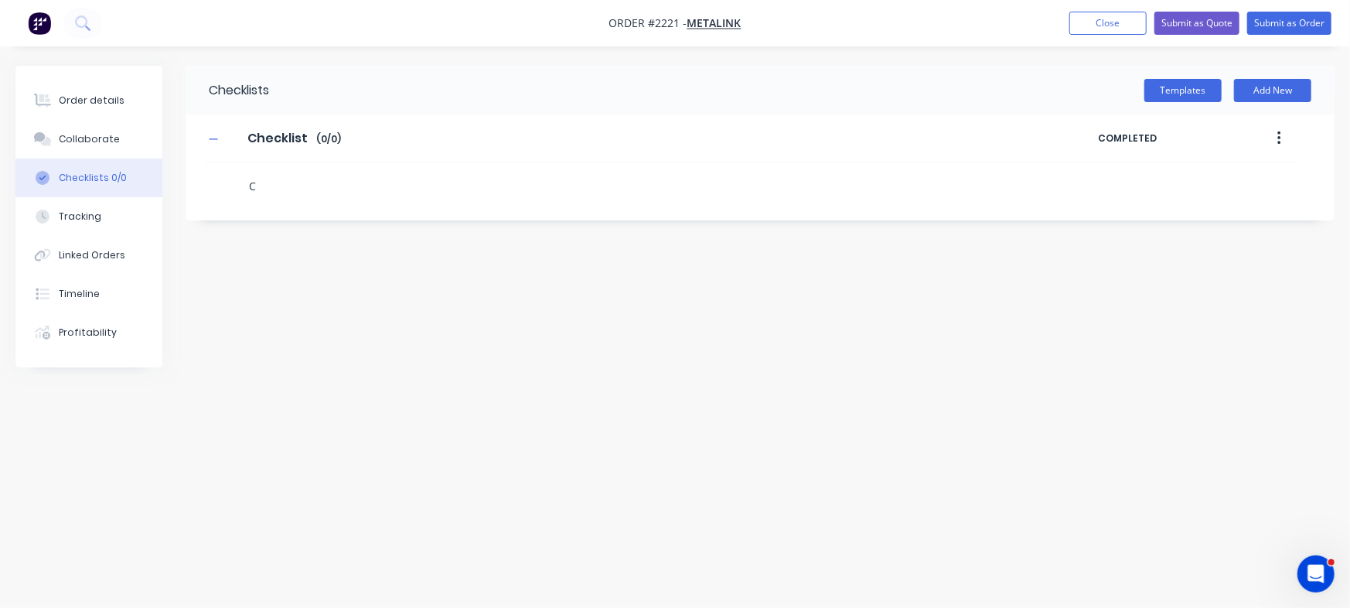
type textarea "x"
type textarea "Cu"
type textarea "x"
type textarea "Cut"
type textarea "x"
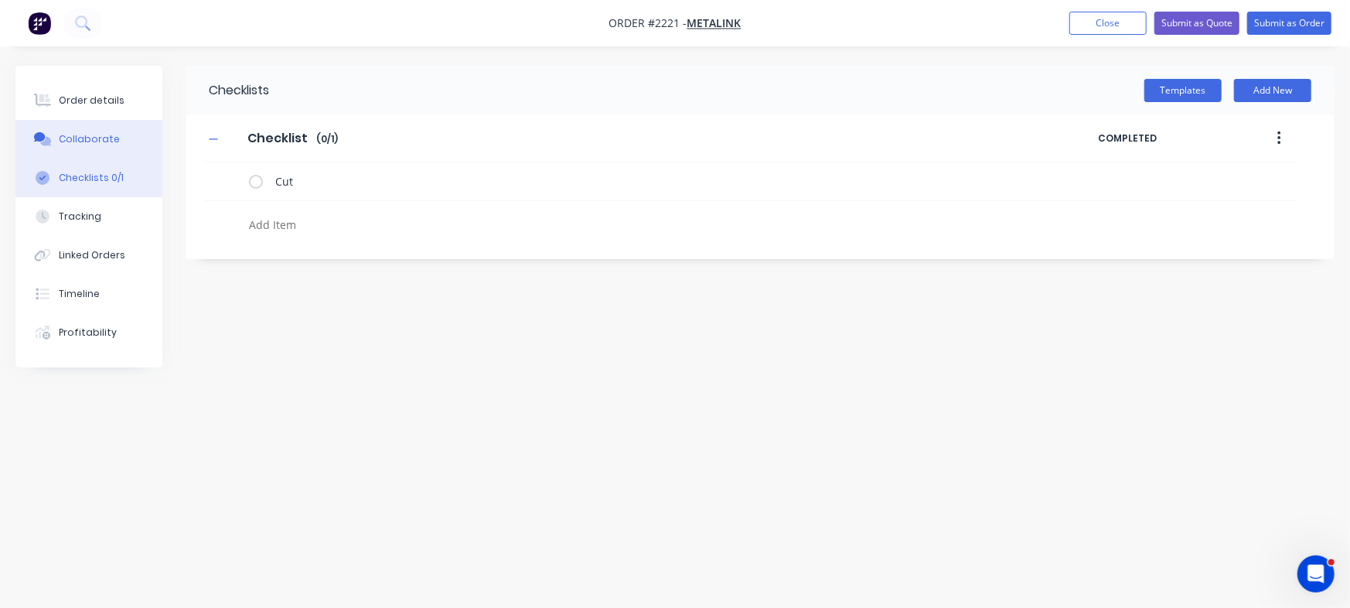
type textarea "x"
click at [119, 145] on button "Collaborate" at bounding box center [88, 139] width 147 height 39
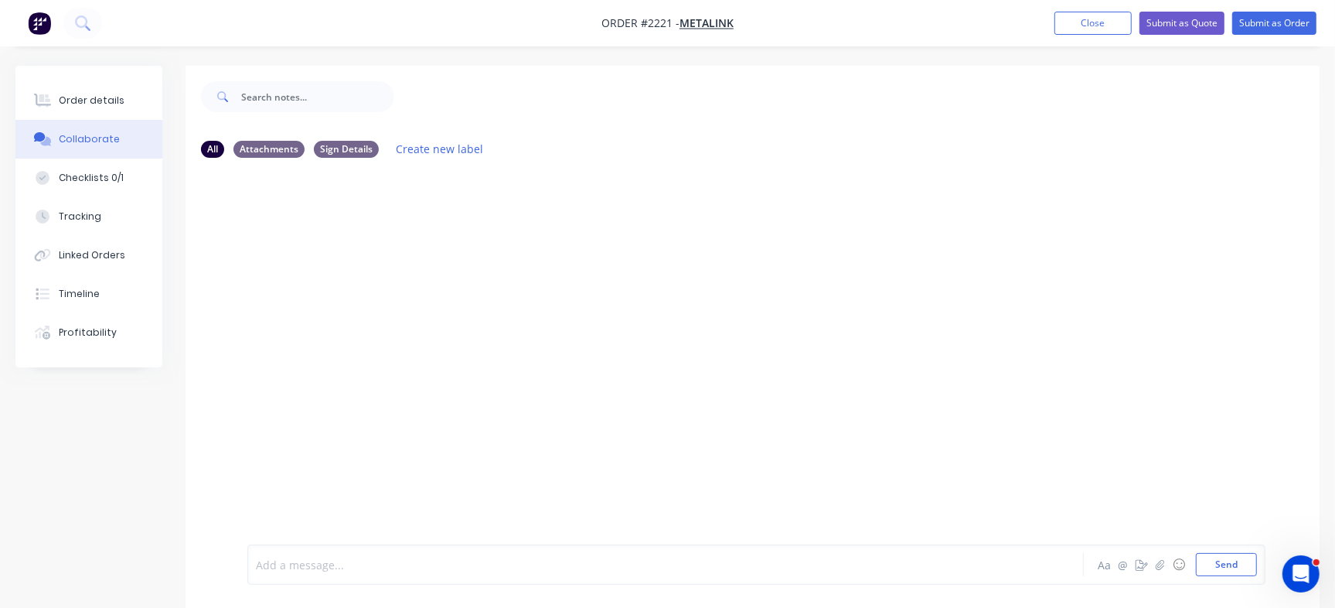
click at [460, 557] on div at bounding box center [632, 565] width 750 height 16
click at [1232, 558] on button "Send" at bounding box center [1226, 564] width 61 height 23
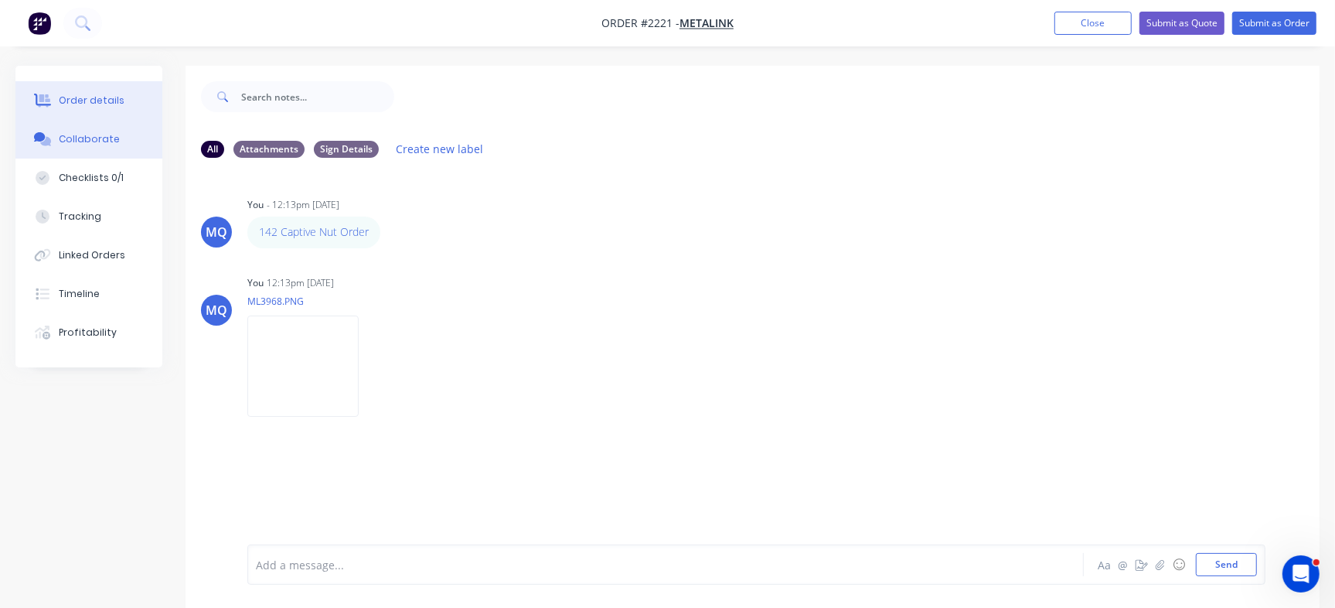
click at [40, 81] on button "Order details" at bounding box center [88, 100] width 147 height 39
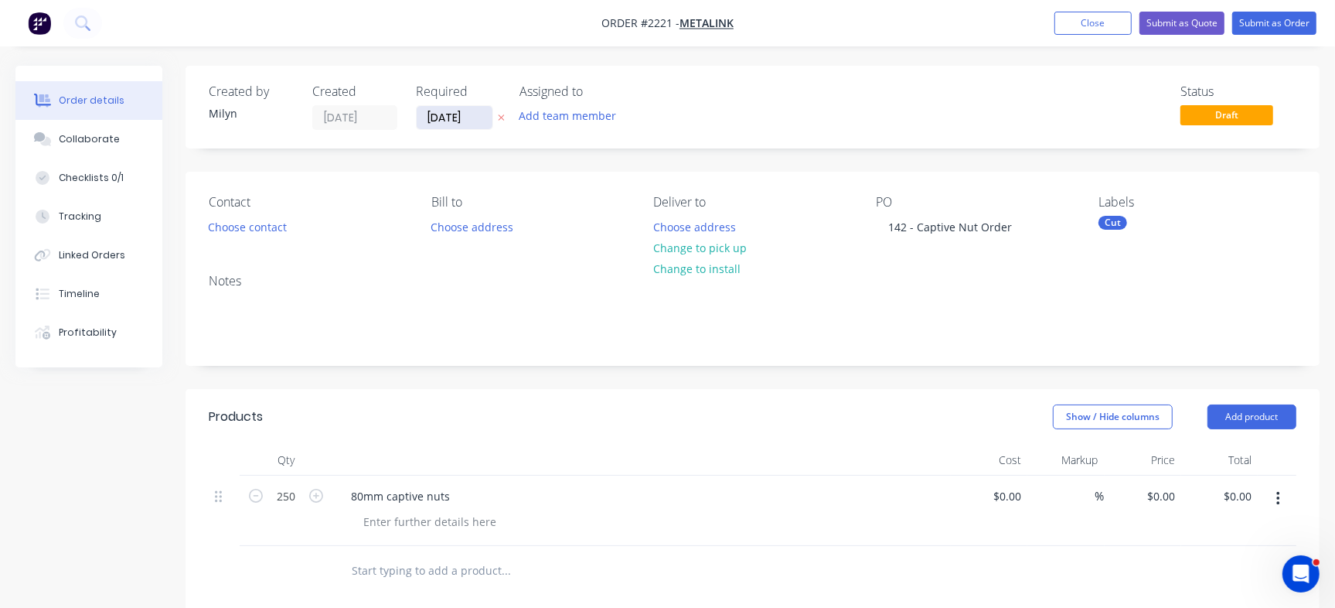
click at [473, 117] on input "[DATE]" at bounding box center [455, 117] width 76 height 23
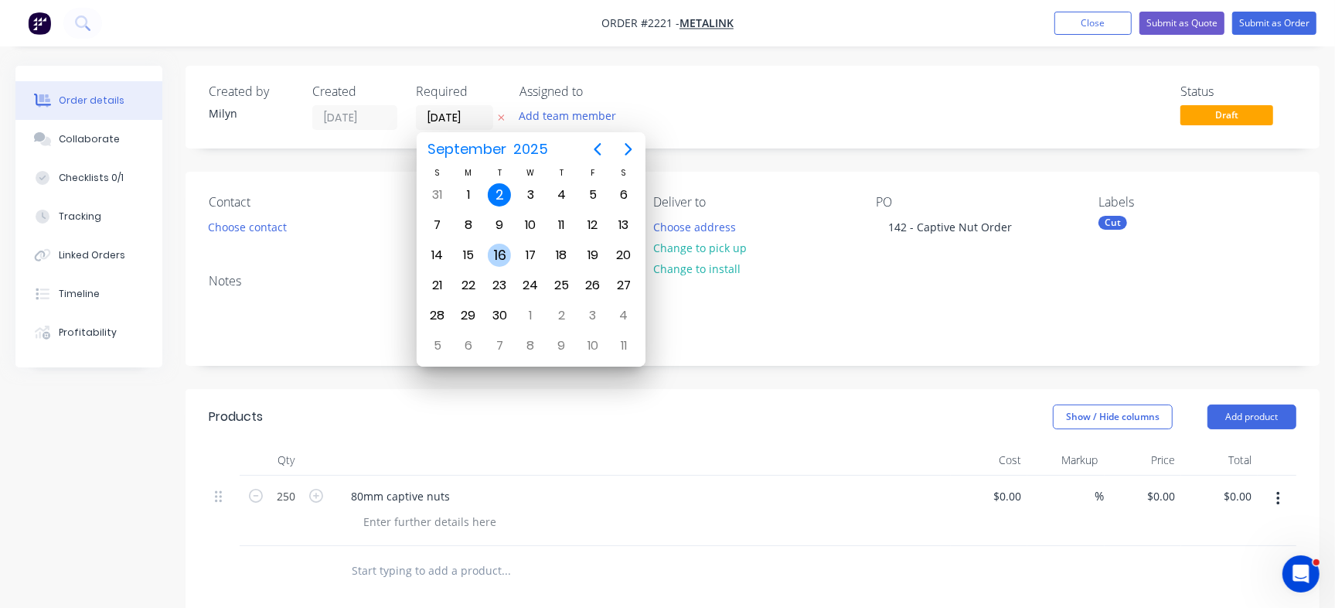
click at [495, 257] on div "16" at bounding box center [499, 255] width 23 height 23
type input "[DATE]"
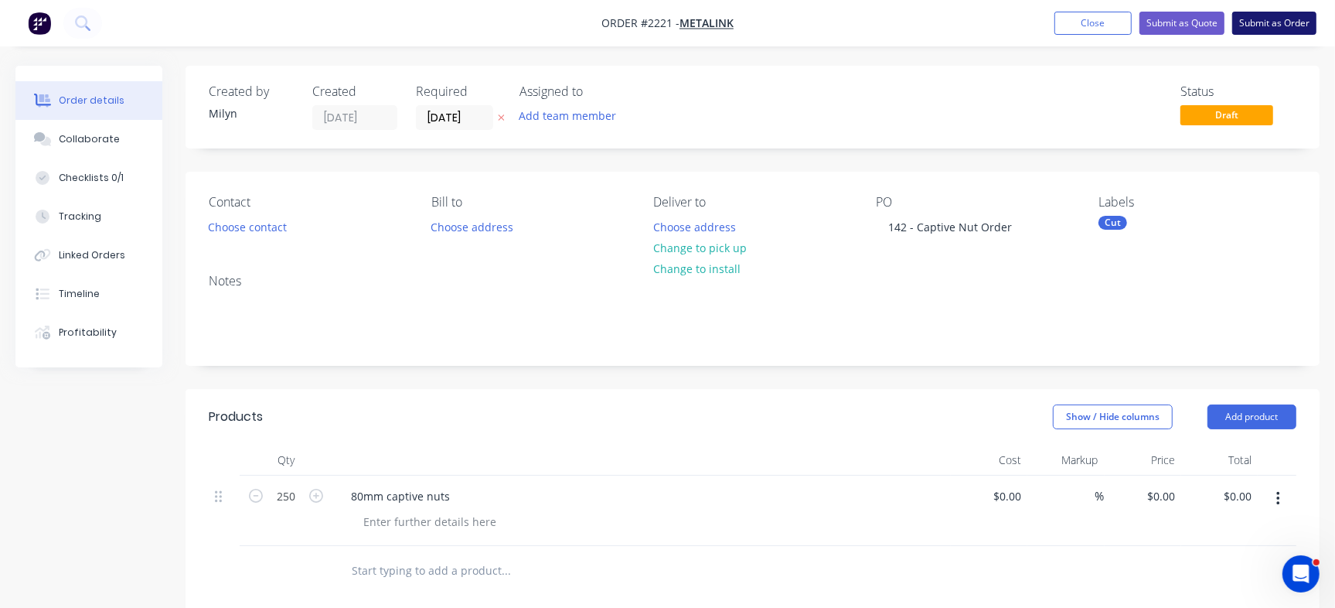
click at [1263, 24] on button "Submit as Order" at bounding box center [1275, 23] width 84 height 23
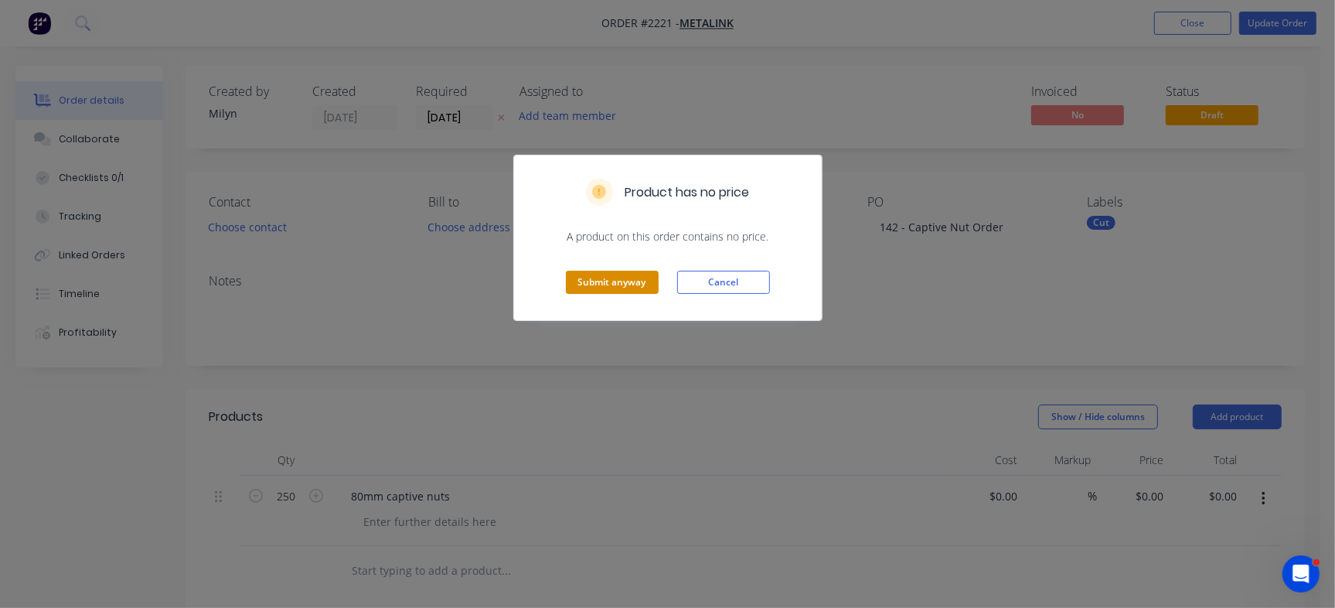
click at [603, 287] on button "Submit anyway" at bounding box center [612, 282] width 93 height 23
